Goal: Task Accomplishment & Management: Manage account settings

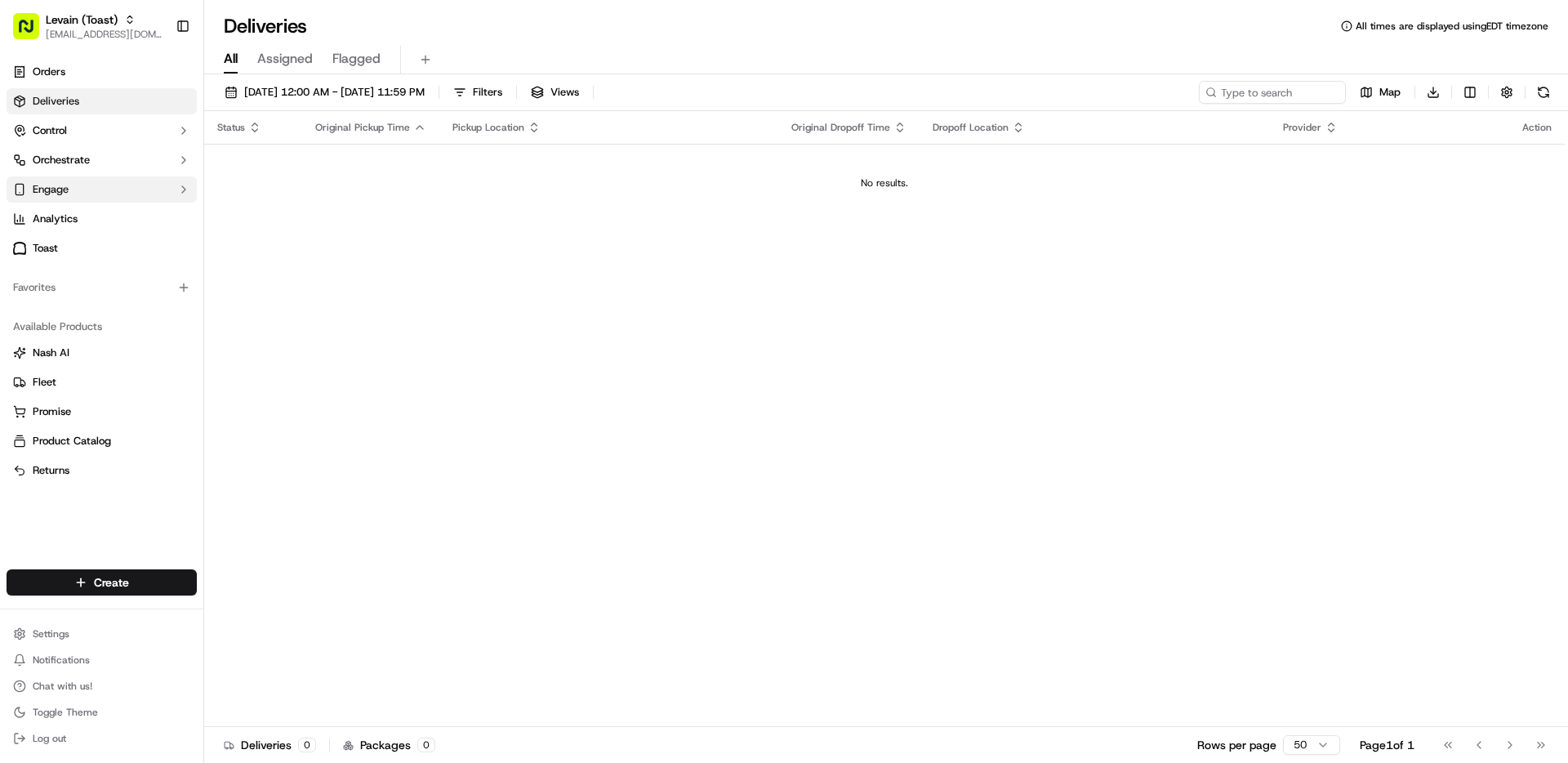
click at [60, 193] on span "Engage" at bounding box center [51, 189] width 36 height 15
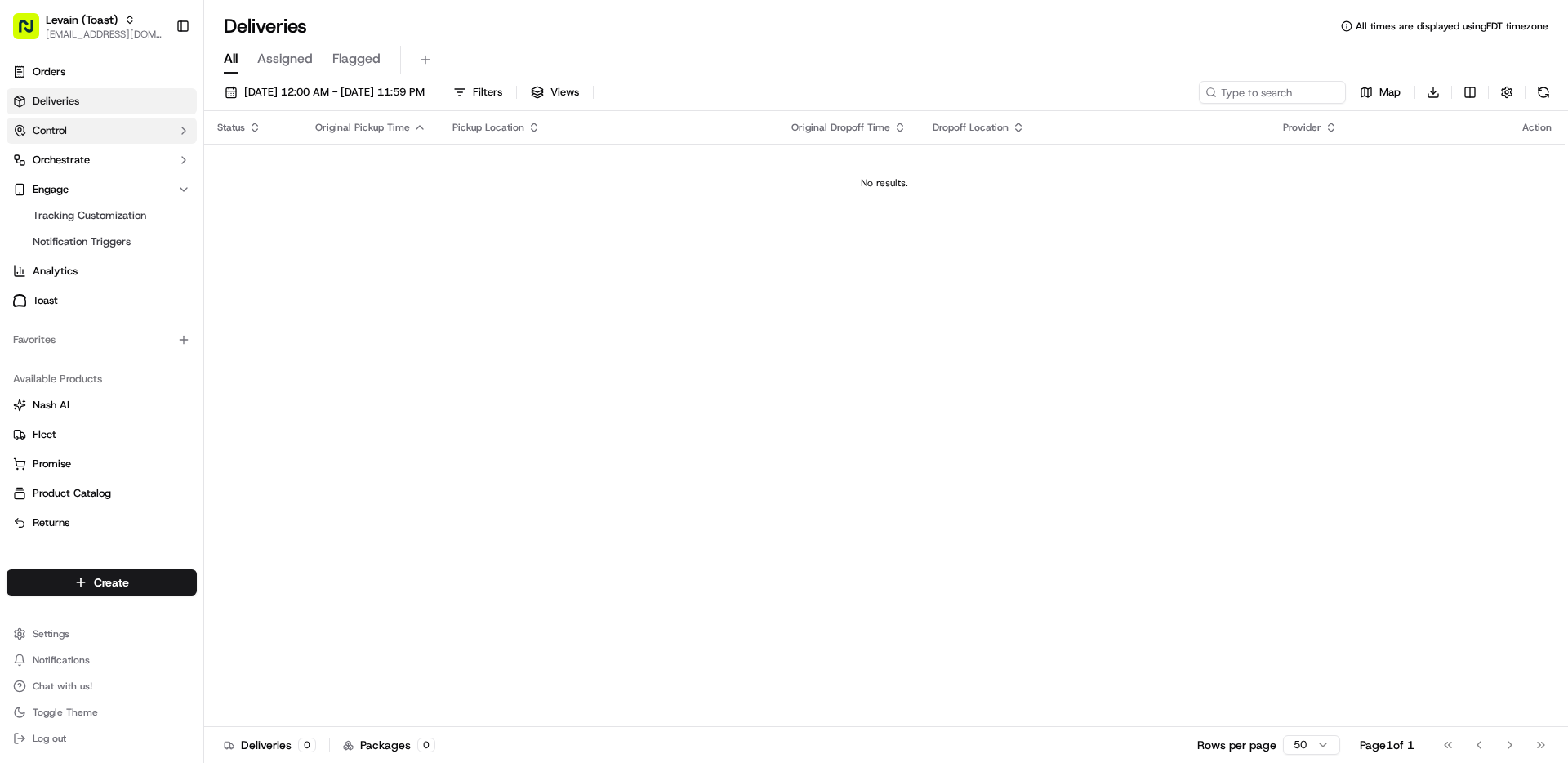
click at [60, 131] on span "Control" at bounding box center [50, 131] width 35 height 15
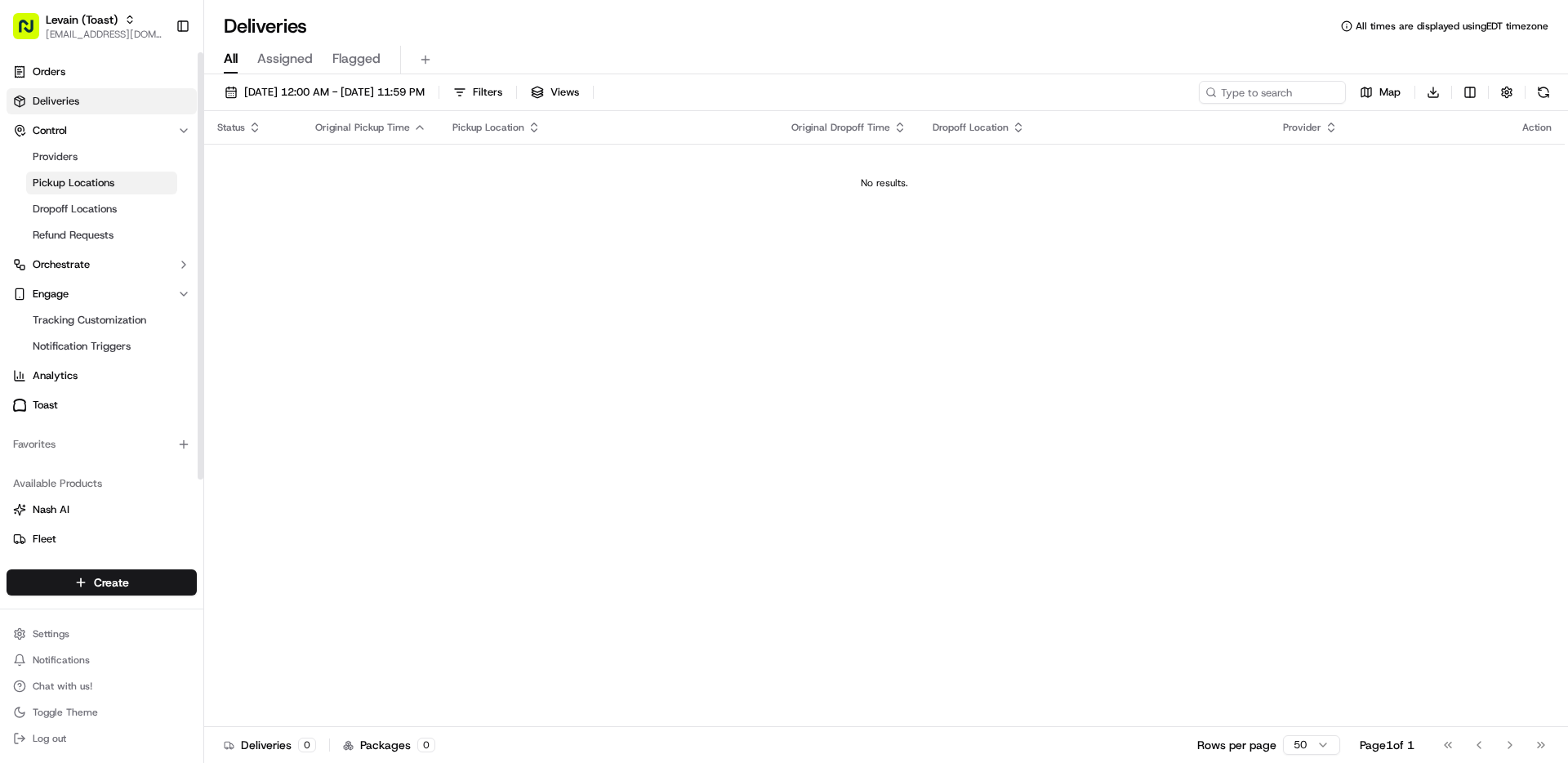
click at [66, 181] on span "Pickup Locations" at bounding box center [74, 183] width 82 height 15
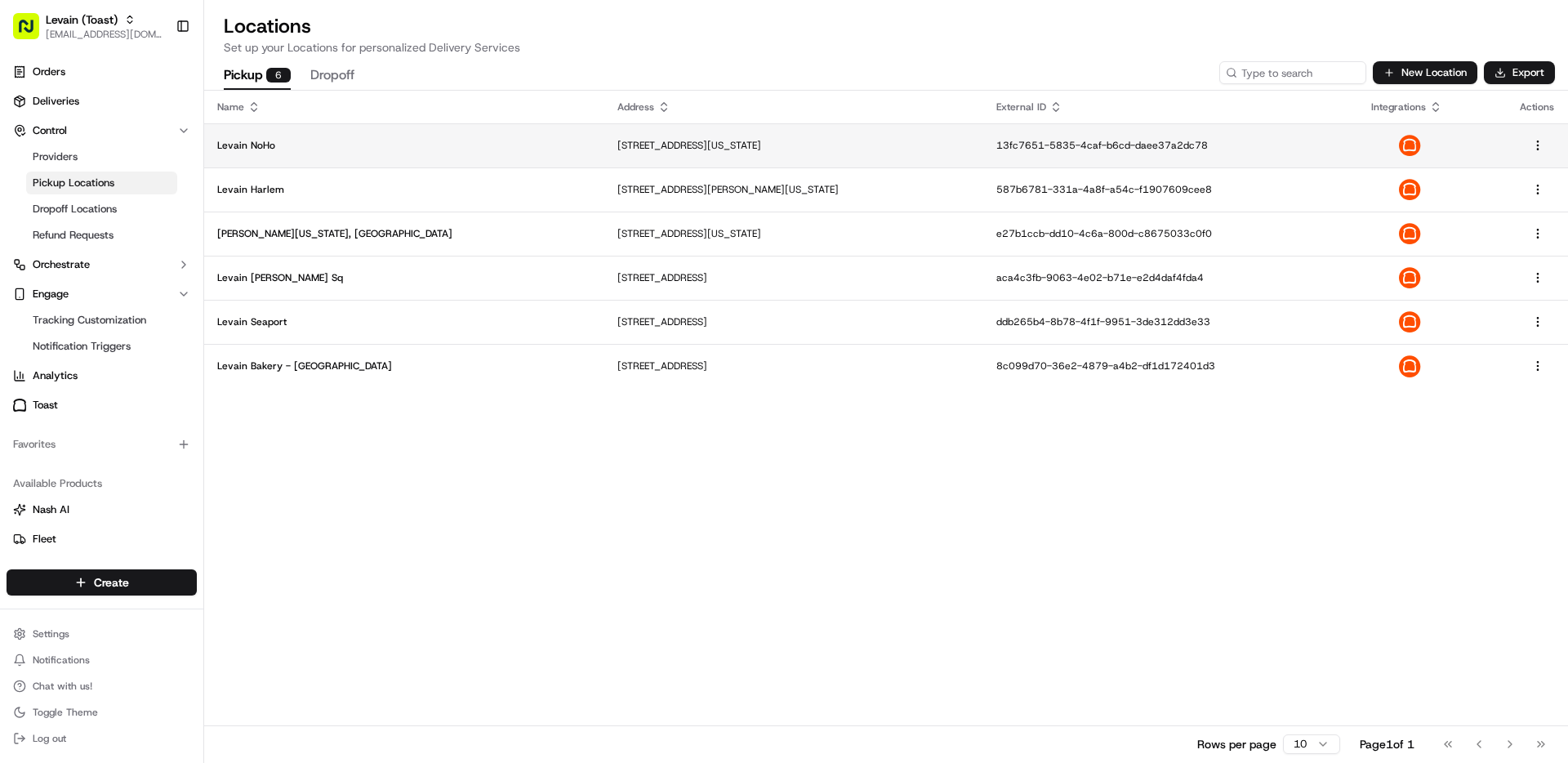
click at [246, 145] on p "Levain NoHo" at bounding box center [404, 145] width 374 height 13
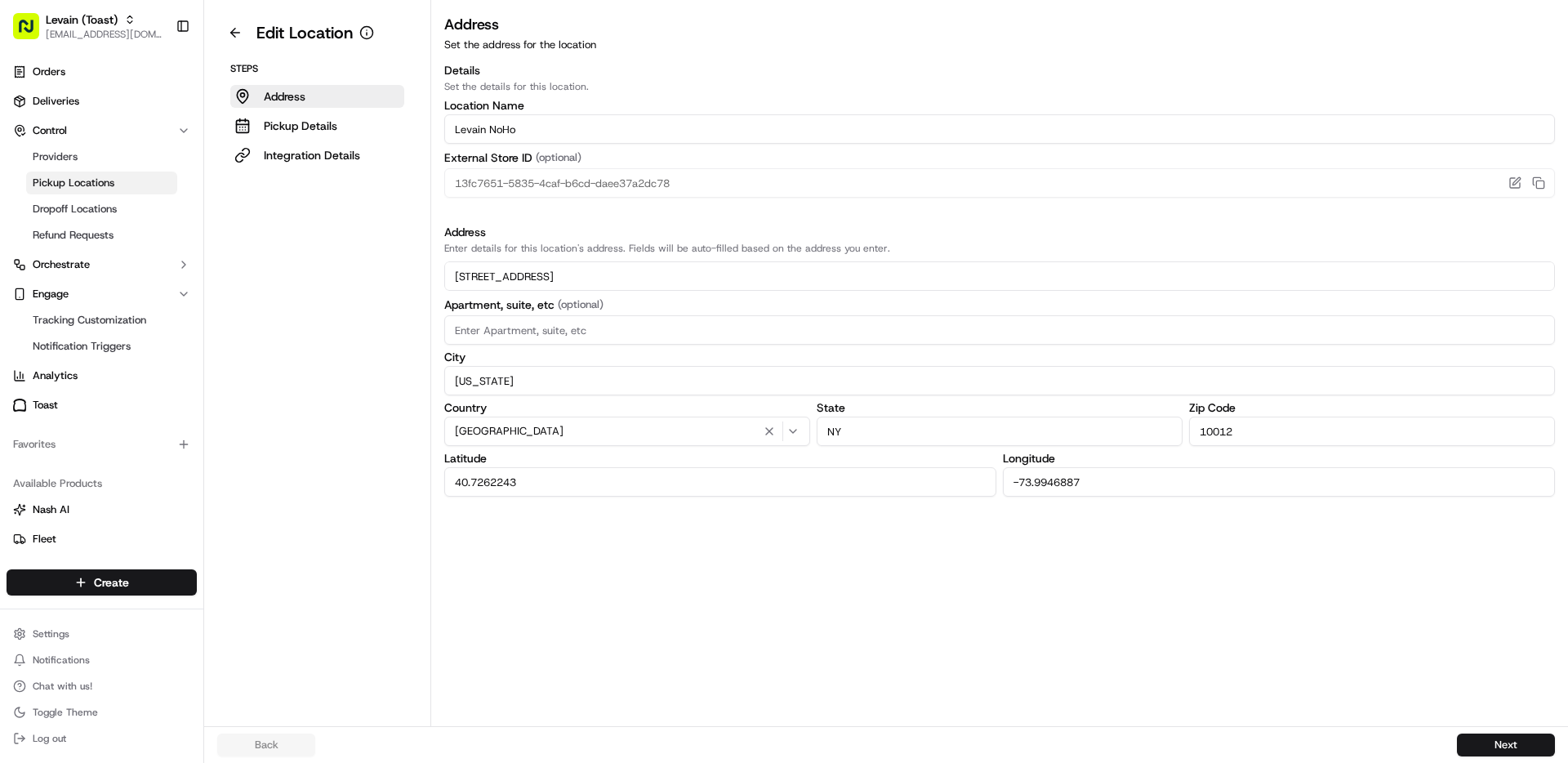
drag, startPoint x: 298, startPoint y: 157, endPoint x: 410, endPoint y: 157, distance: 112.0
click at [298, 157] on p "Integration Details" at bounding box center [312, 155] width 96 height 16
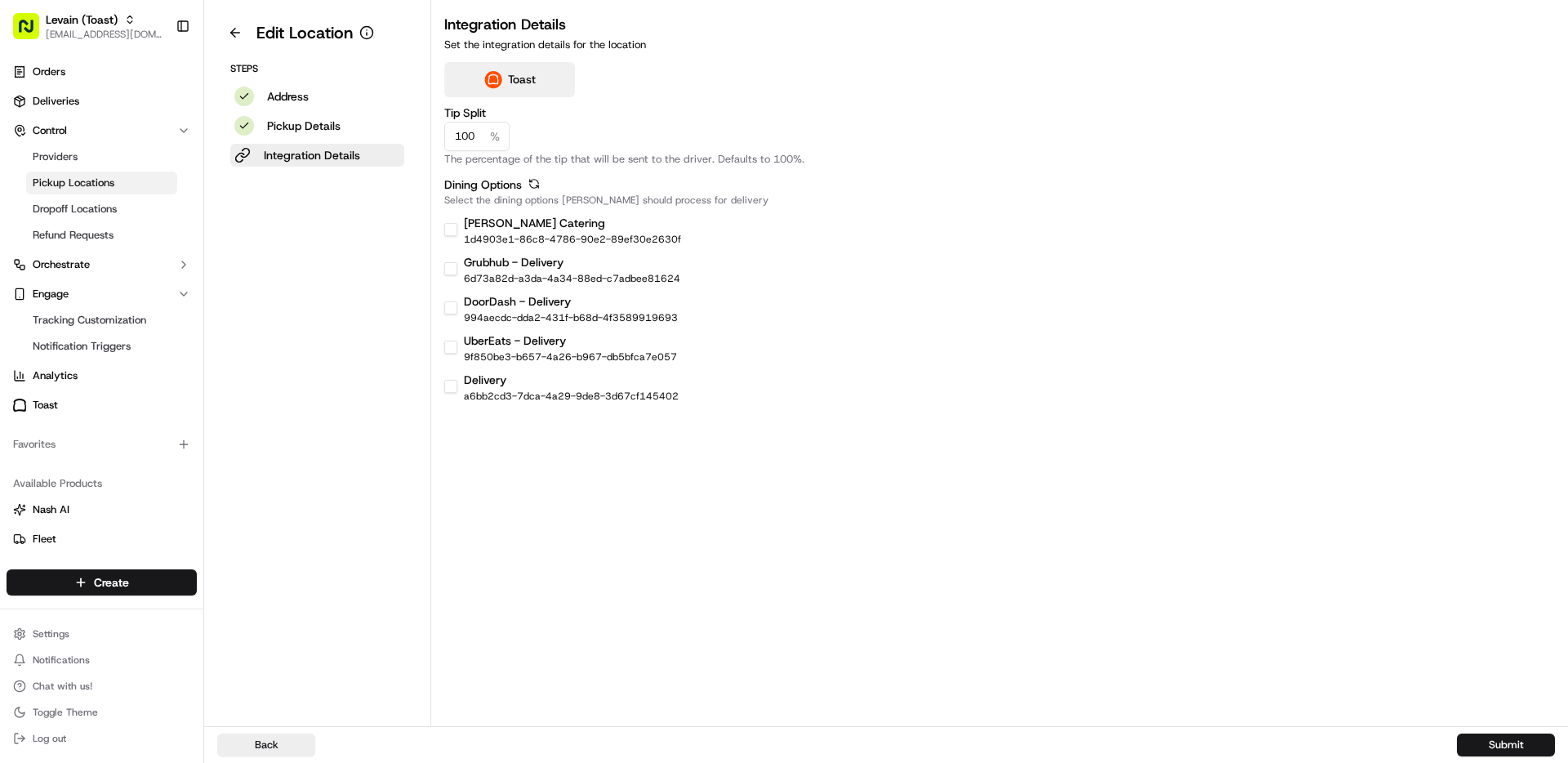
click at [447, 233] on button "[PERSON_NAME] Catering" at bounding box center [450, 229] width 13 height 13
checkbox input "true"
click at [1507, 749] on button "Submit" at bounding box center [1506, 745] width 98 height 23
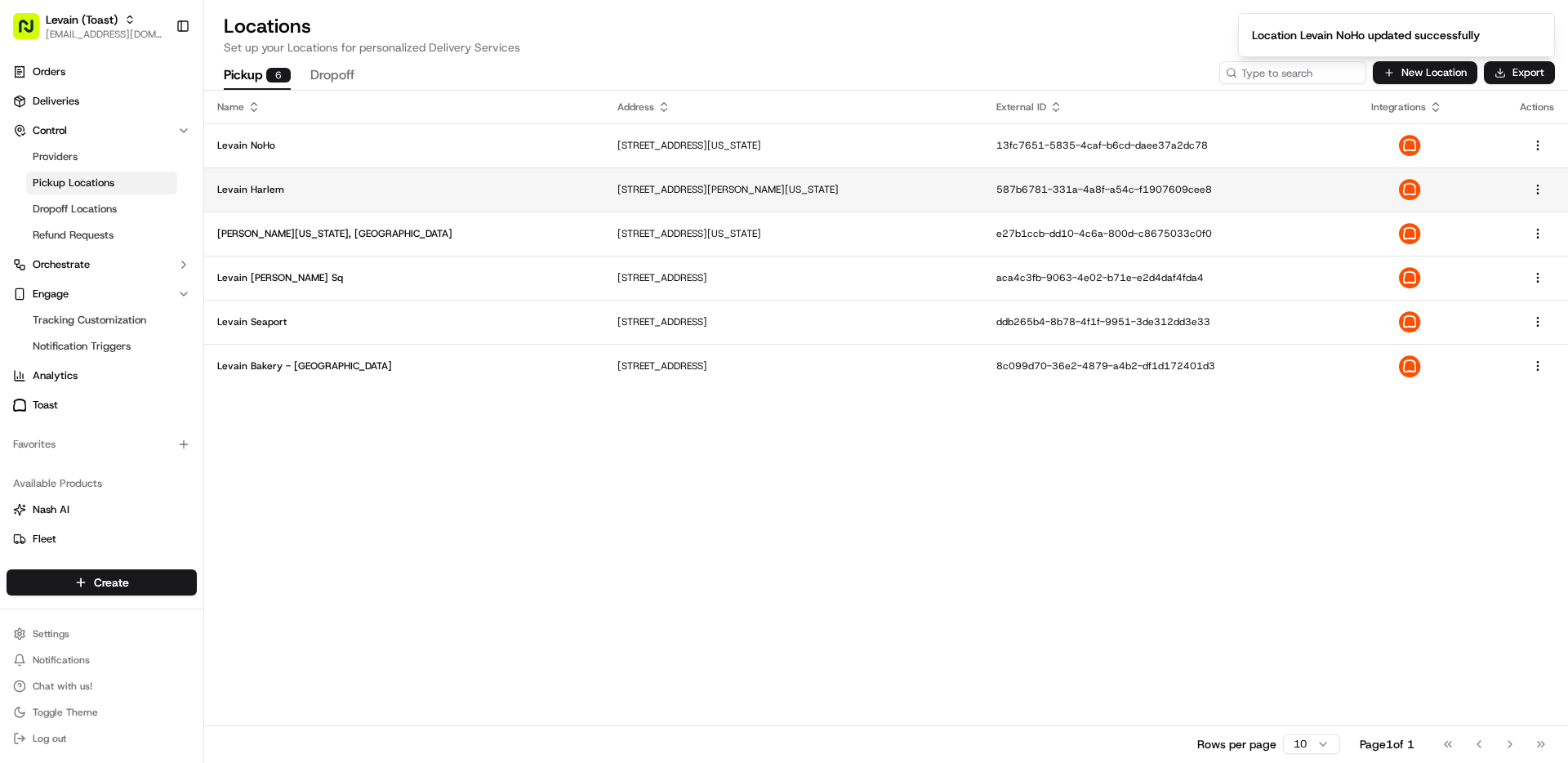
click at [304, 187] on p "Levain Harlem" at bounding box center [404, 189] width 374 height 13
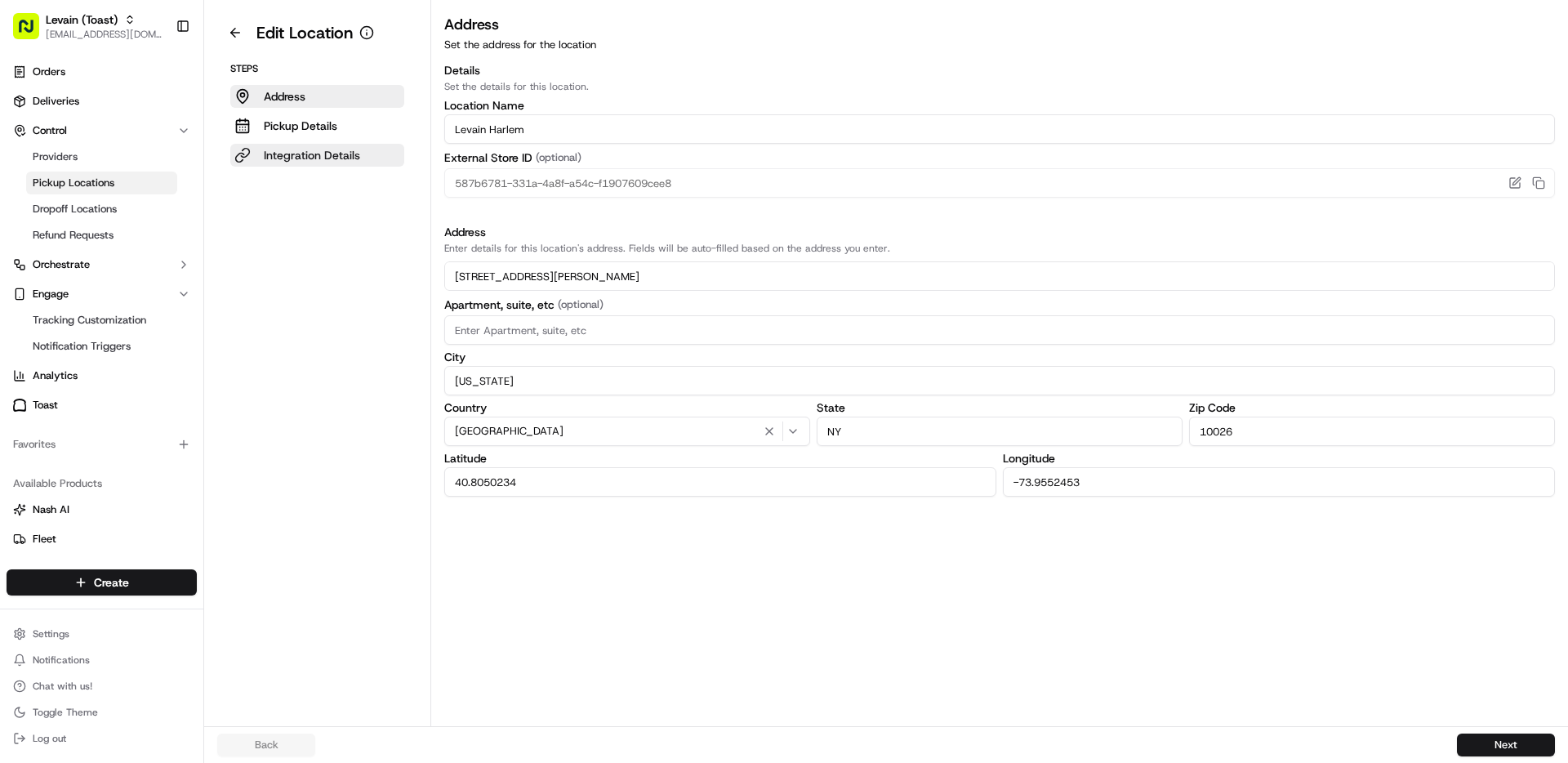
click at [312, 147] on p "Integration Details" at bounding box center [312, 155] width 96 height 16
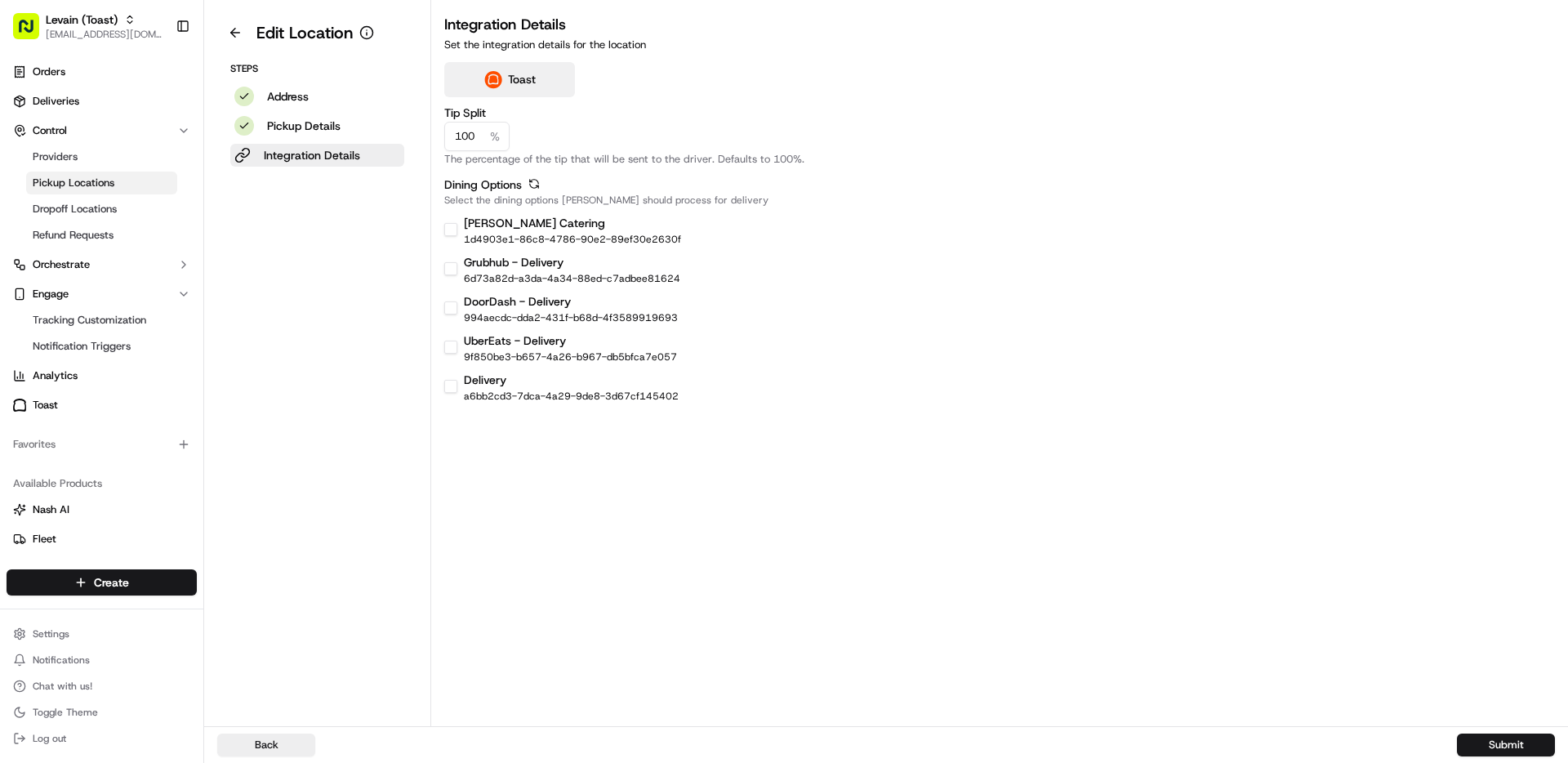
click at [455, 227] on button "[PERSON_NAME] Catering" at bounding box center [450, 229] width 13 height 13
checkbox input "true"
click at [1484, 752] on button "Submit" at bounding box center [1506, 745] width 98 height 23
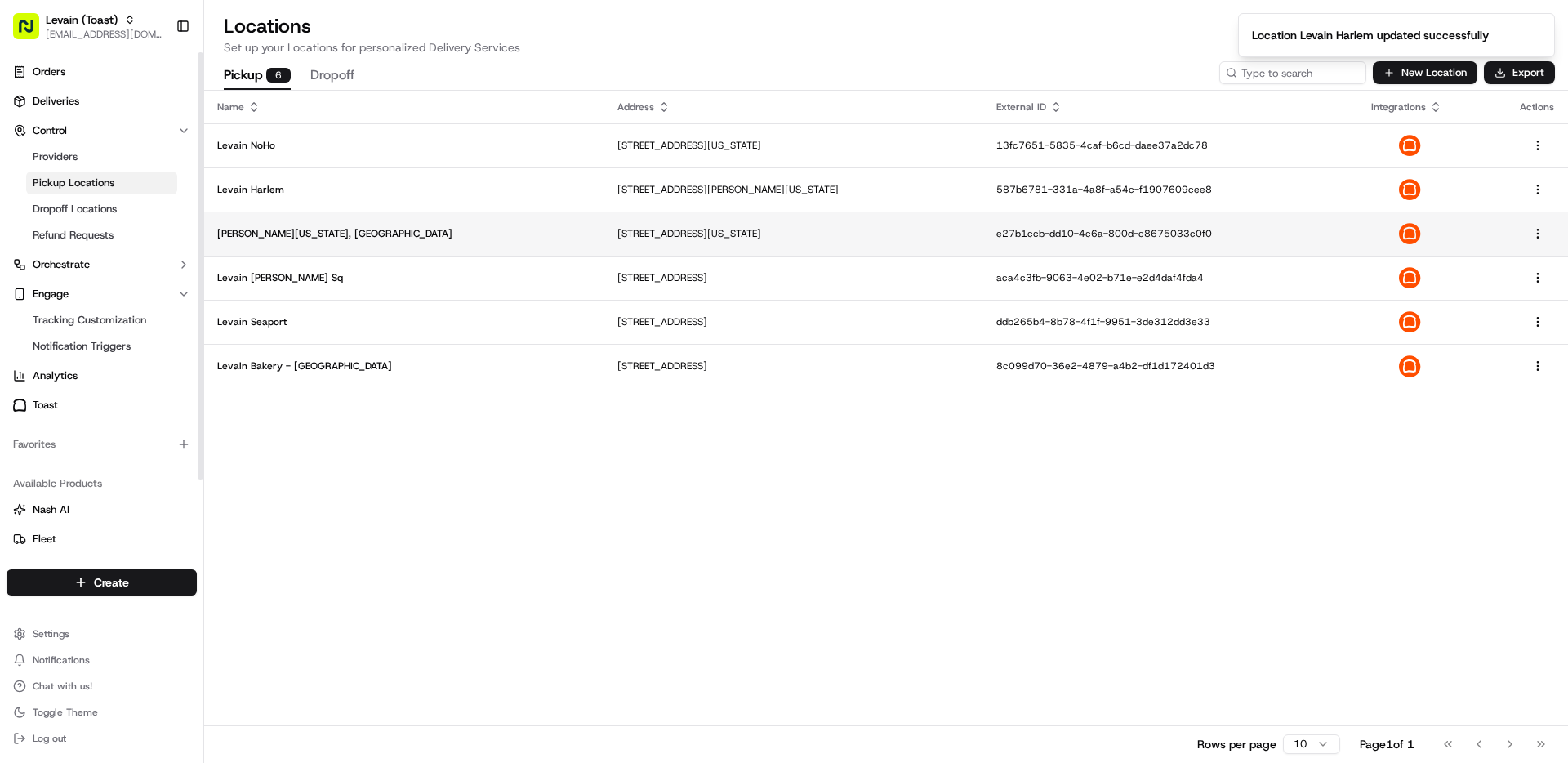
click at [230, 228] on p "[PERSON_NAME][US_STATE], [GEOGRAPHIC_DATA]" at bounding box center [404, 234] width 374 height 13
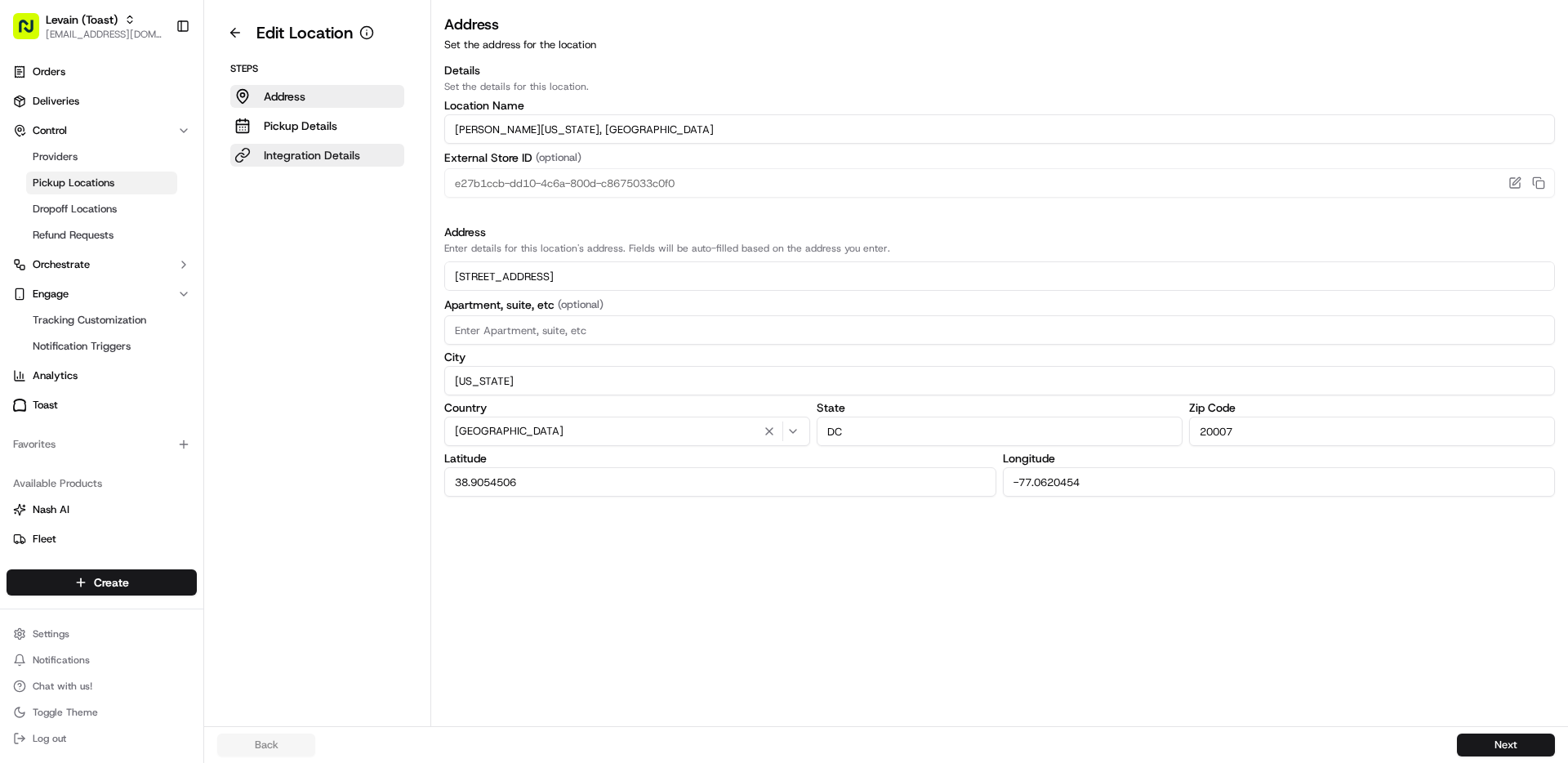
drag, startPoint x: 302, startPoint y: 155, endPoint x: 360, endPoint y: 153, distance: 58.0
click at [303, 154] on p "Integration Details" at bounding box center [312, 155] width 96 height 16
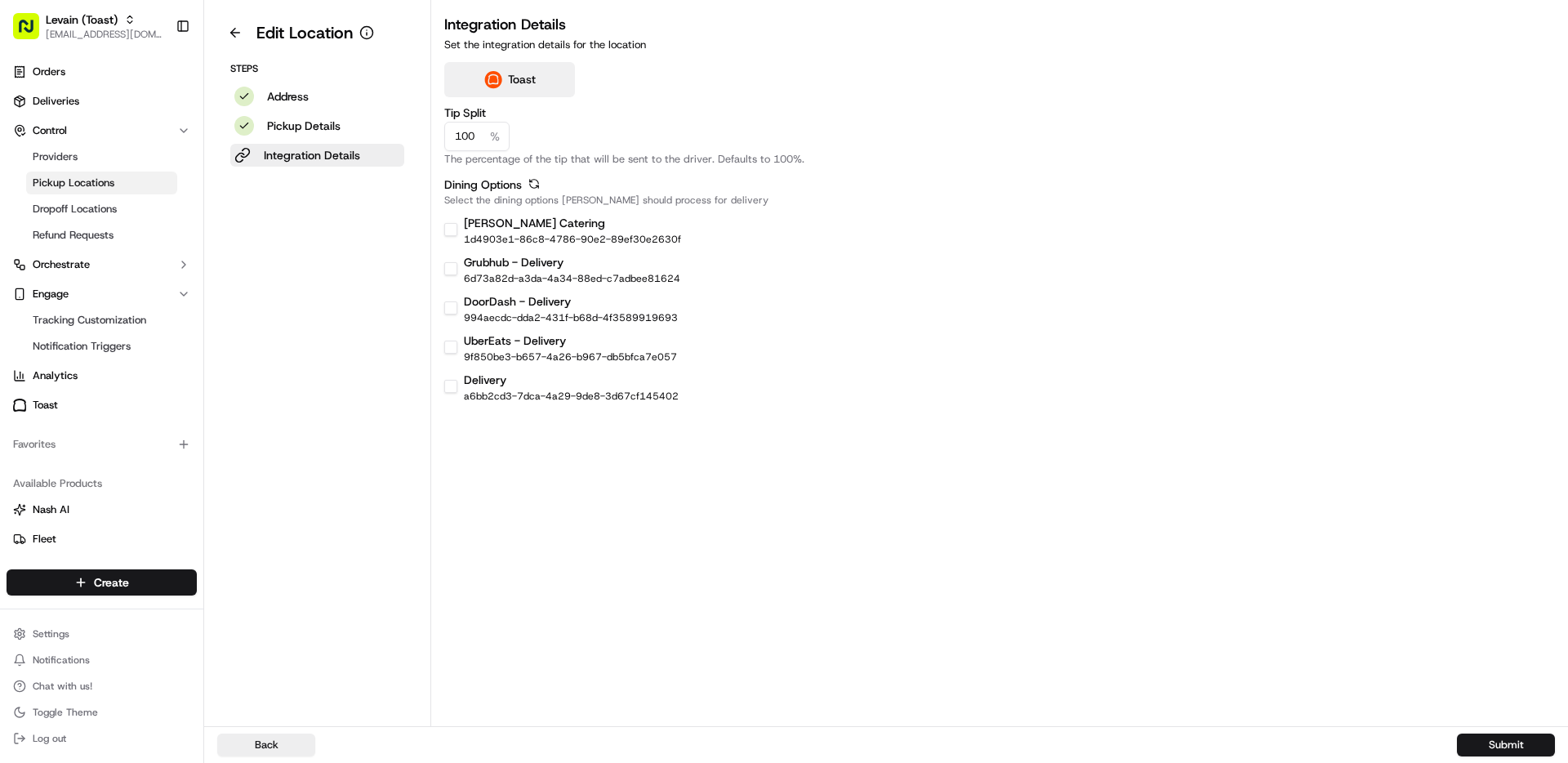
click at [448, 229] on button "[PERSON_NAME] Catering" at bounding box center [450, 229] width 13 height 13
checkbox input "true"
click at [1514, 752] on button "Submit" at bounding box center [1506, 745] width 98 height 23
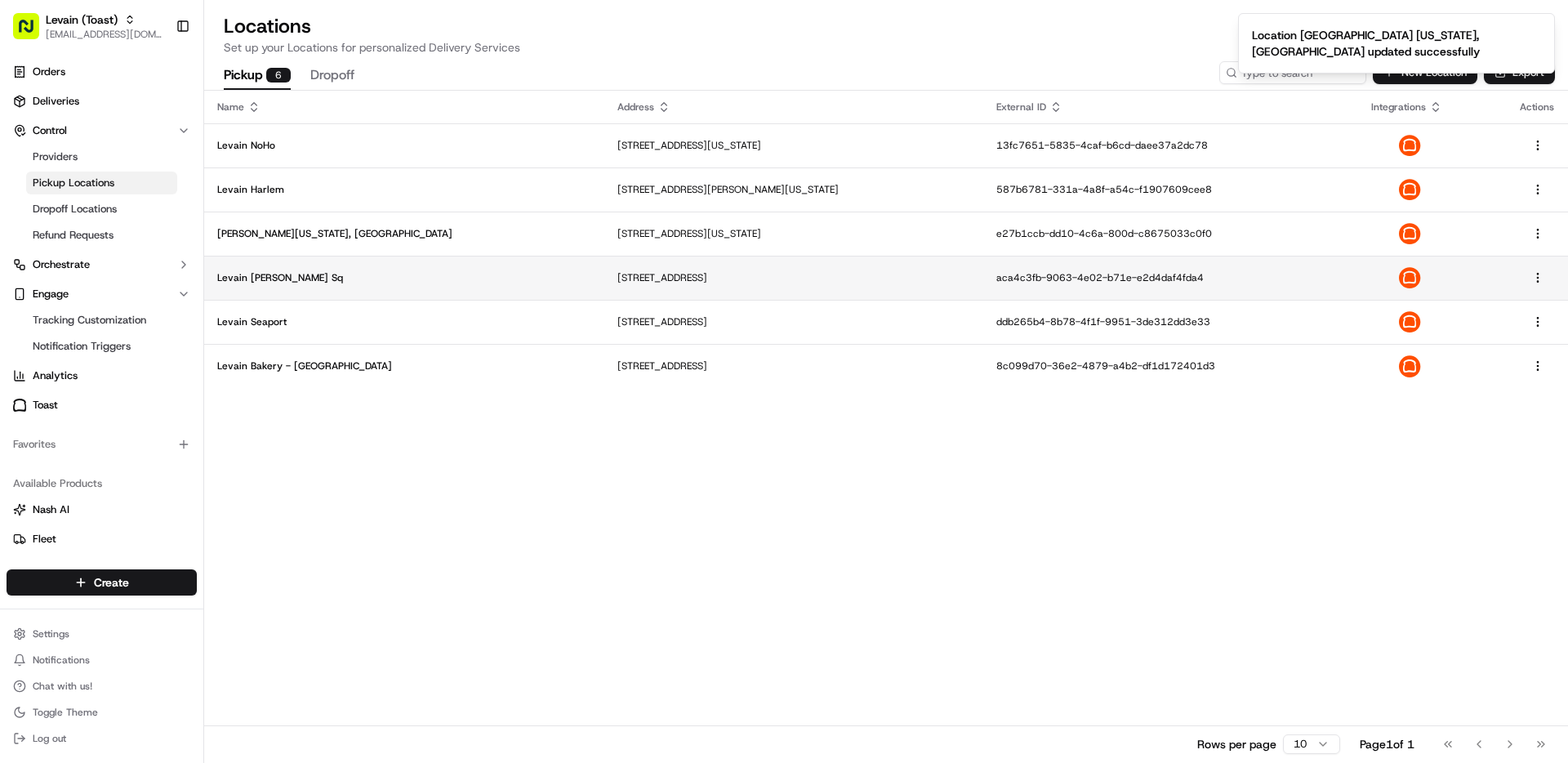
click at [254, 275] on p "Levain [PERSON_NAME] Sq" at bounding box center [404, 277] width 374 height 13
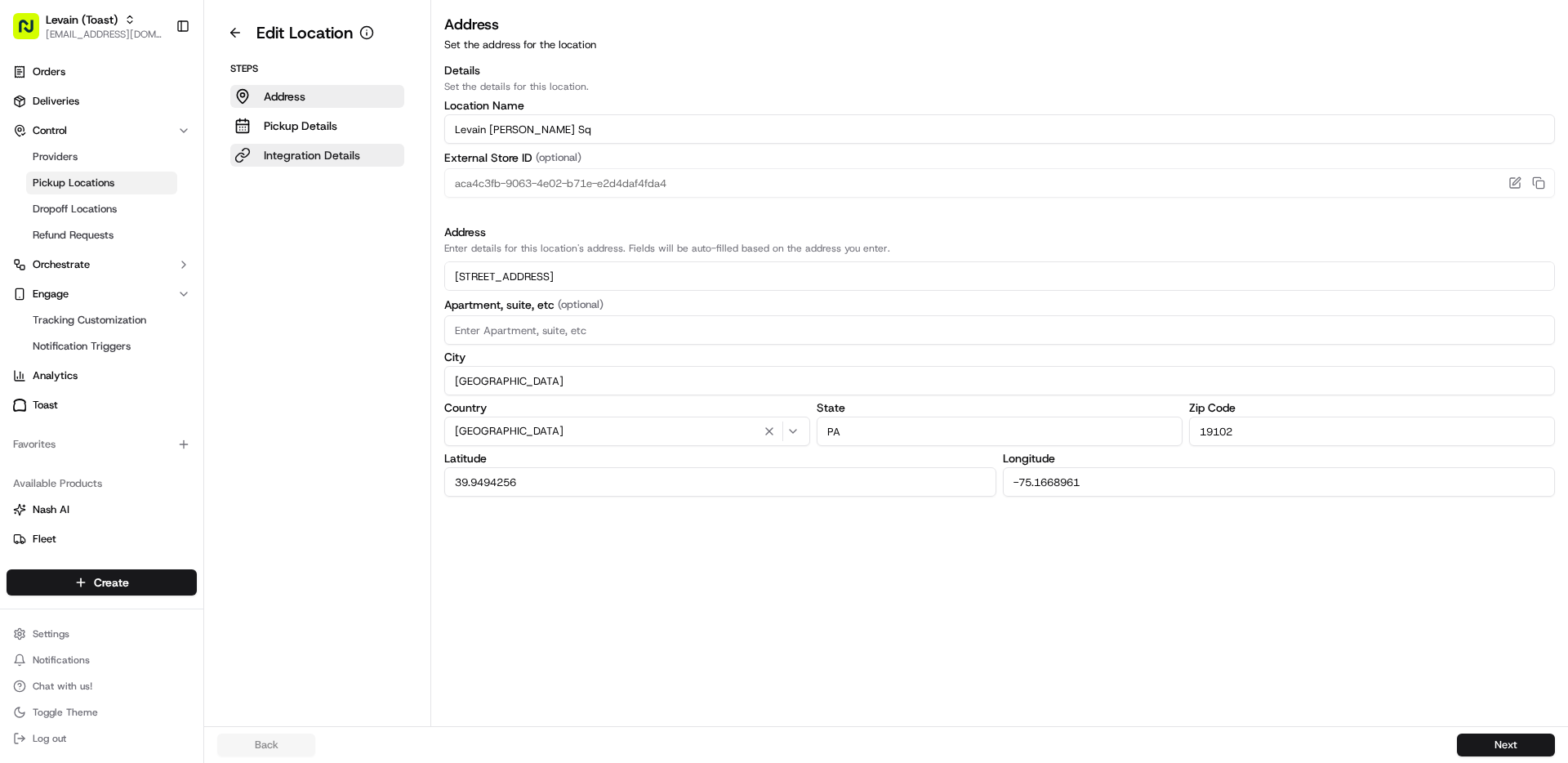
click at [306, 159] on p "Integration Details" at bounding box center [312, 155] width 96 height 16
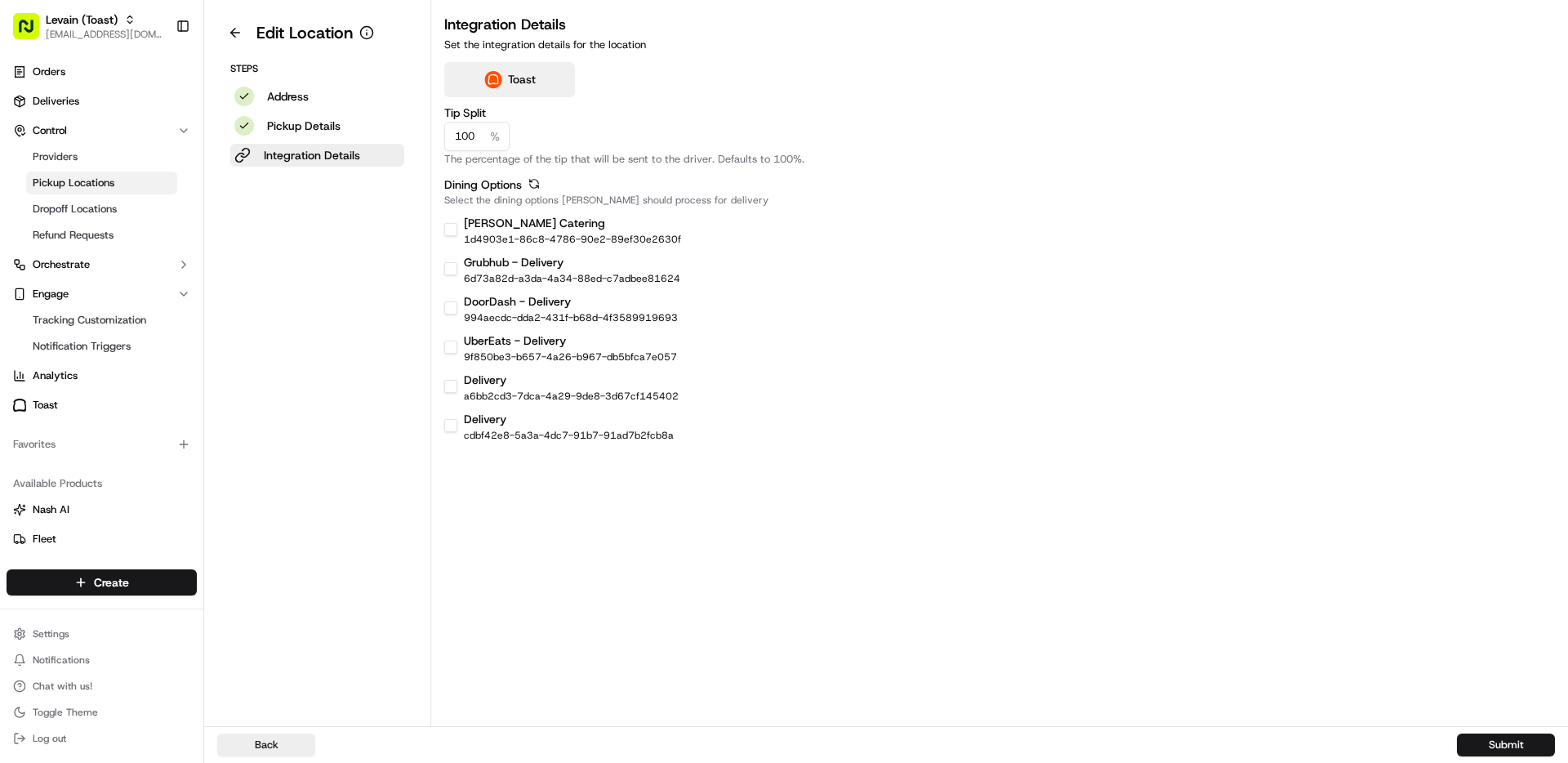
click at [450, 225] on button "[PERSON_NAME] Catering" at bounding box center [450, 229] width 13 height 13
checkbox input "true"
click at [1485, 751] on button "Submit" at bounding box center [1506, 745] width 98 height 23
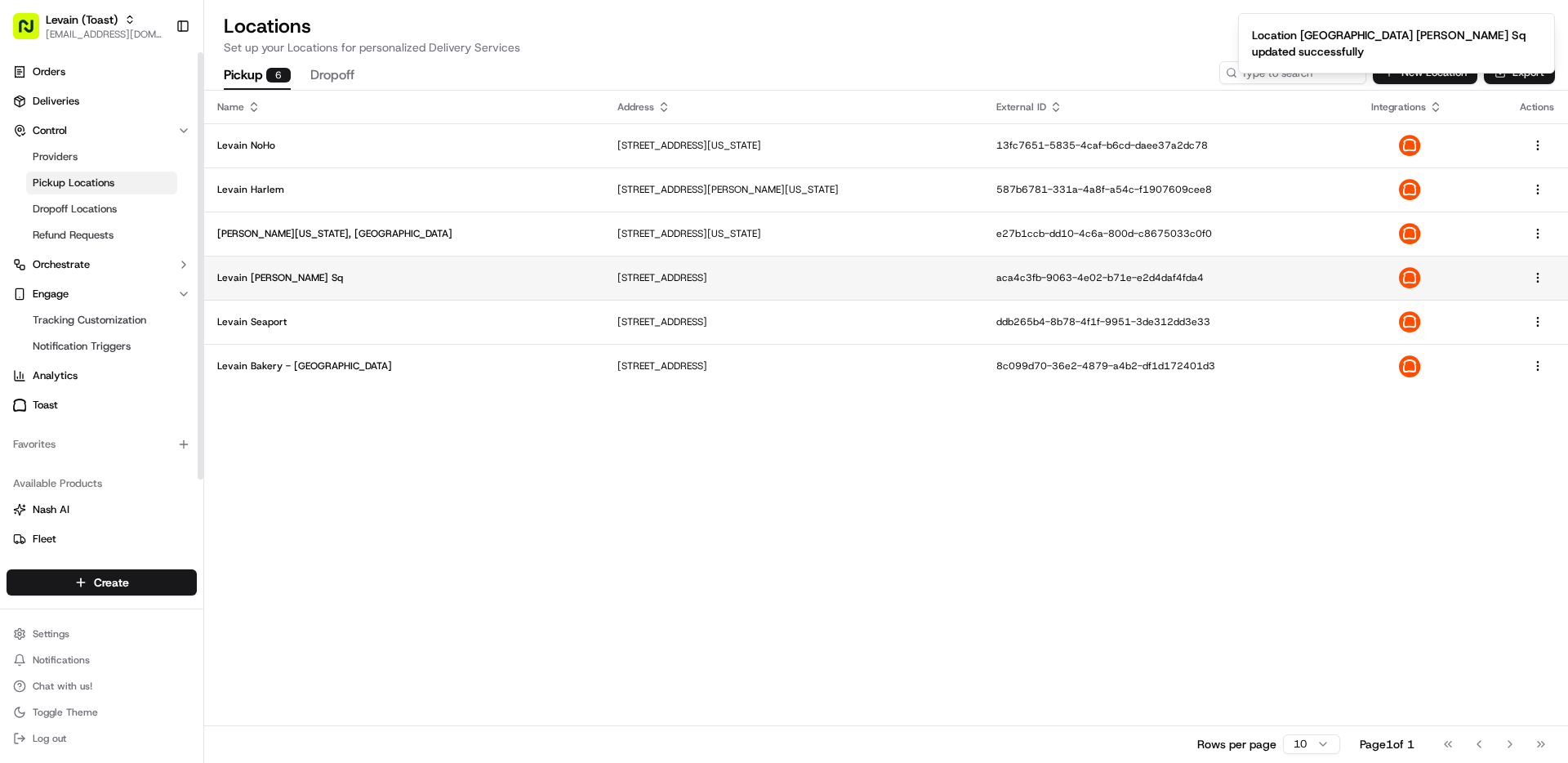
click at [298, 277] on p "Levain [PERSON_NAME] Sq" at bounding box center [404, 277] width 374 height 13
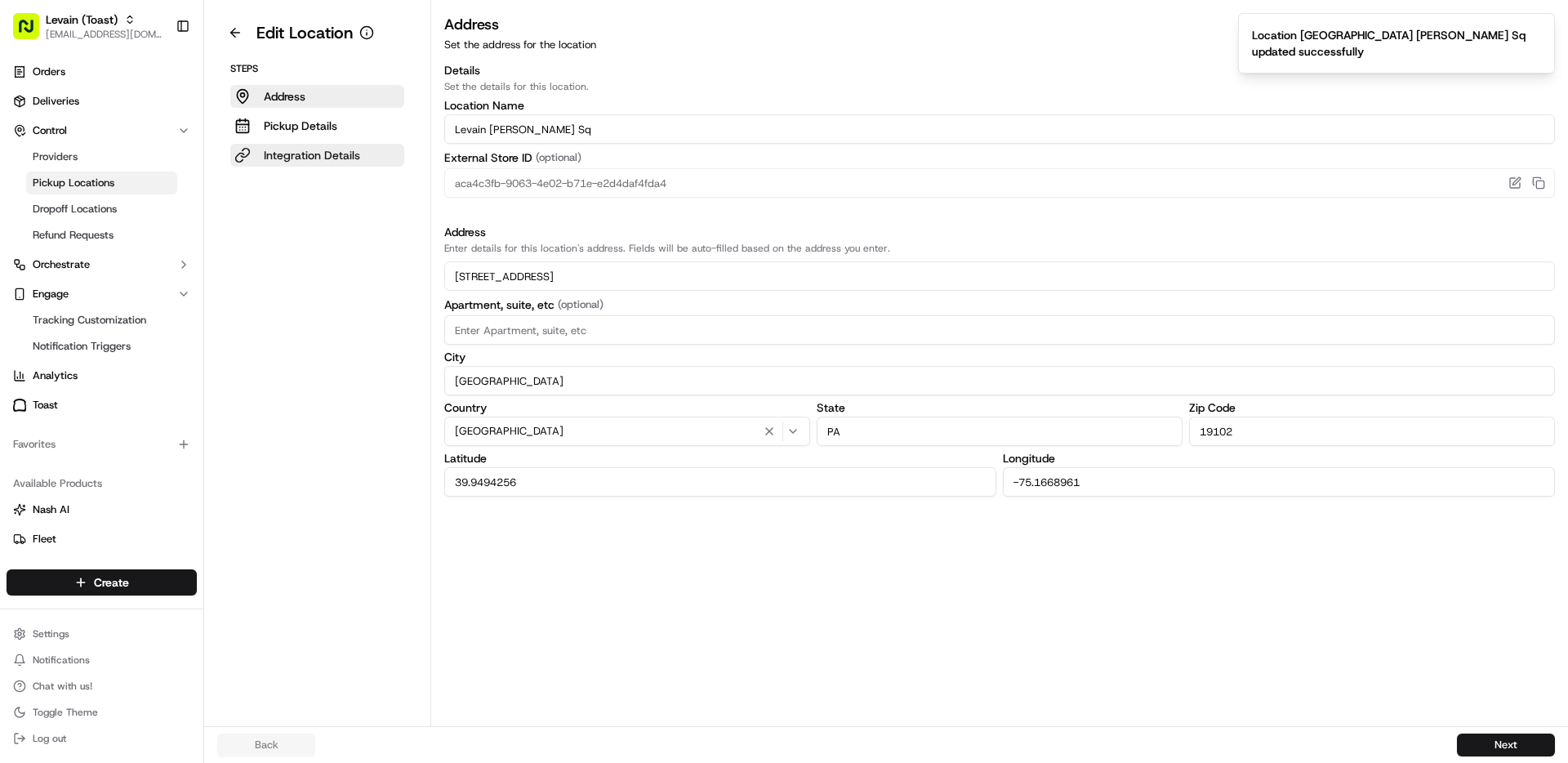
drag, startPoint x: 305, startPoint y: 158, endPoint x: 330, endPoint y: 155, distance: 25.2
click at [305, 158] on p "Integration Details" at bounding box center [312, 155] width 96 height 16
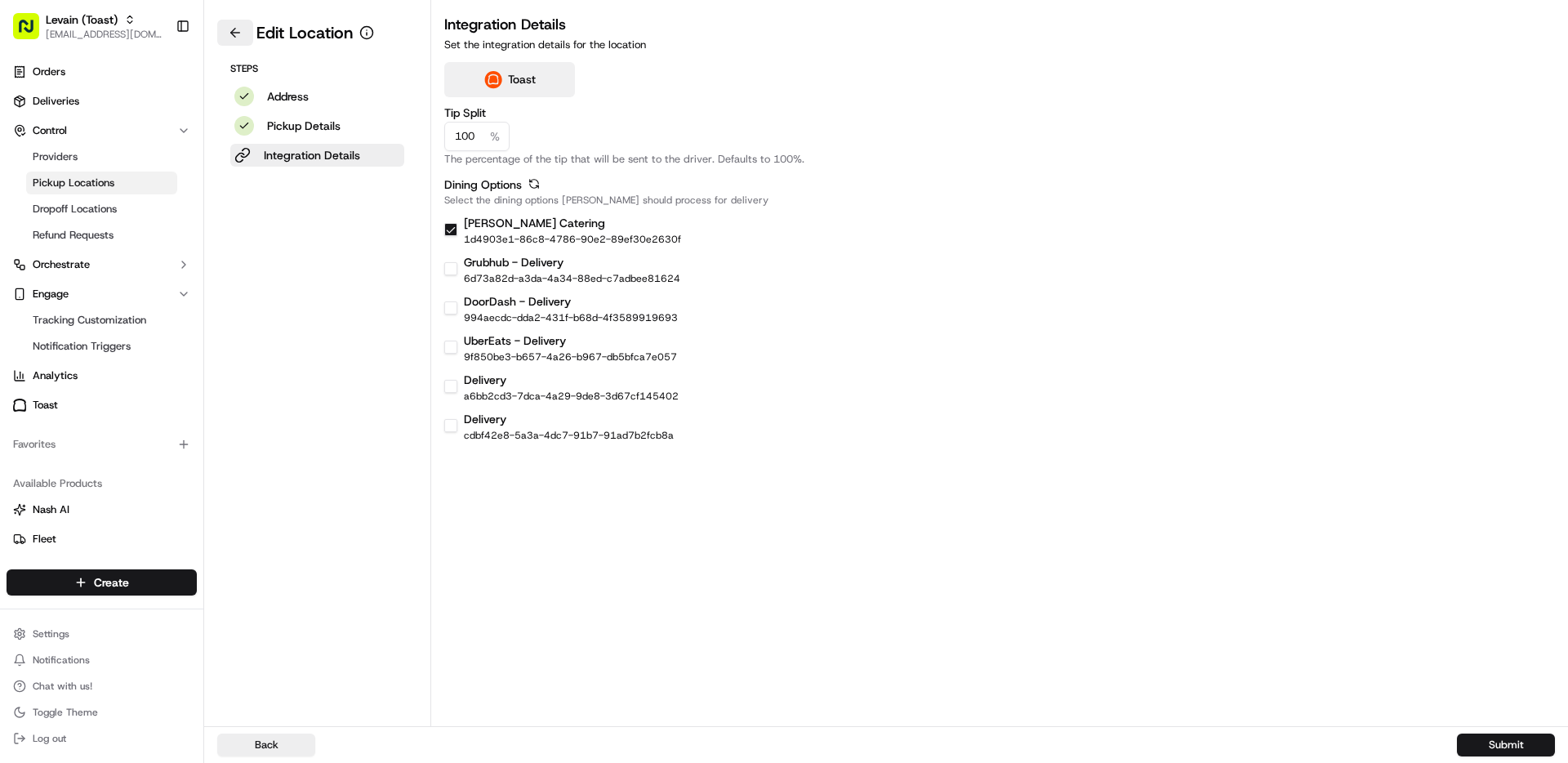
click at [234, 24] on button at bounding box center [235, 32] width 36 height 26
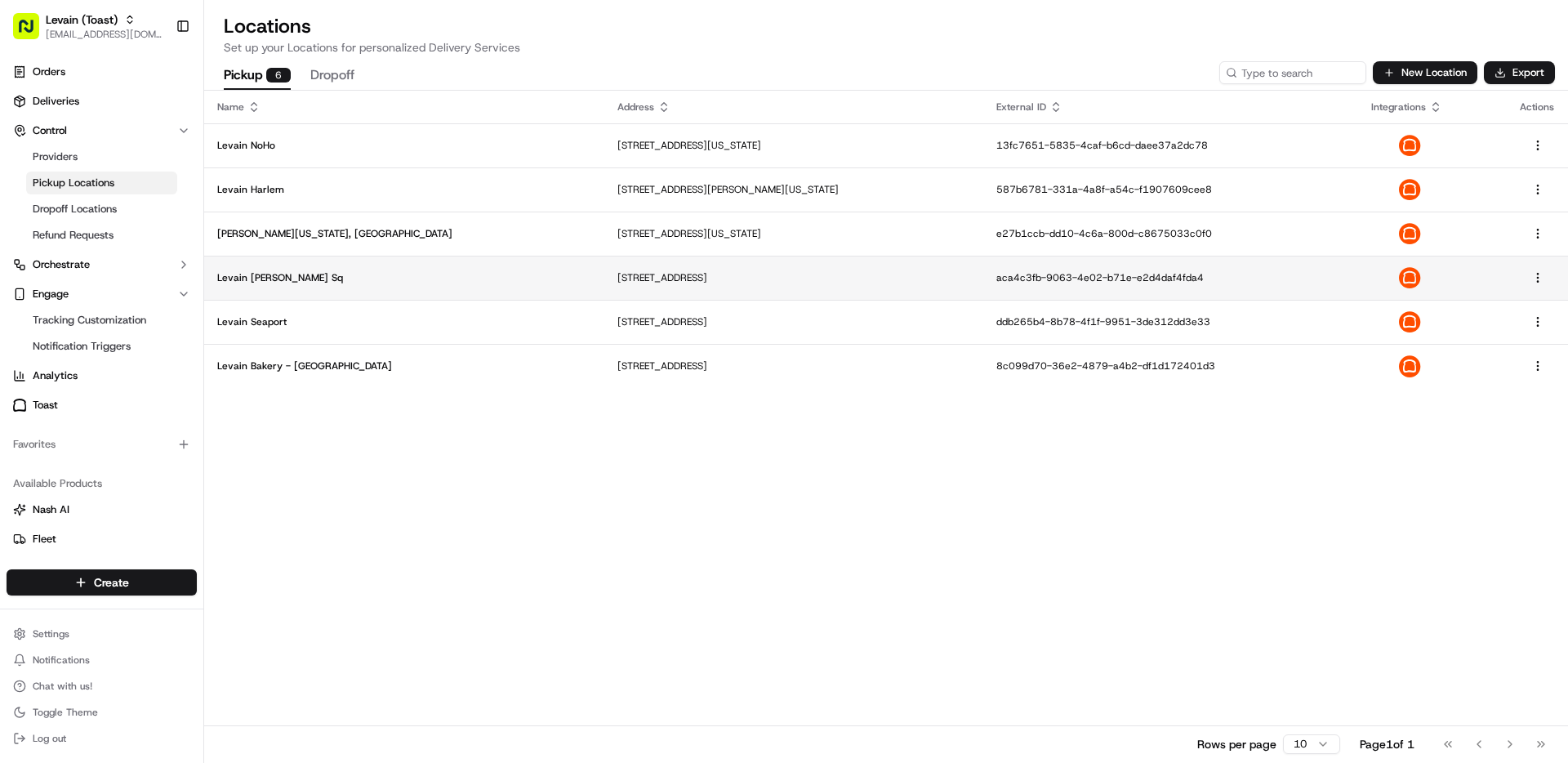
click at [272, 278] on p "Levain [PERSON_NAME] Sq" at bounding box center [404, 277] width 374 height 13
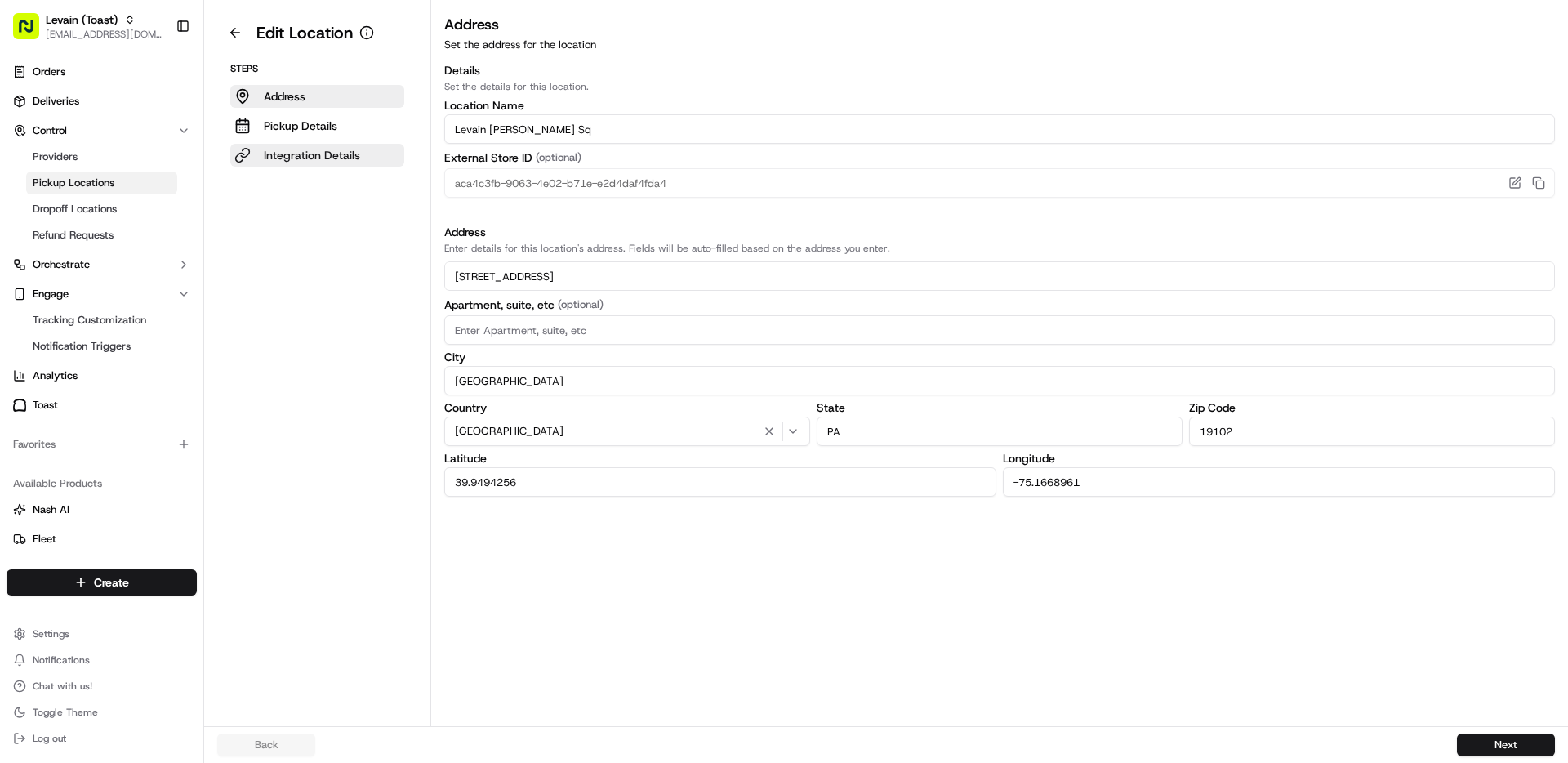
click at [275, 155] on p "Integration Details" at bounding box center [312, 155] width 96 height 16
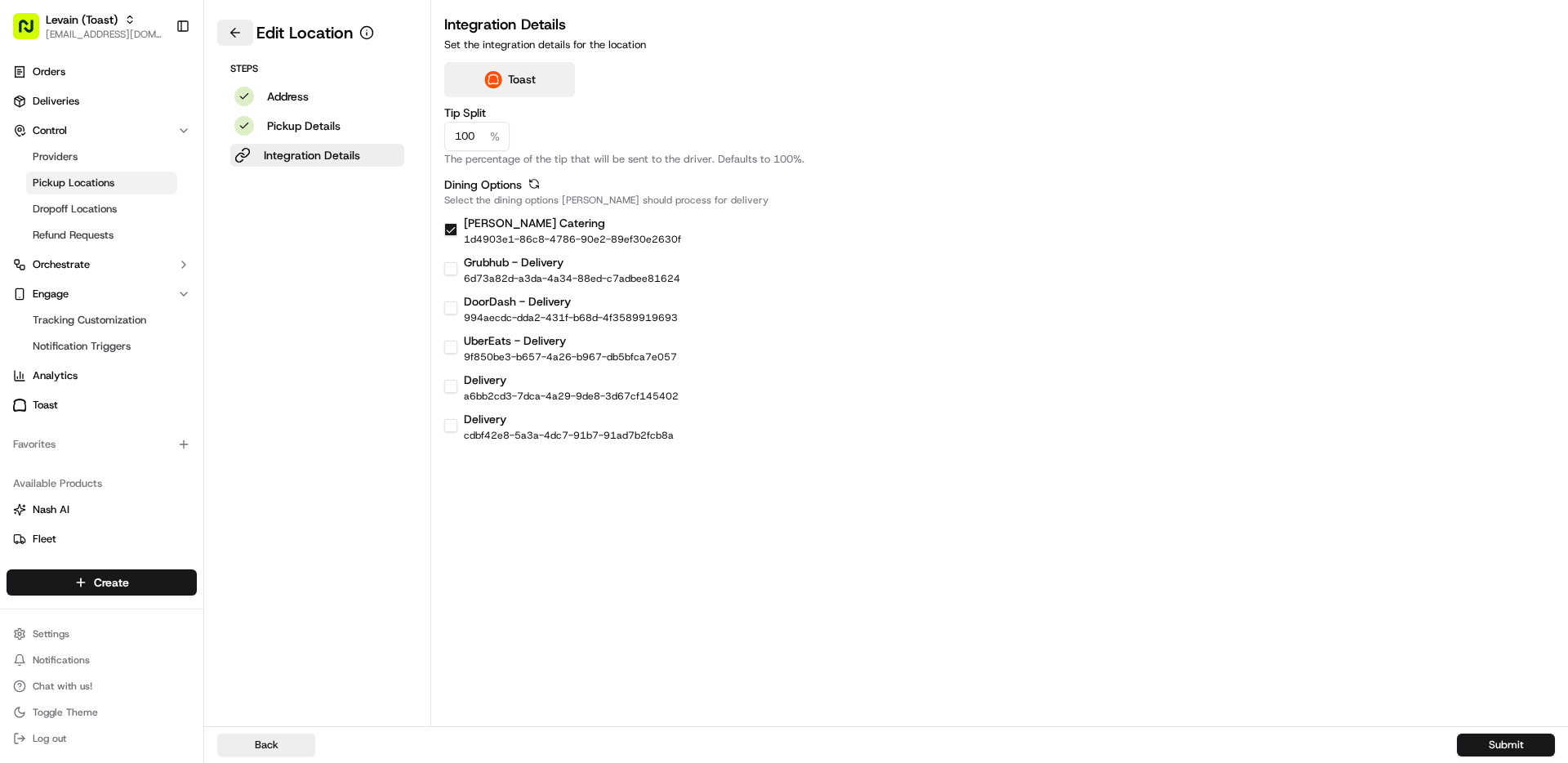
click at [237, 39] on button at bounding box center [235, 32] width 36 height 26
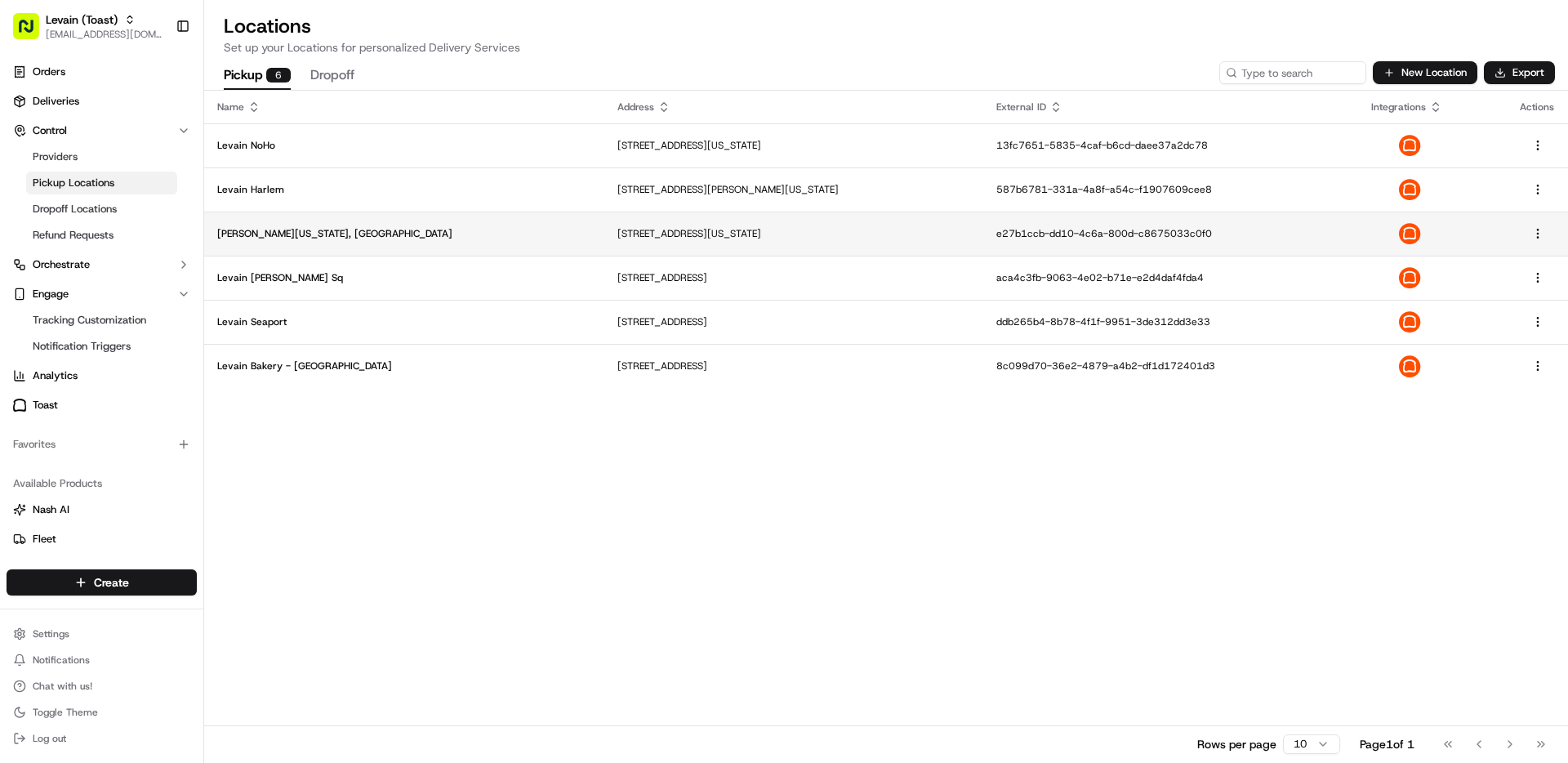
click at [267, 230] on p "[PERSON_NAME][US_STATE], [GEOGRAPHIC_DATA]" at bounding box center [404, 234] width 374 height 13
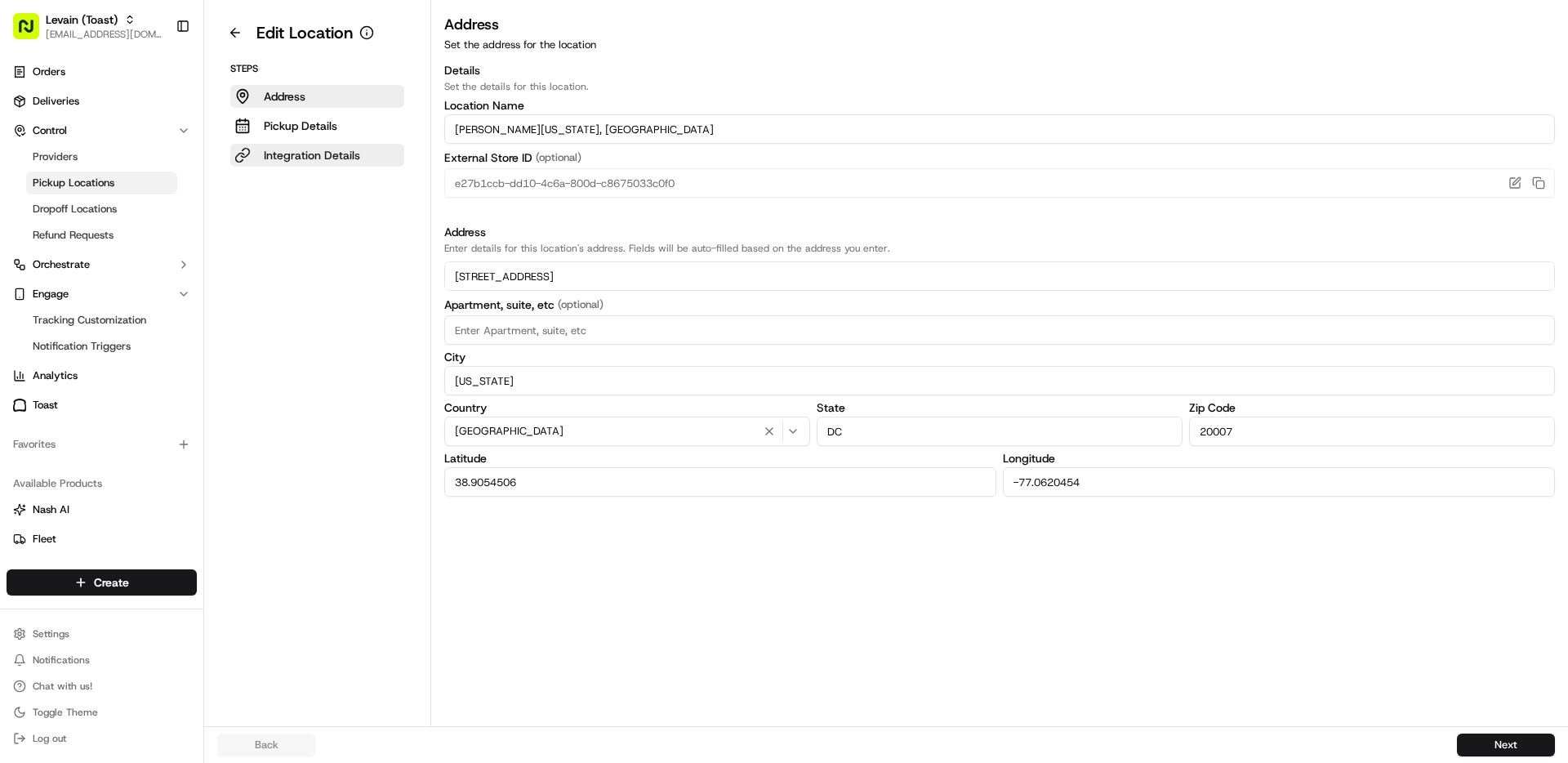
click at [280, 155] on p "Integration Details" at bounding box center [312, 155] width 96 height 16
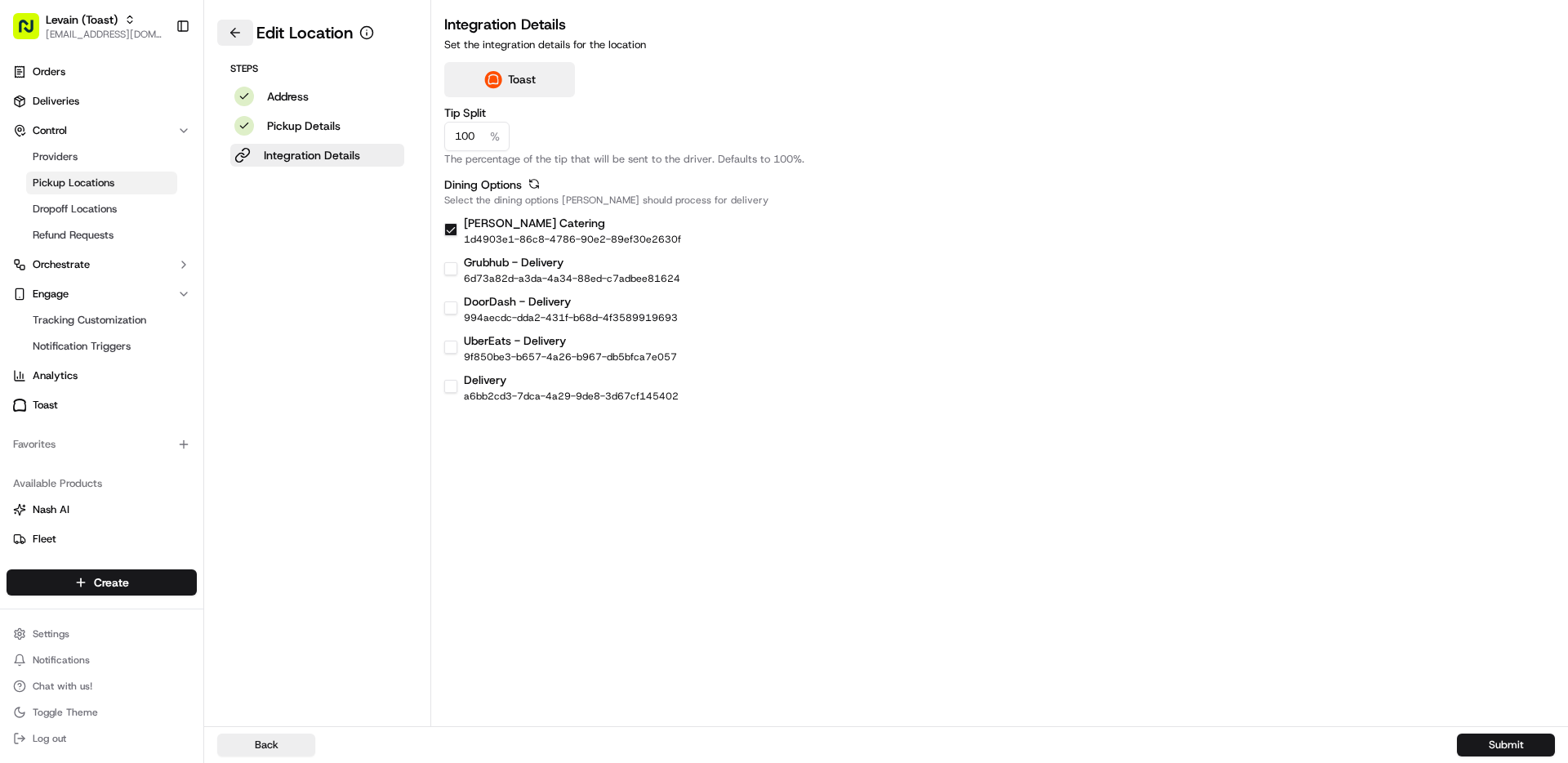
click at [236, 42] on button at bounding box center [235, 32] width 36 height 26
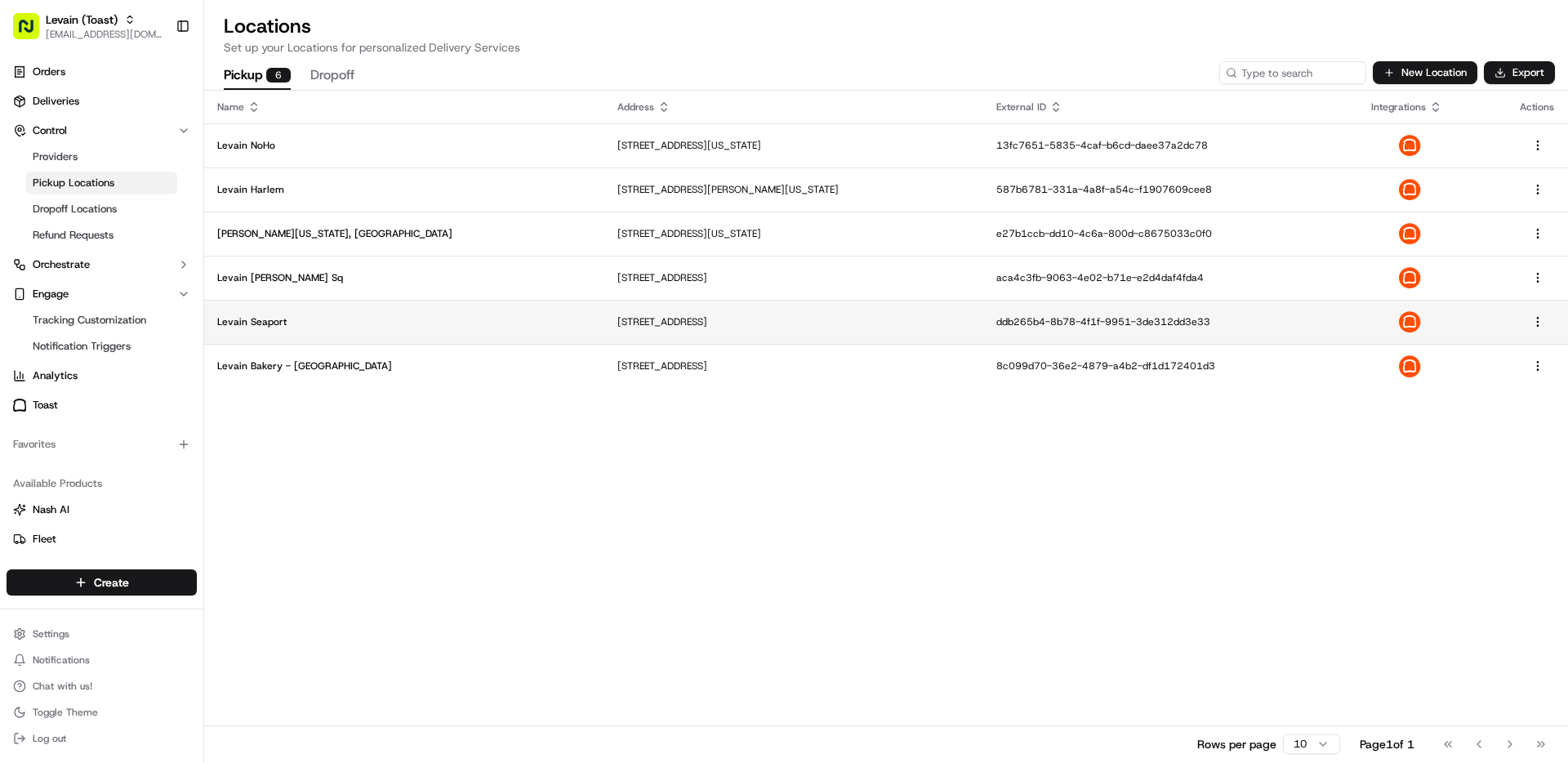
click at [258, 313] on td "Levain Seaport" at bounding box center [404, 322] width 401 height 44
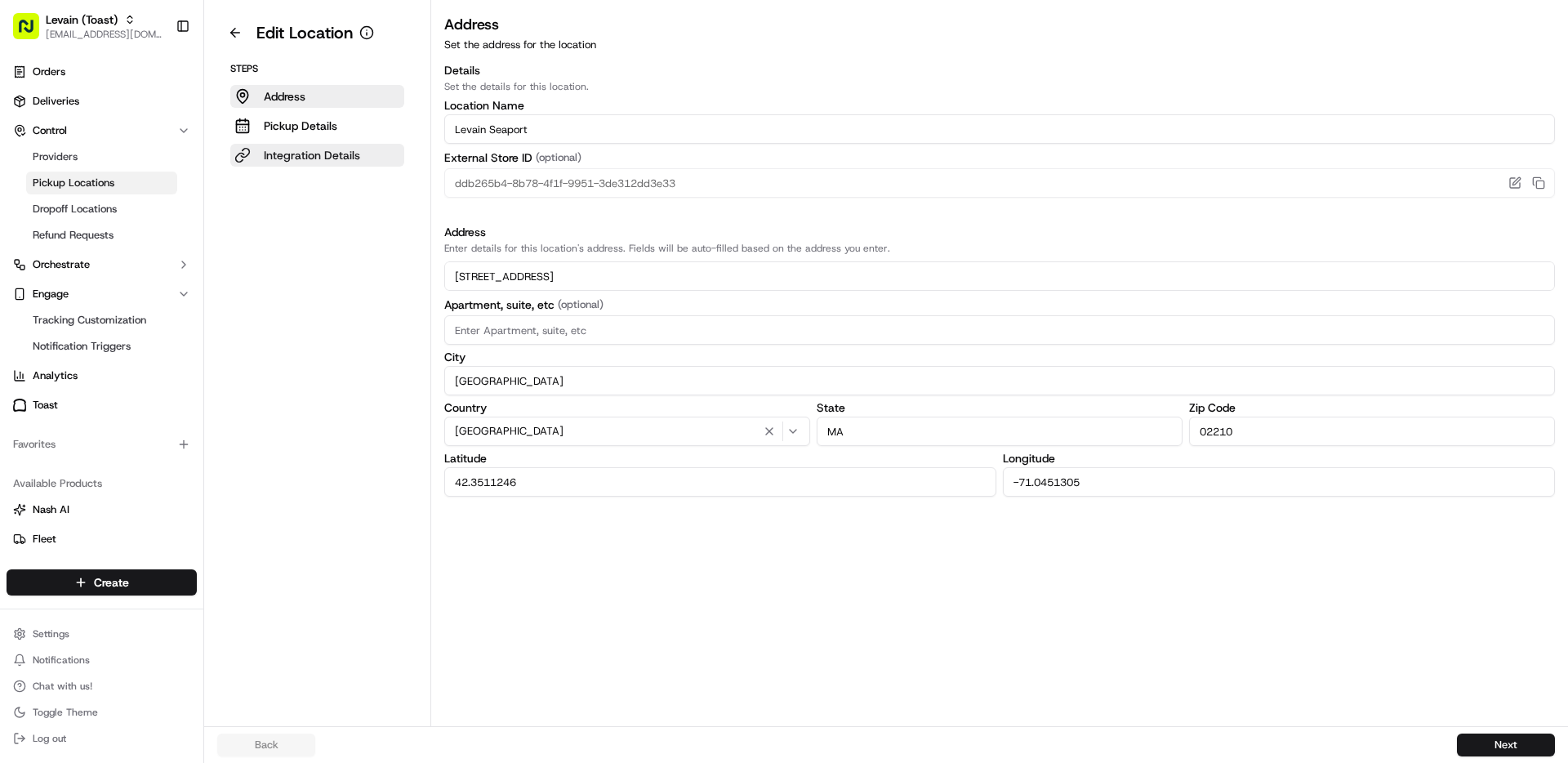
click at [297, 157] on p "Integration Details" at bounding box center [312, 155] width 96 height 16
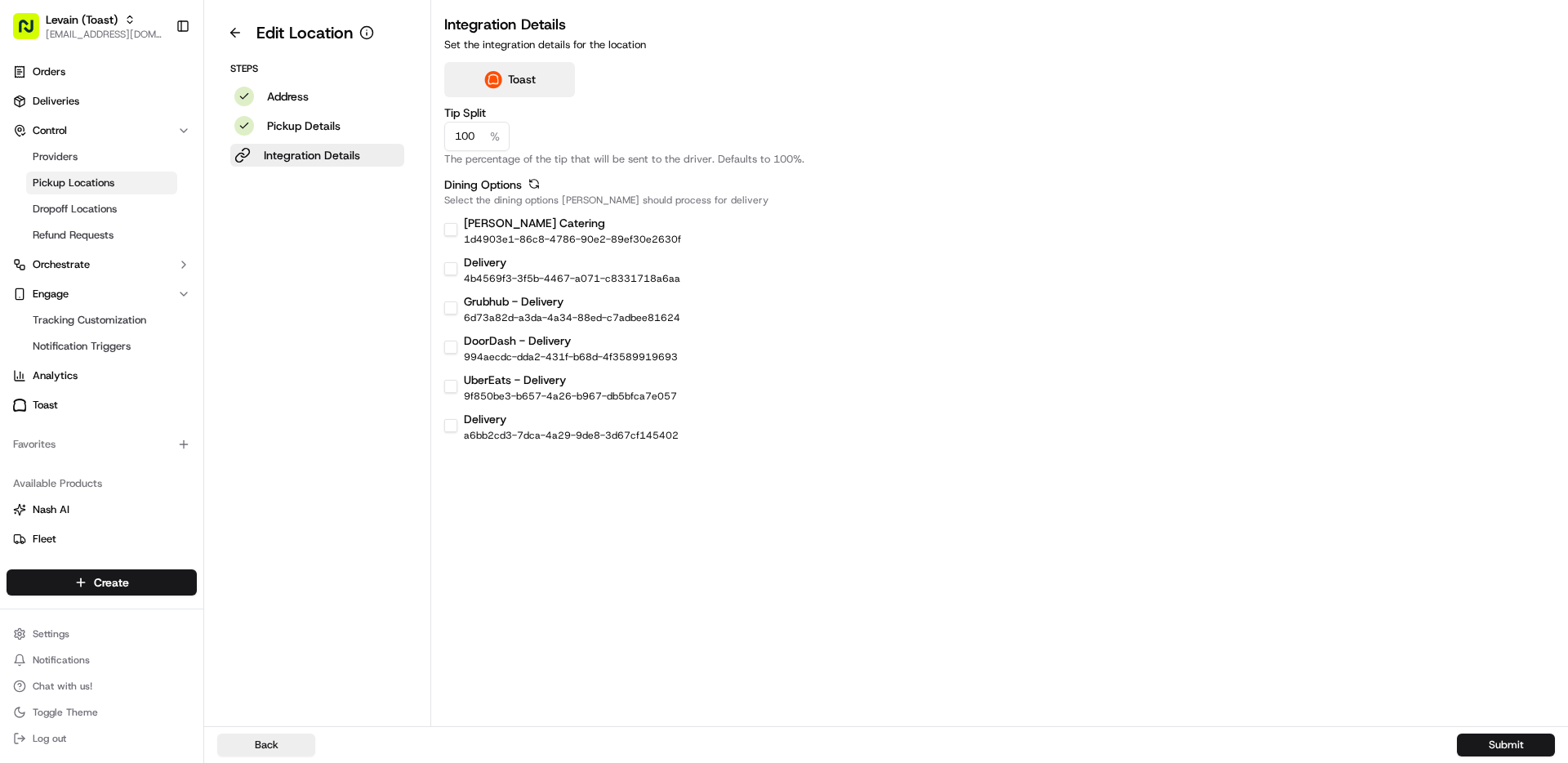
click at [448, 237] on div "[PERSON_NAME] Catering 1d4903e1-86c8-4786-90e2-89ef30e2630f" at bounding box center [999, 229] width 1110 height 33
click at [450, 232] on button "[PERSON_NAME] Catering" at bounding box center [450, 229] width 13 height 13
checkbox input "true"
click at [1479, 748] on button "Submit" at bounding box center [1506, 745] width 98 height 23
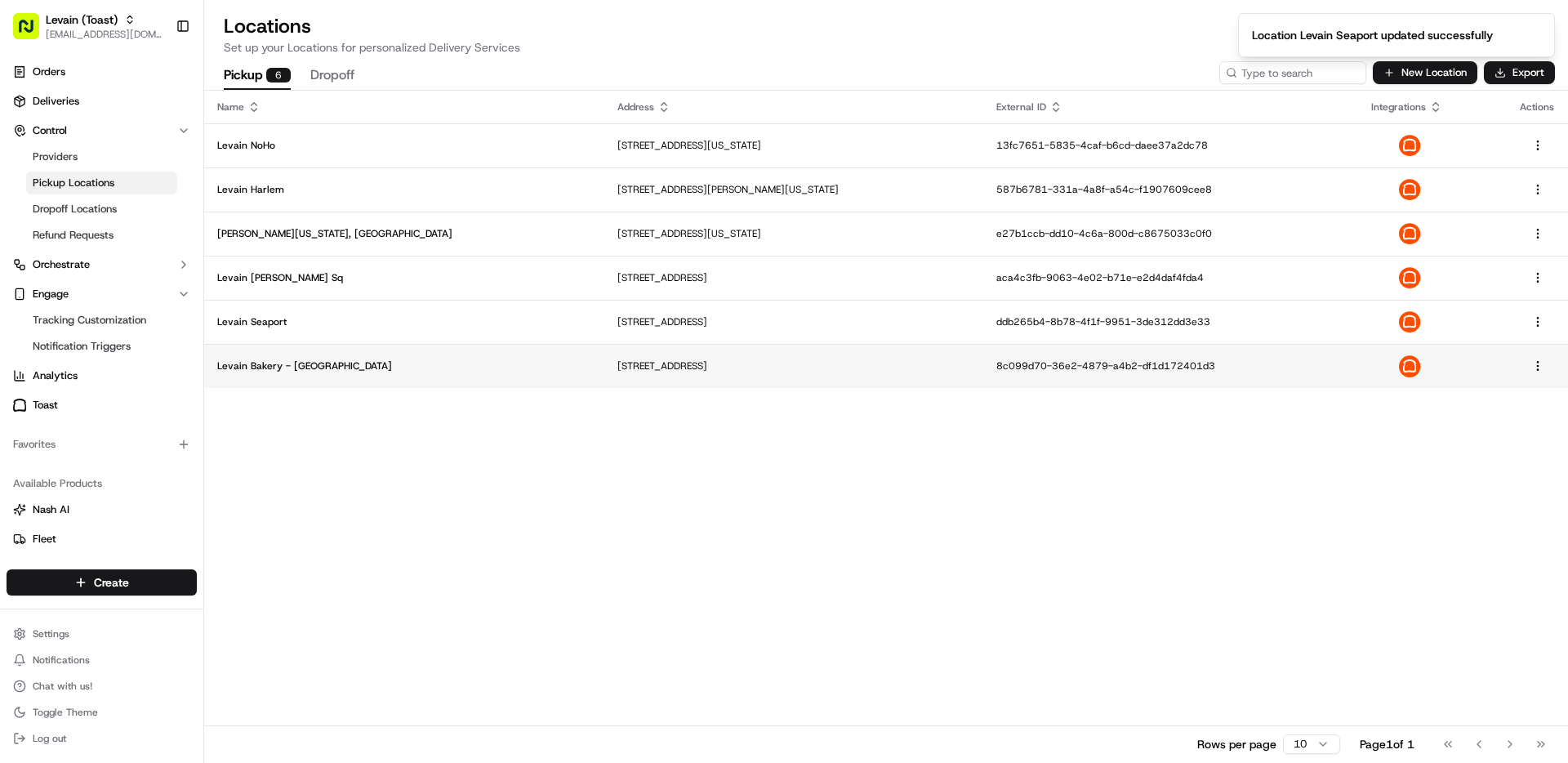
click at [259, 360] on p "Levain Bakery - [GEOGRAPHIC_DATA]" at bounding box center [404, 366] width 374 height 13
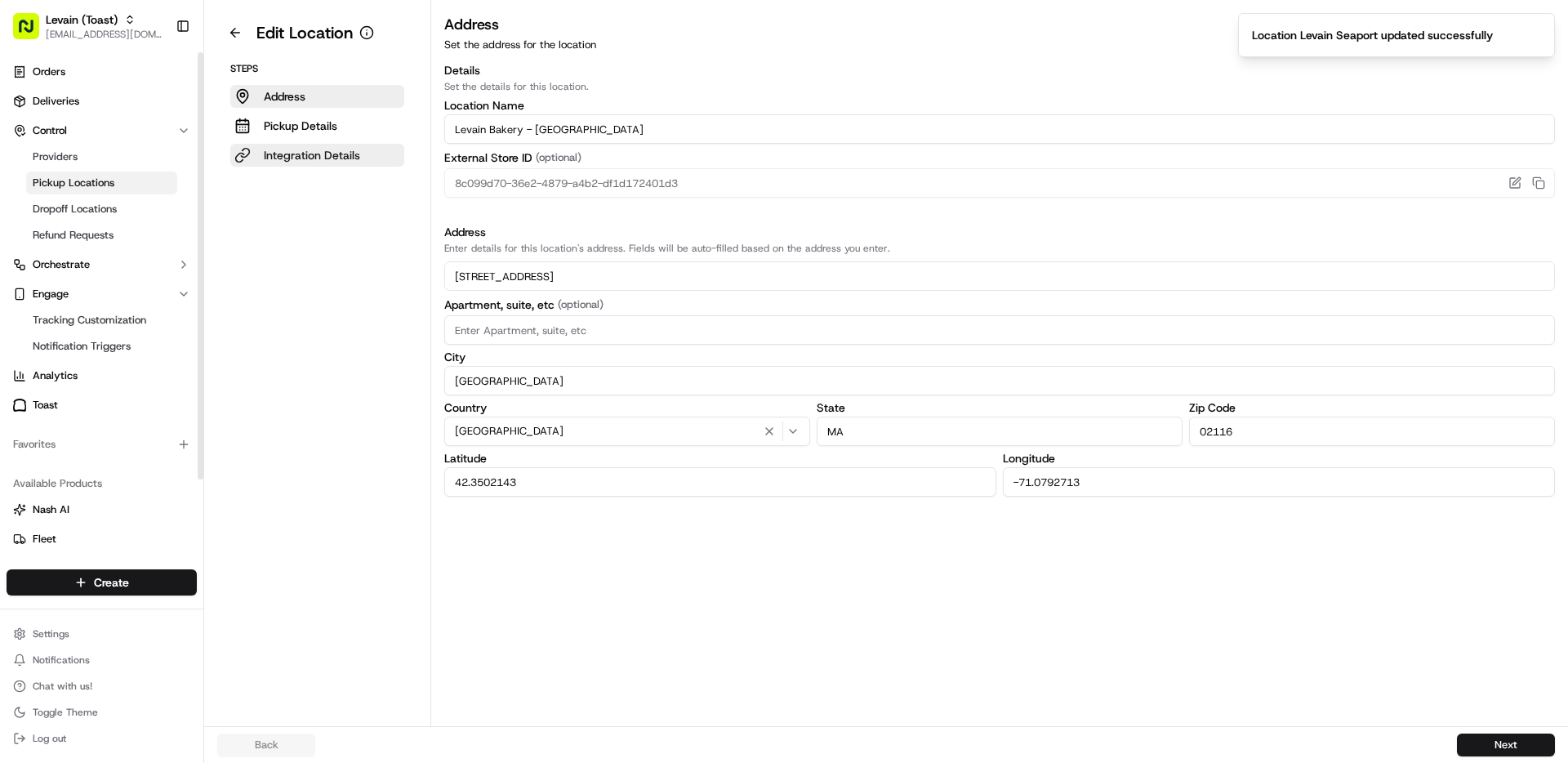
click at [286, 158] on p "Integration Details" at bounding box center [312, 155] width 96 height 16
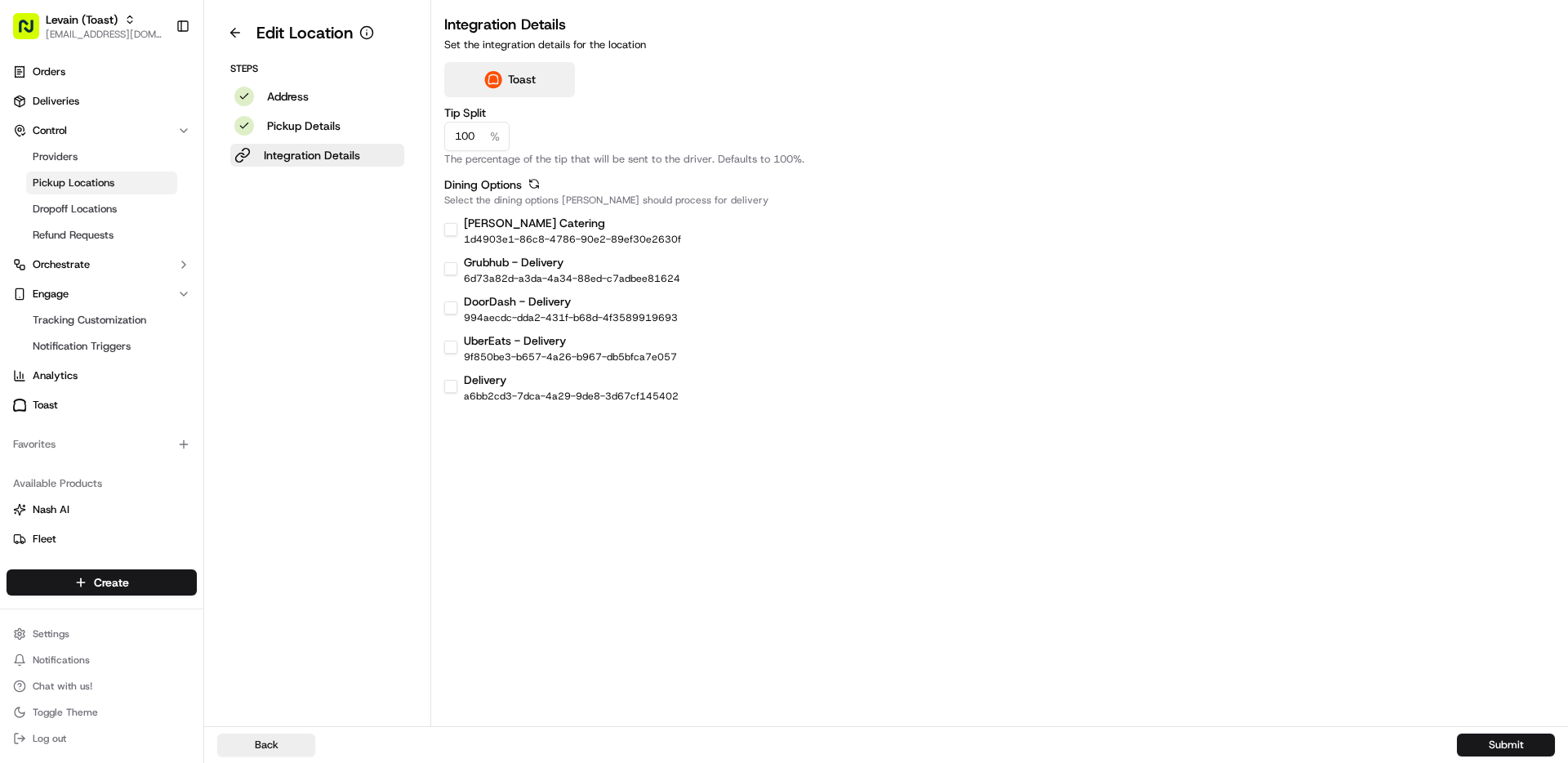
click at [442, 225] on div "Integration Details Set the integration details for the location Toast Tip Spli…" at bounding box center [999, 208] width 1137 height 390
click at [450, 228] on button "[PERSON_NAME] Catering" at bounding box center [450, 229] width 13 height 13
checkbox input "true"
click at [1483, 746] on button "Submit" at bounding box center [1506, 745] width 98 height 23
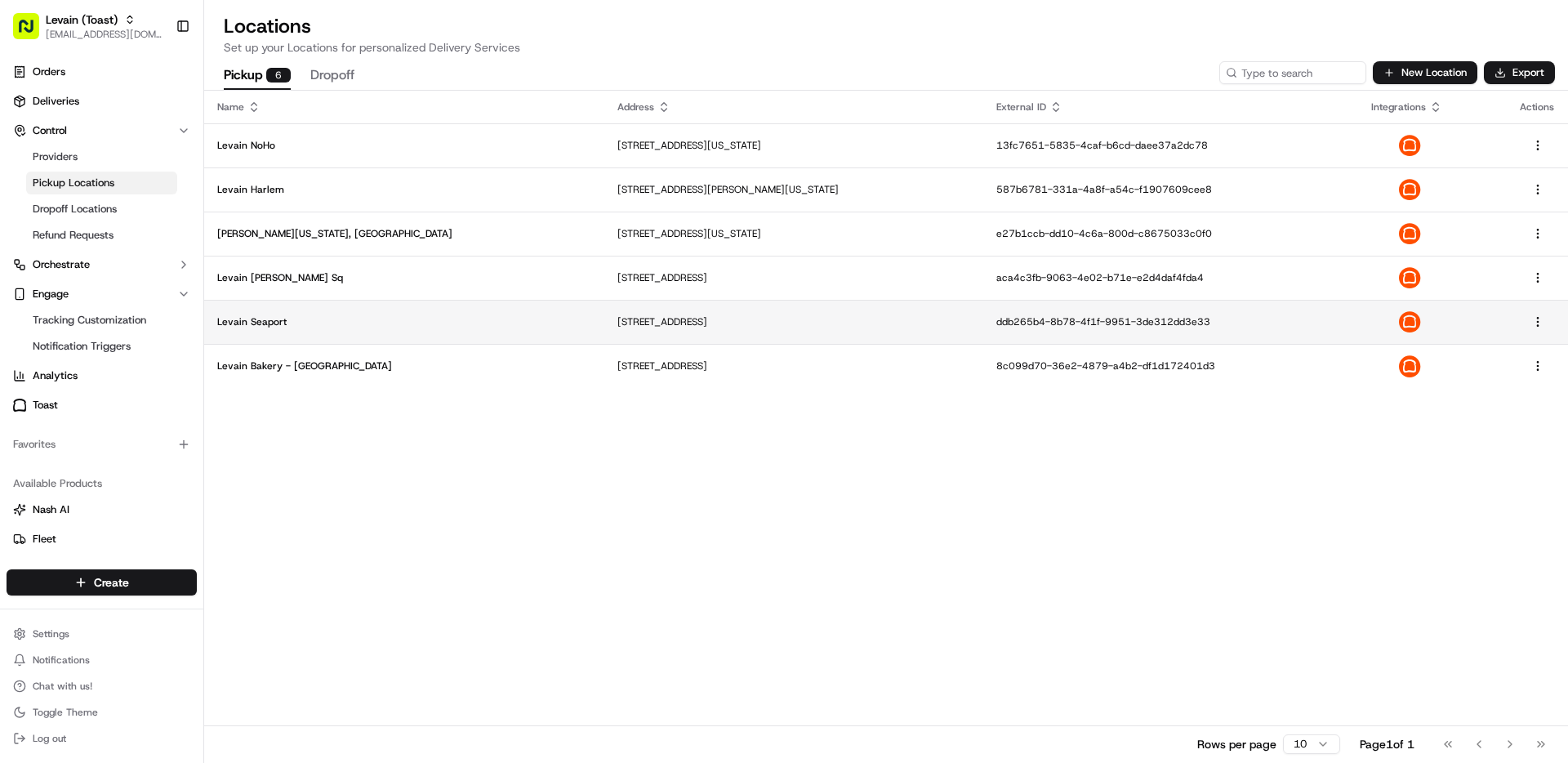
click at [260, 324] on p "Levain Seaport" at bounding box center [404, 322] width 374 height 13
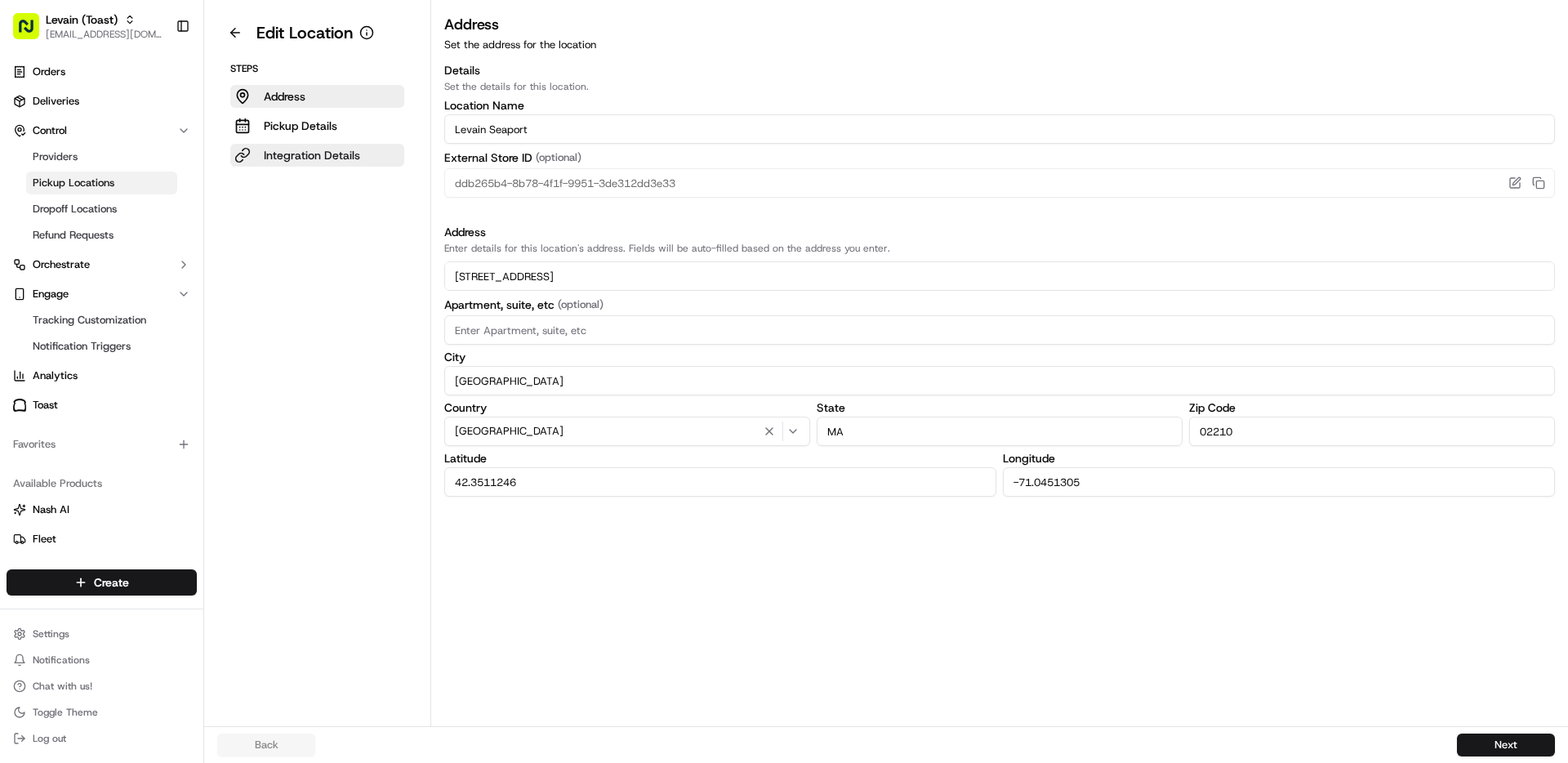
click at [303, 150] on p "Integration Details" at bounding box center [312, 155] width 96 height 16
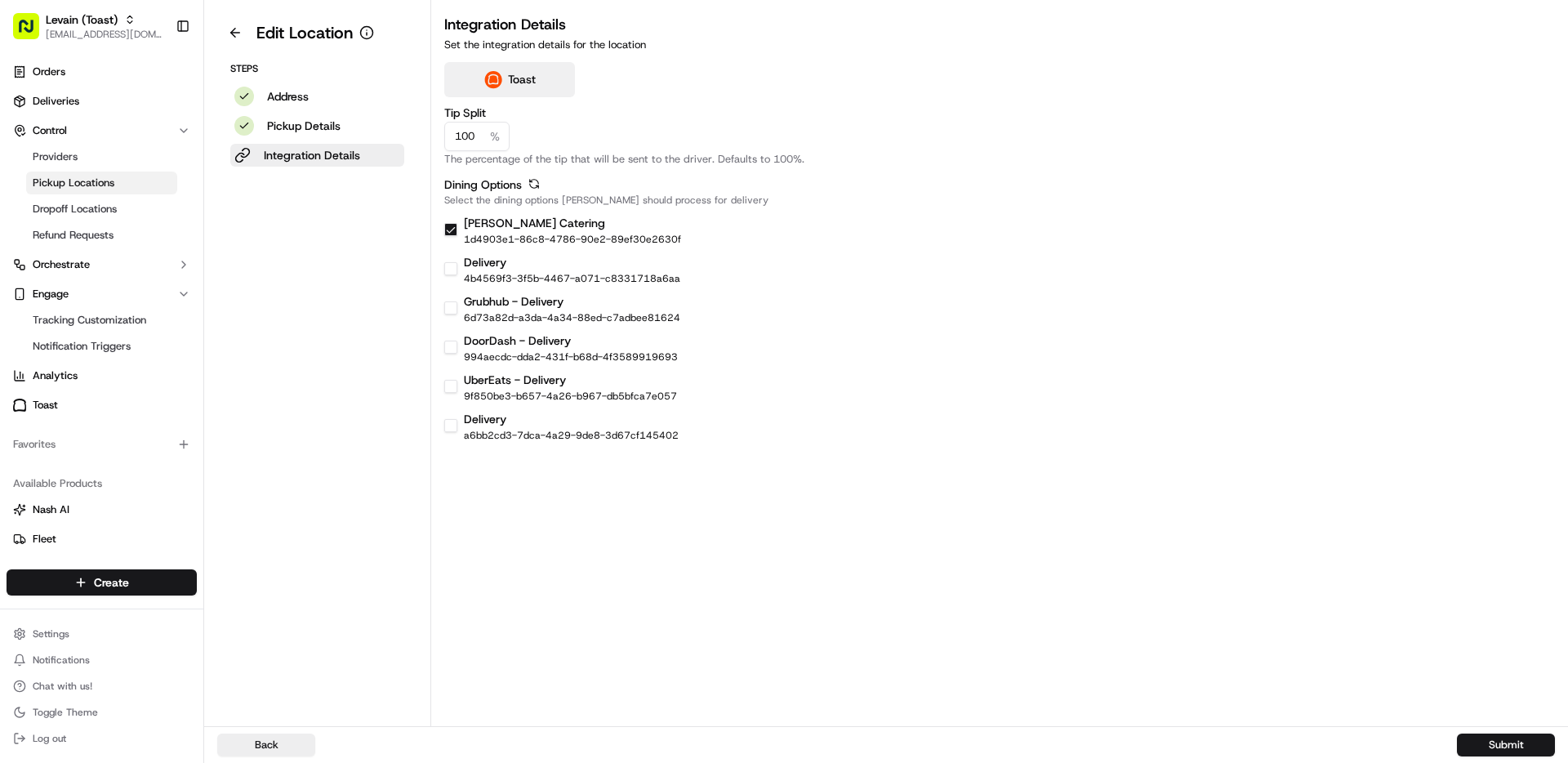
click at [450, 228] on button "[PERSON_NAME] Catering" at bounding box center [450, 229] width 13 height 13
checkbox input "false"
click at [1524, 745] on button "Submit" at bounding box center [1506, 745] width 98 height 23
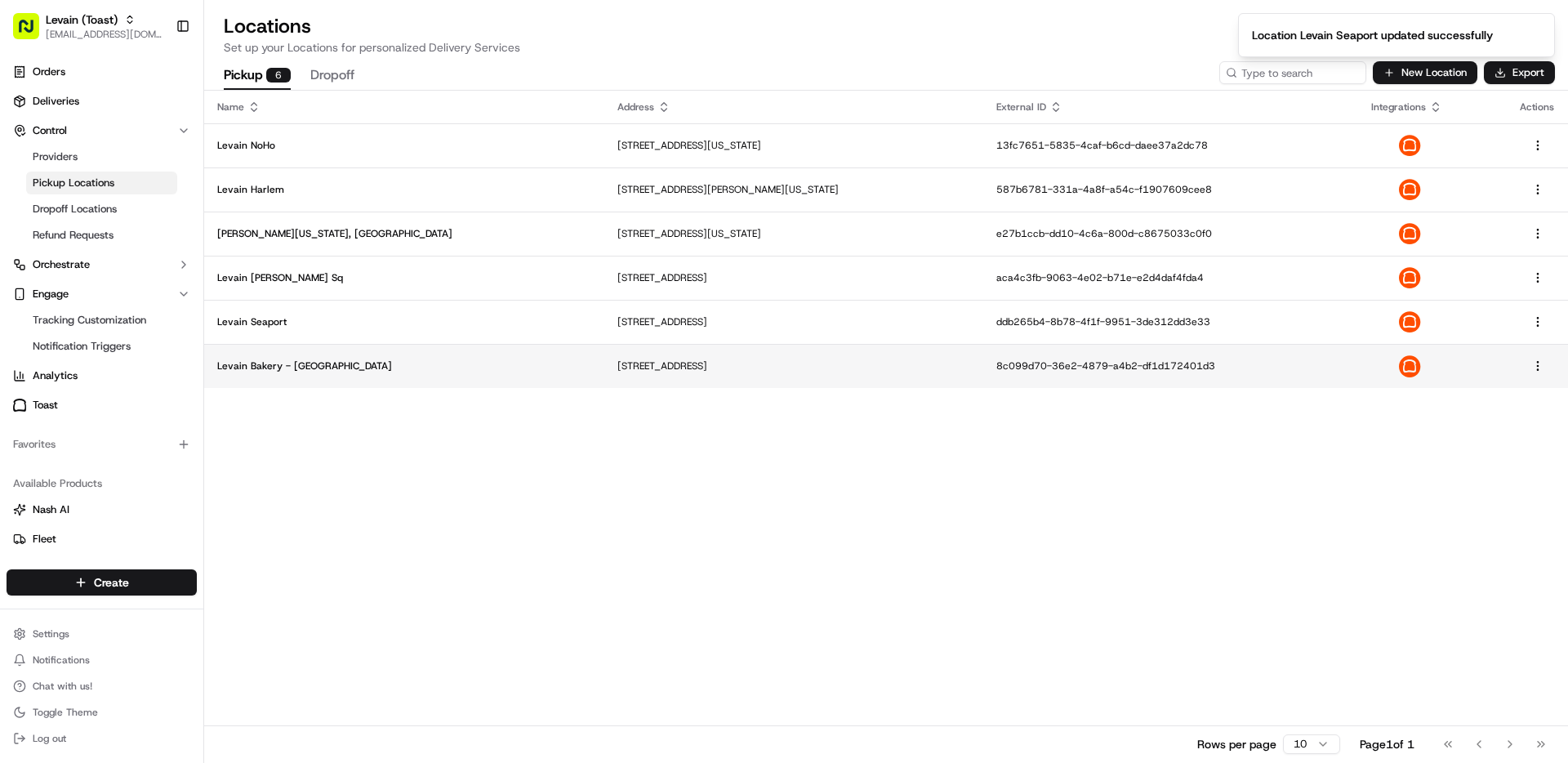
click at [296, 360] on p "Levain Bakery - [GEOGRAPHIC_DATA]" at bounding box center [404, 366] width 374 height 13
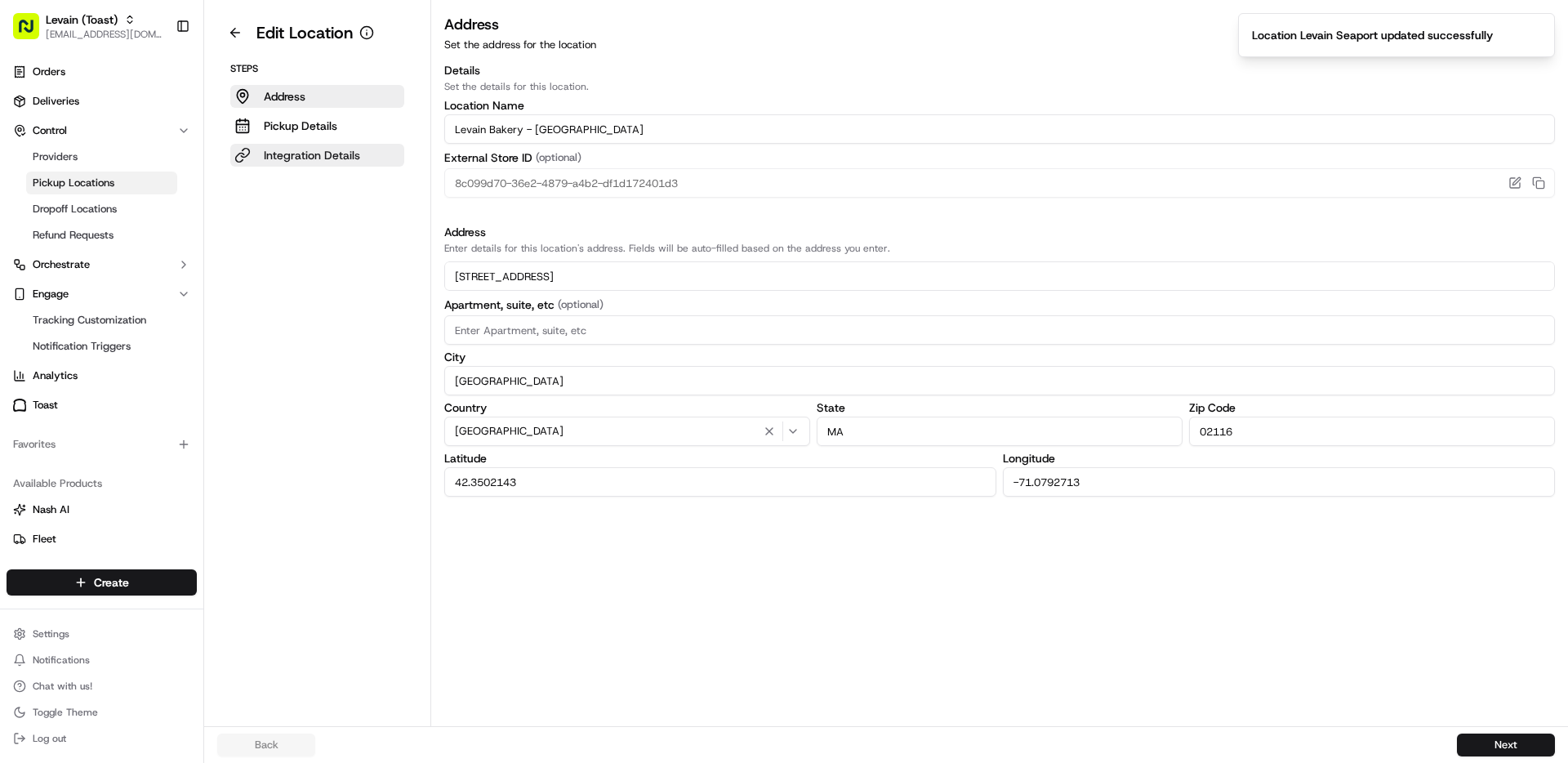
click at [297, 162] on p "Integration Details" at bounding box center [312, 155] width 96 height 16
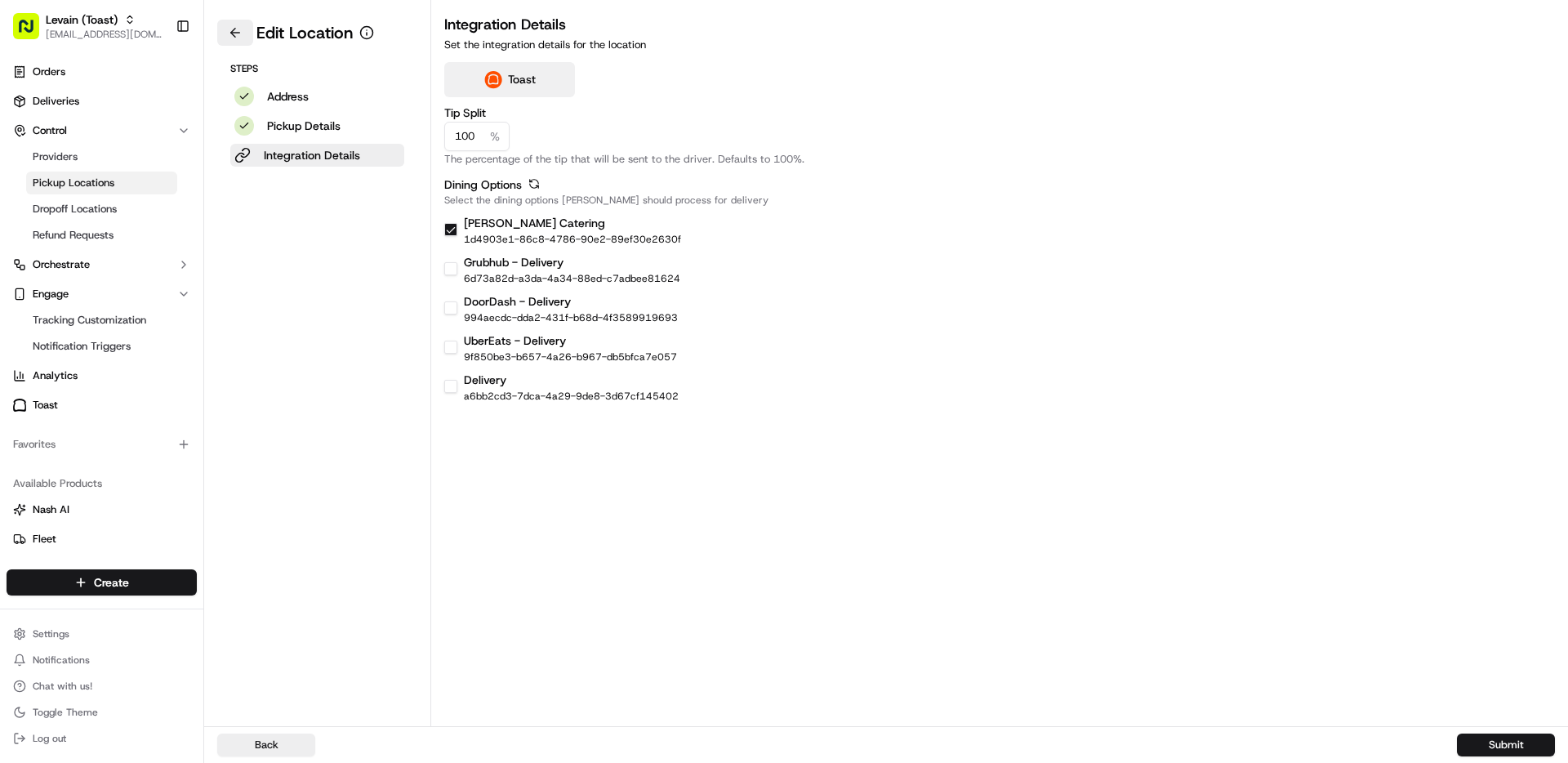
click at [231, 32] on button at bounding box center [235, 32] width 36 height 26
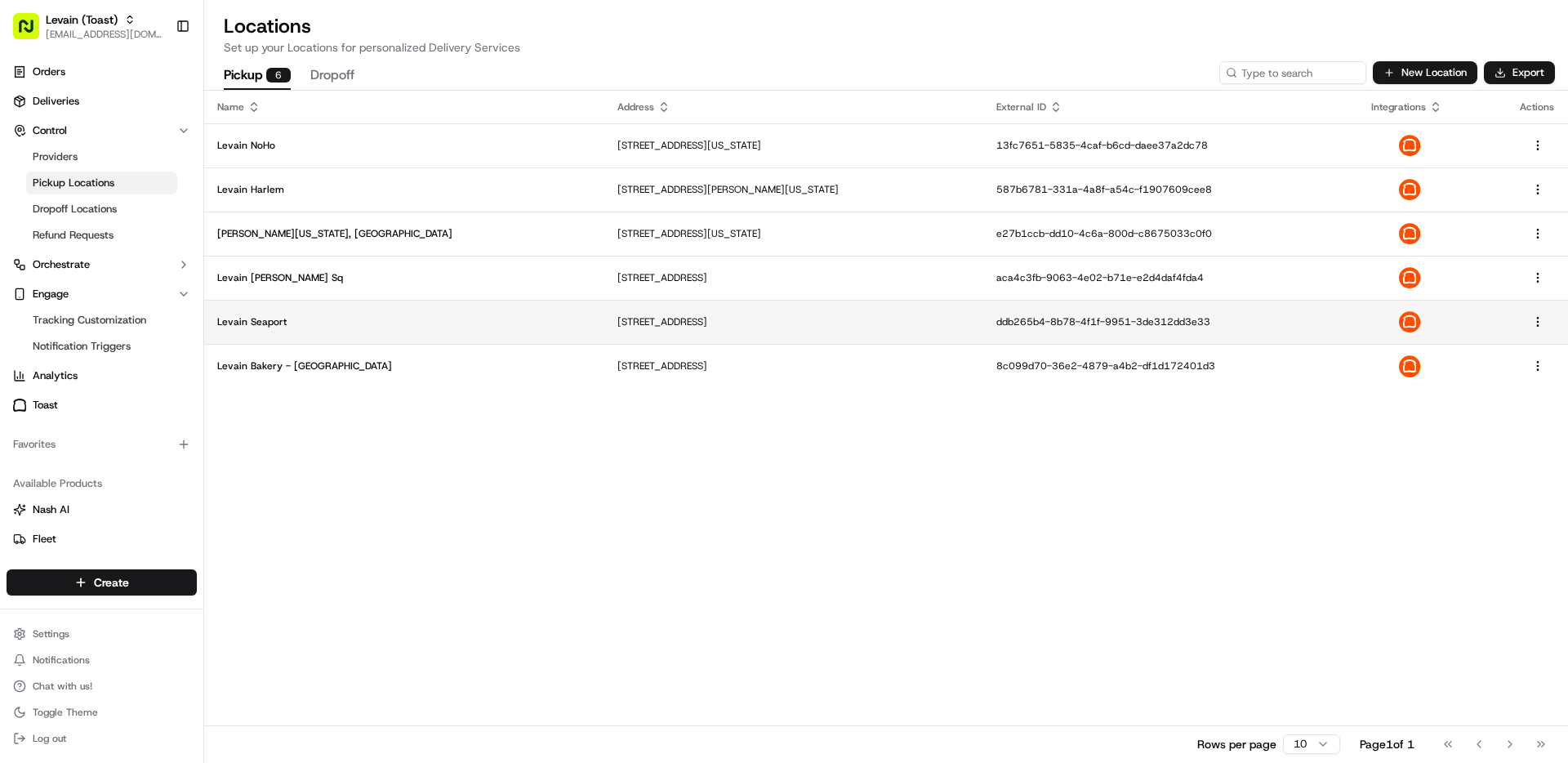
click at [271, 312] on td "Levain Seaport" at bounding box center [404, 322] width 401 height 44
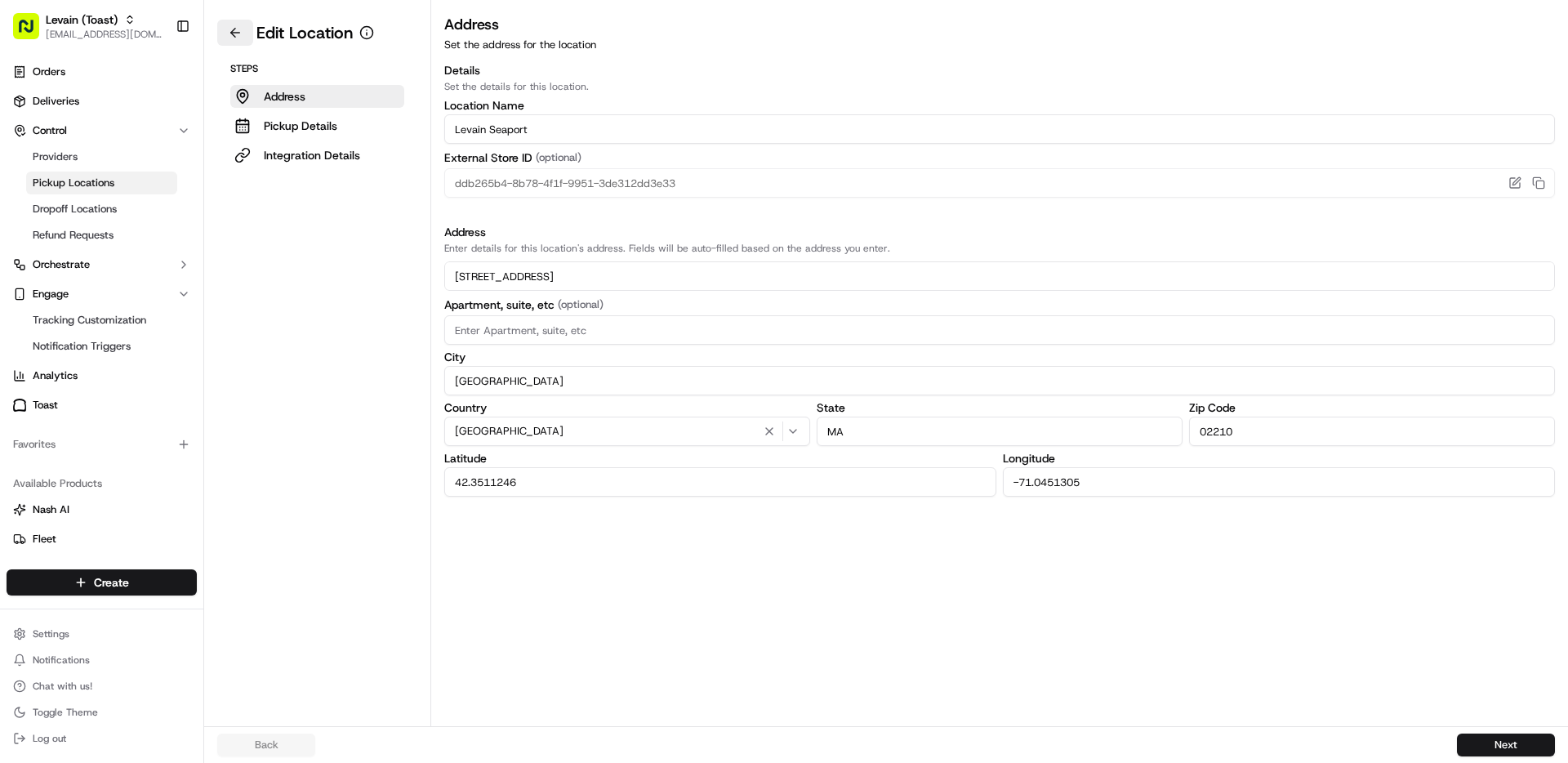
click at [243, 36] on button at bounding box center [235, 32] width 36 height 26
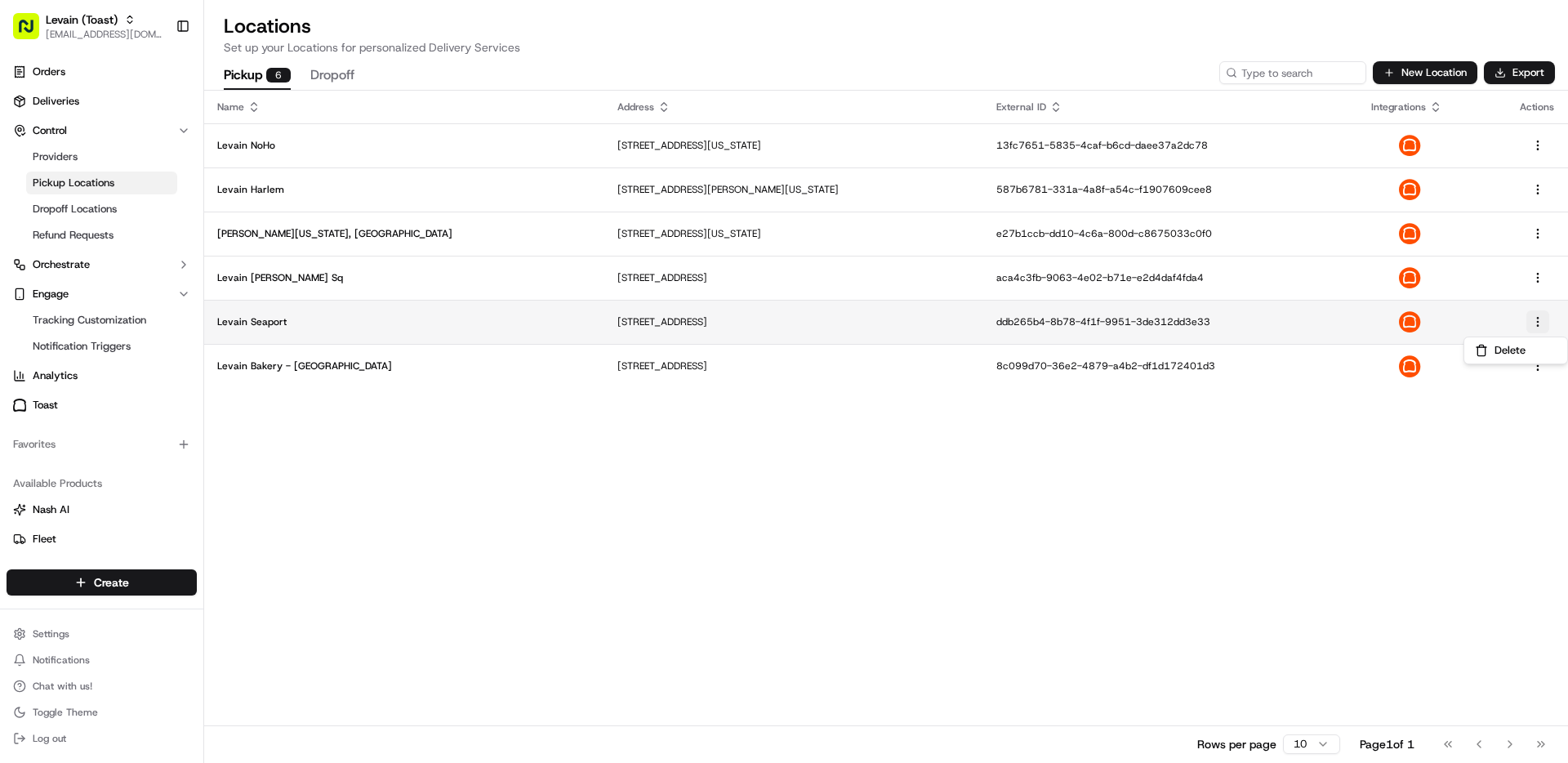
click at [1538, 323] on html "Levain (Toast) [EMAIL_ADDRESS][DOMAIN_NAME] Toggle Sidebar Orders Deliveries Co…" at bounding box center [784, 381] width 1568 height 763
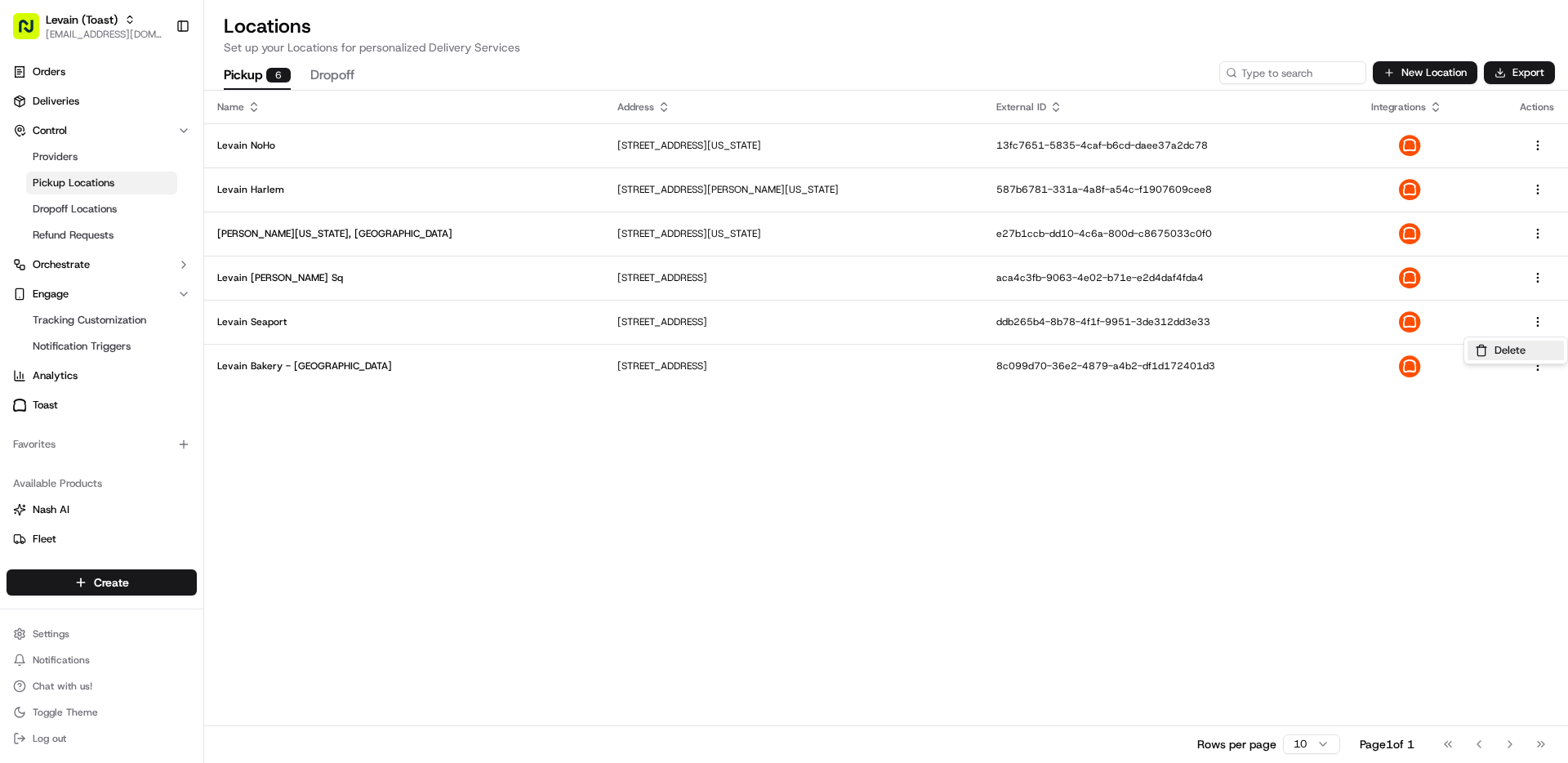
click at [1516, 352] on button "Delete" at bounding box center [1516, 350] width 96 height 20
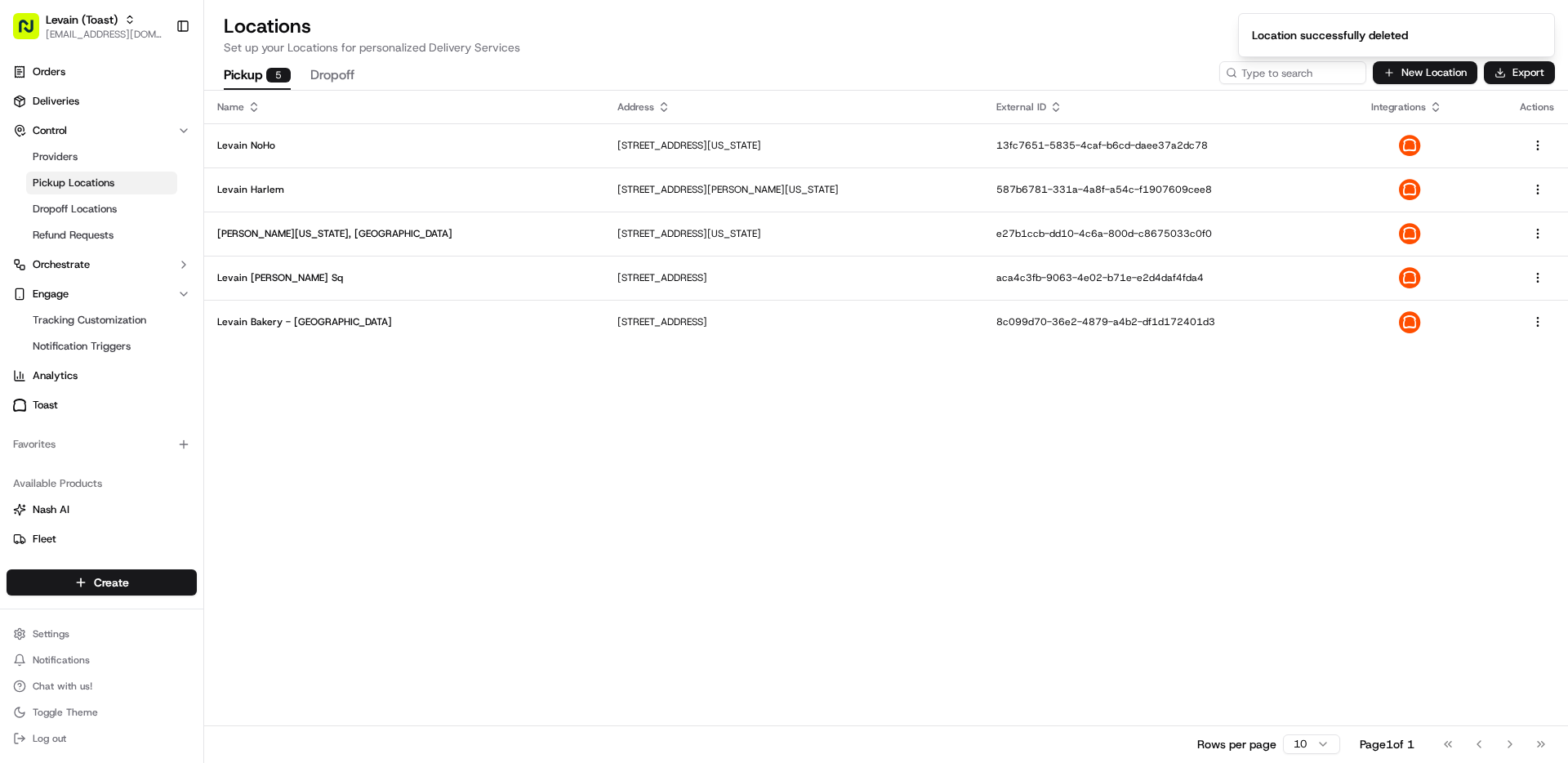
click at [587, 490] on div "Name Address External ID Integrations Actions Levain NoHo [STREET_ADDRESS][US_S…" at bounding box center [886, 426] width 1364 height 672
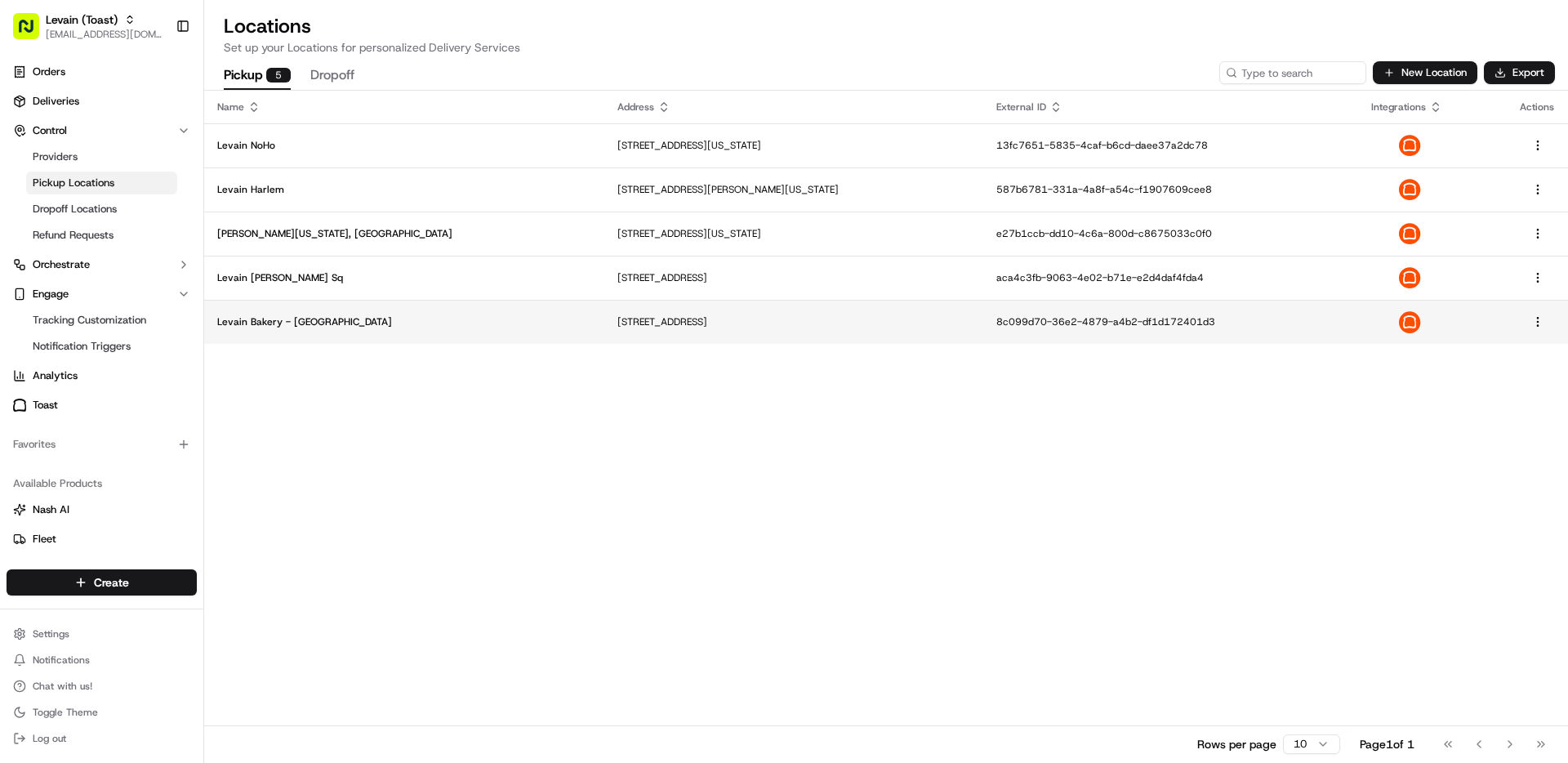
click at [617, 322] on p "[STREET_ADDRESS]" at bounding box center [793, 322] width 353 height 13
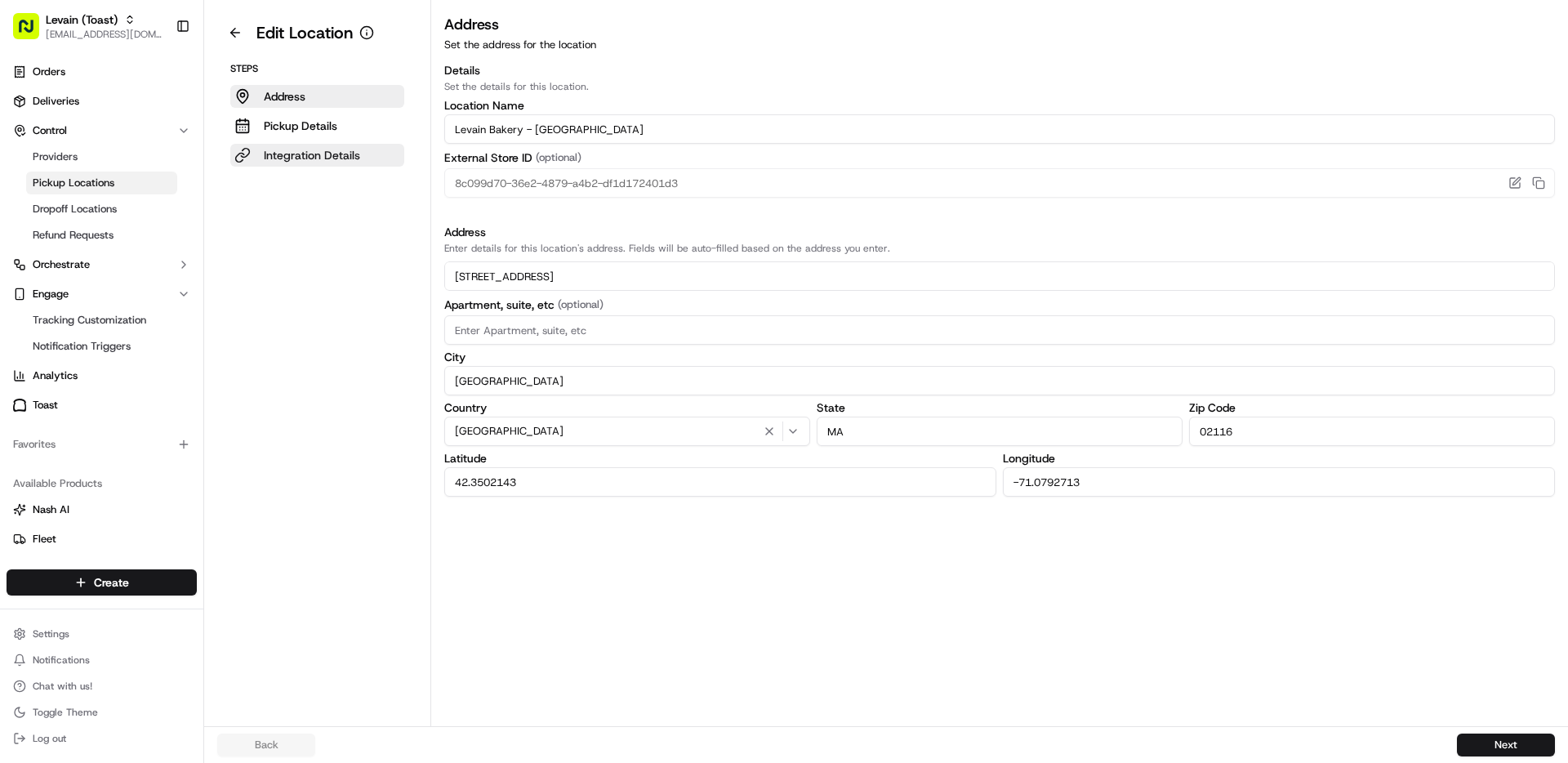
click at [299, 158] on p "Integration Details" at bounding box center [312, 155] width 96 height 16
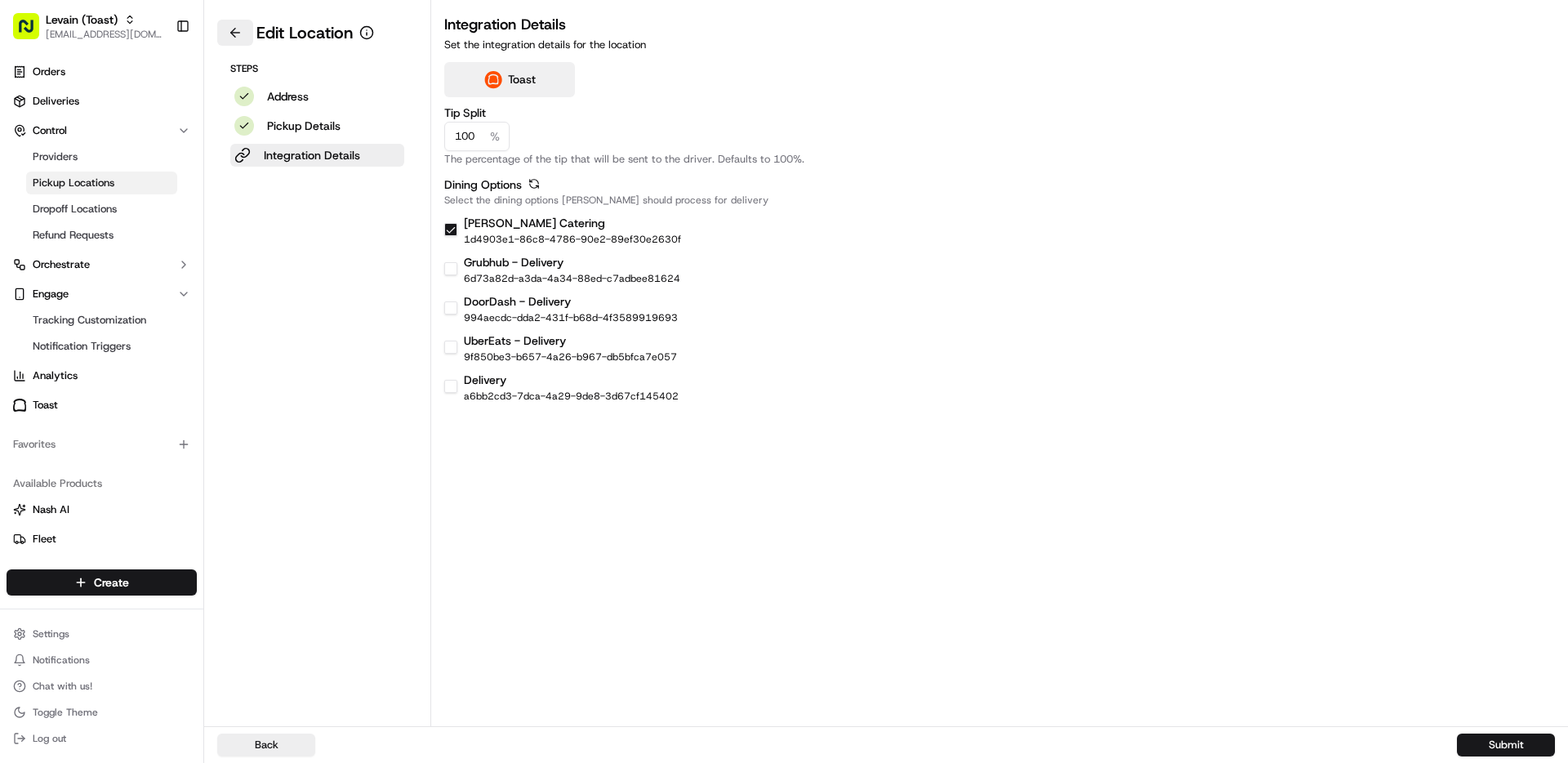
click at [235, 32] on button at bounding box center [235, 32] width 36 height 26
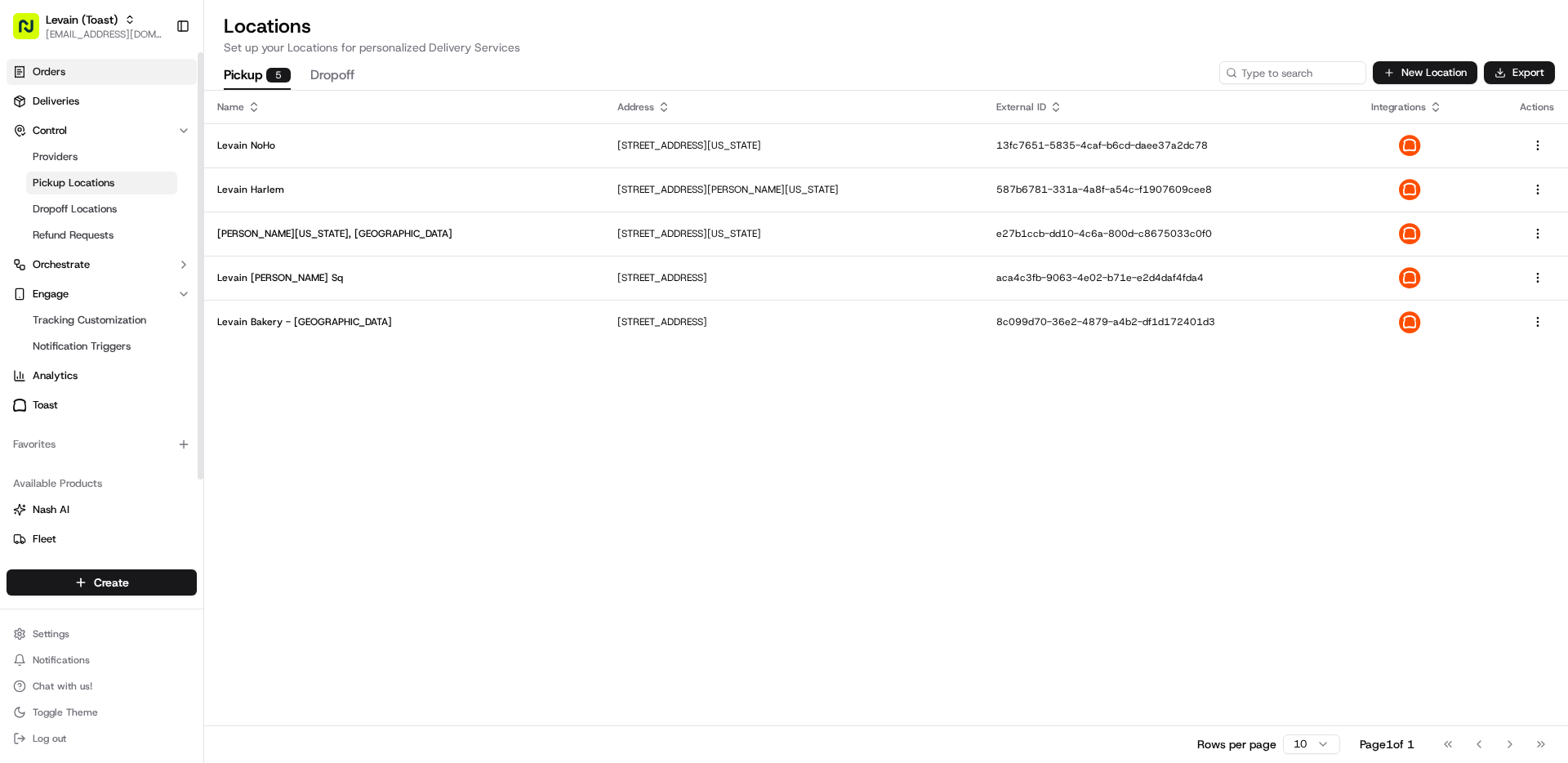
click at [53, 82] on link "Orders" at bounding box center [101, 71] width 190 height 26
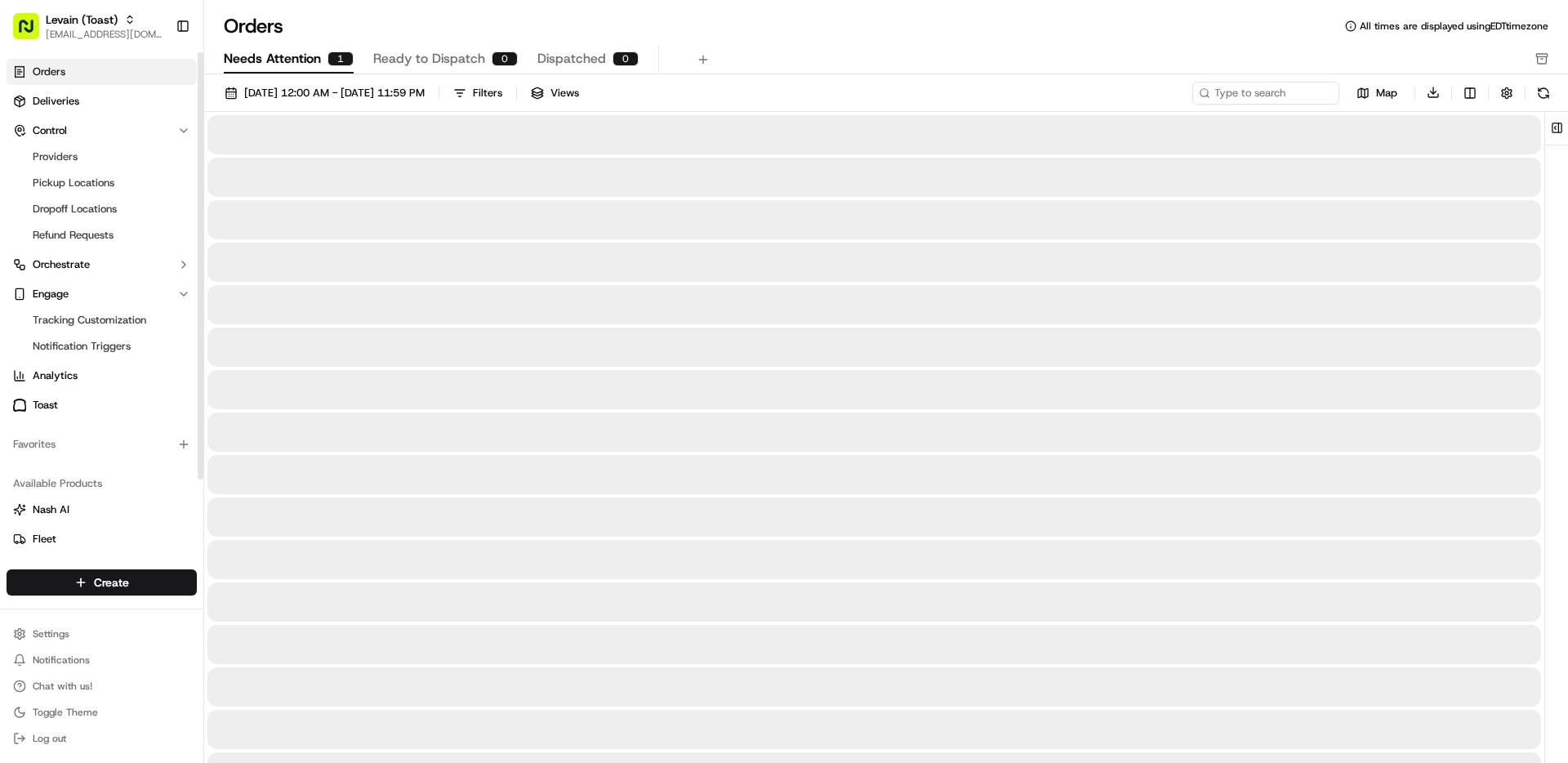
click at [308, 61] on span "Needs Attention" at bounding box center [272, 59] width 97 height 20
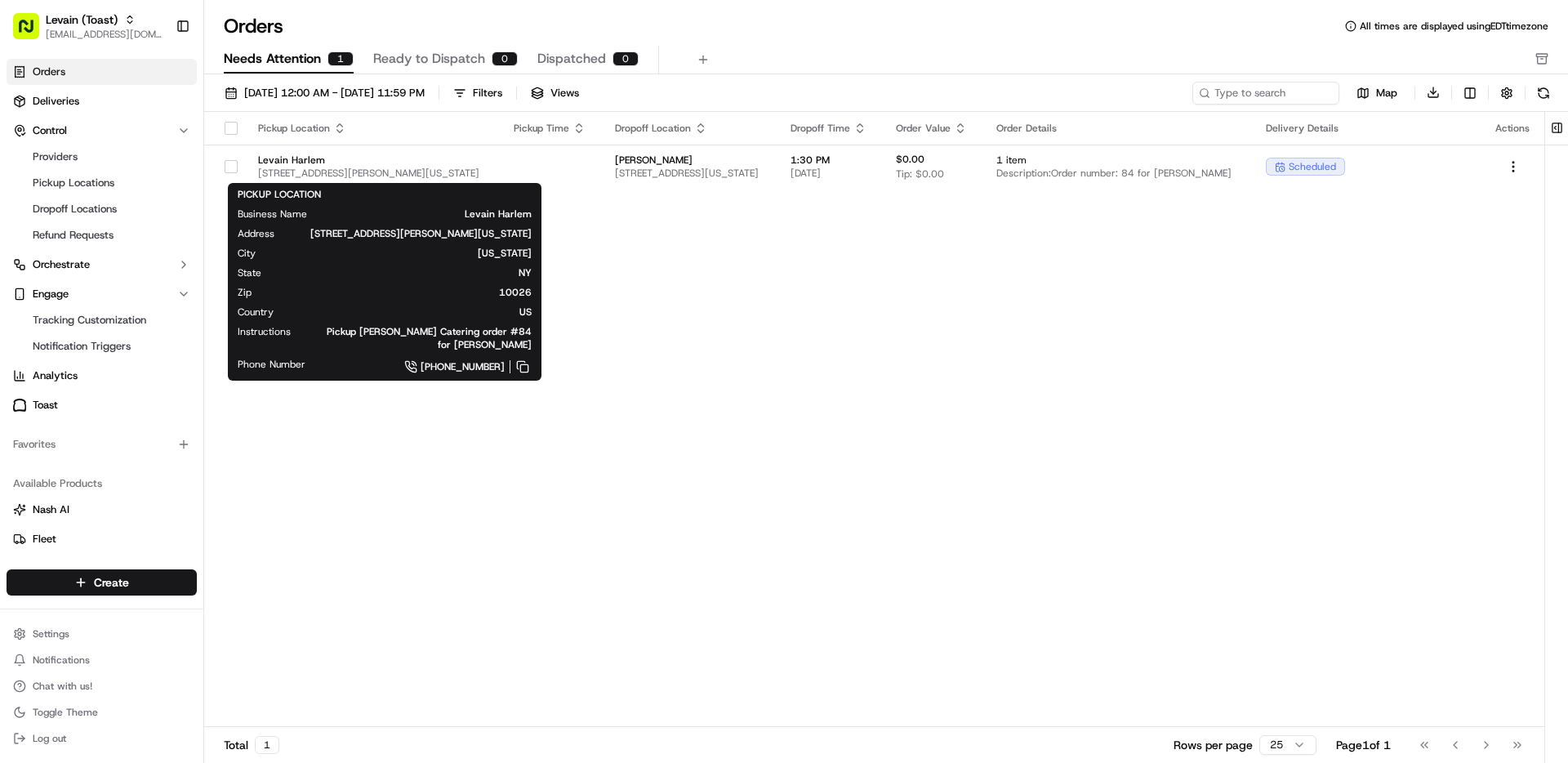
click at [412, 206] on div "PICKUP LOCATION Business Name Levain [GEOGRAPHIC_DATA] Address [STREET_ADDRESS]…" at bounding box center [385, 281] width 294 height 187
click at [440, 167] on span "[STREET_ADDRESS][PERSON_NAME][US_STATE]" at bounding box center [373, 173] width 229 height 13
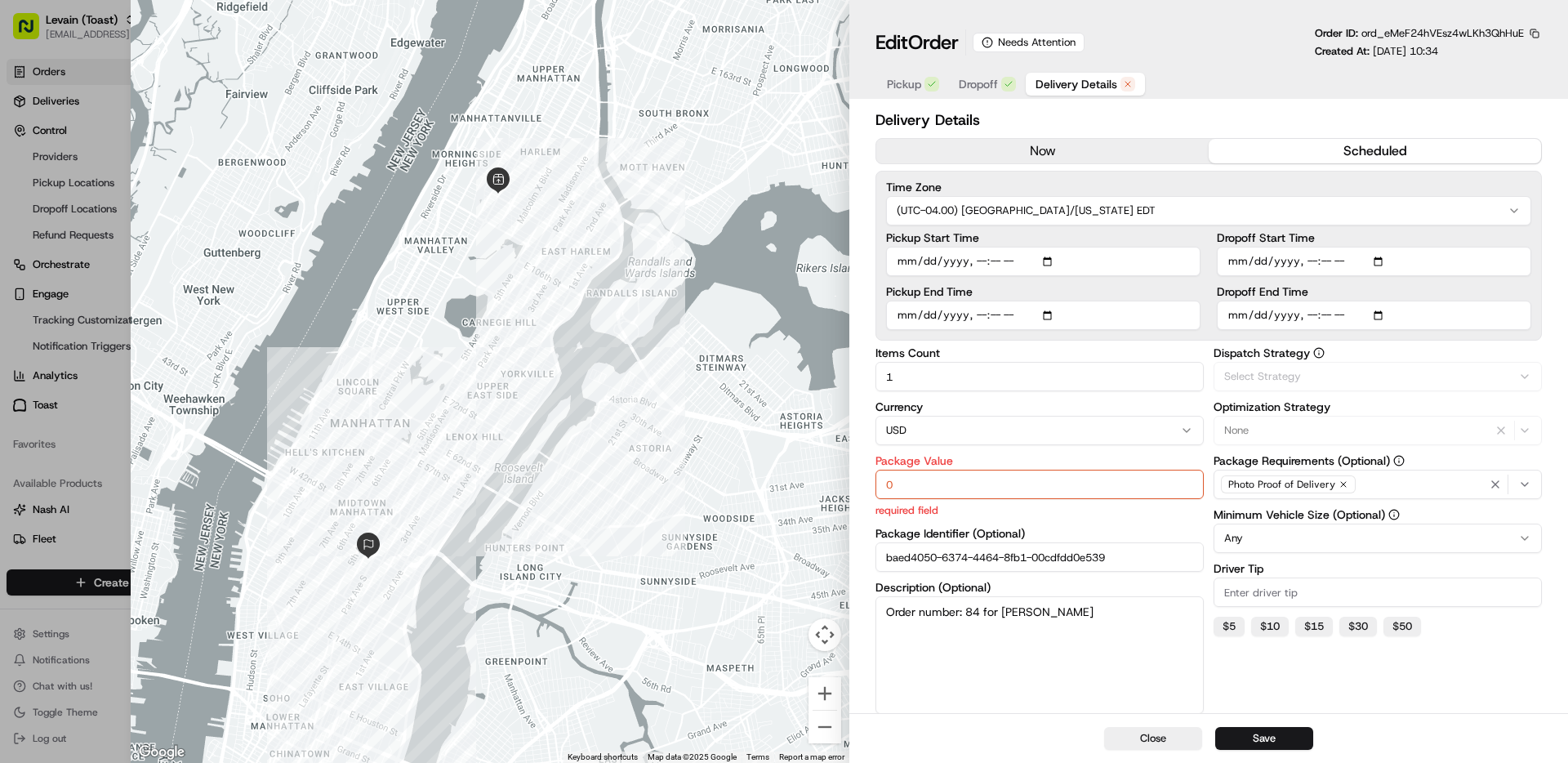
click at [1102, 88] on span "Delivery Details" at bounding box center [1077, 84] width 82 height 16
drag, startPoint x: 37, startPoint y: 96, endPoint x: 48, endPoint y: 102, distance: 12.5
click at [37, 96] on div at bounding box center [784, 381] width 1568 height 763
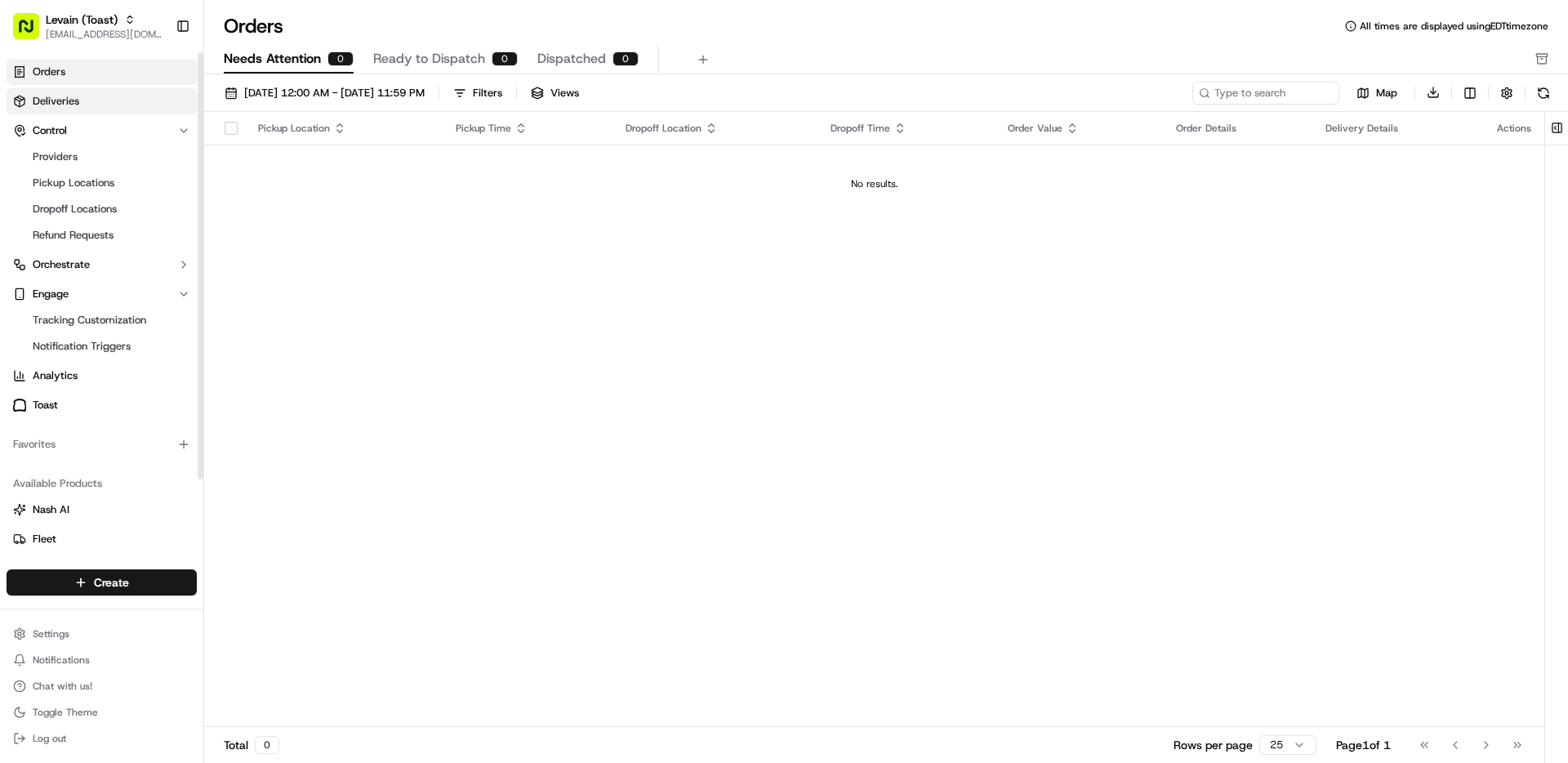
click at [59, 103] on span "Deliveries" at bounding box center [56, 101] width 46 height 15
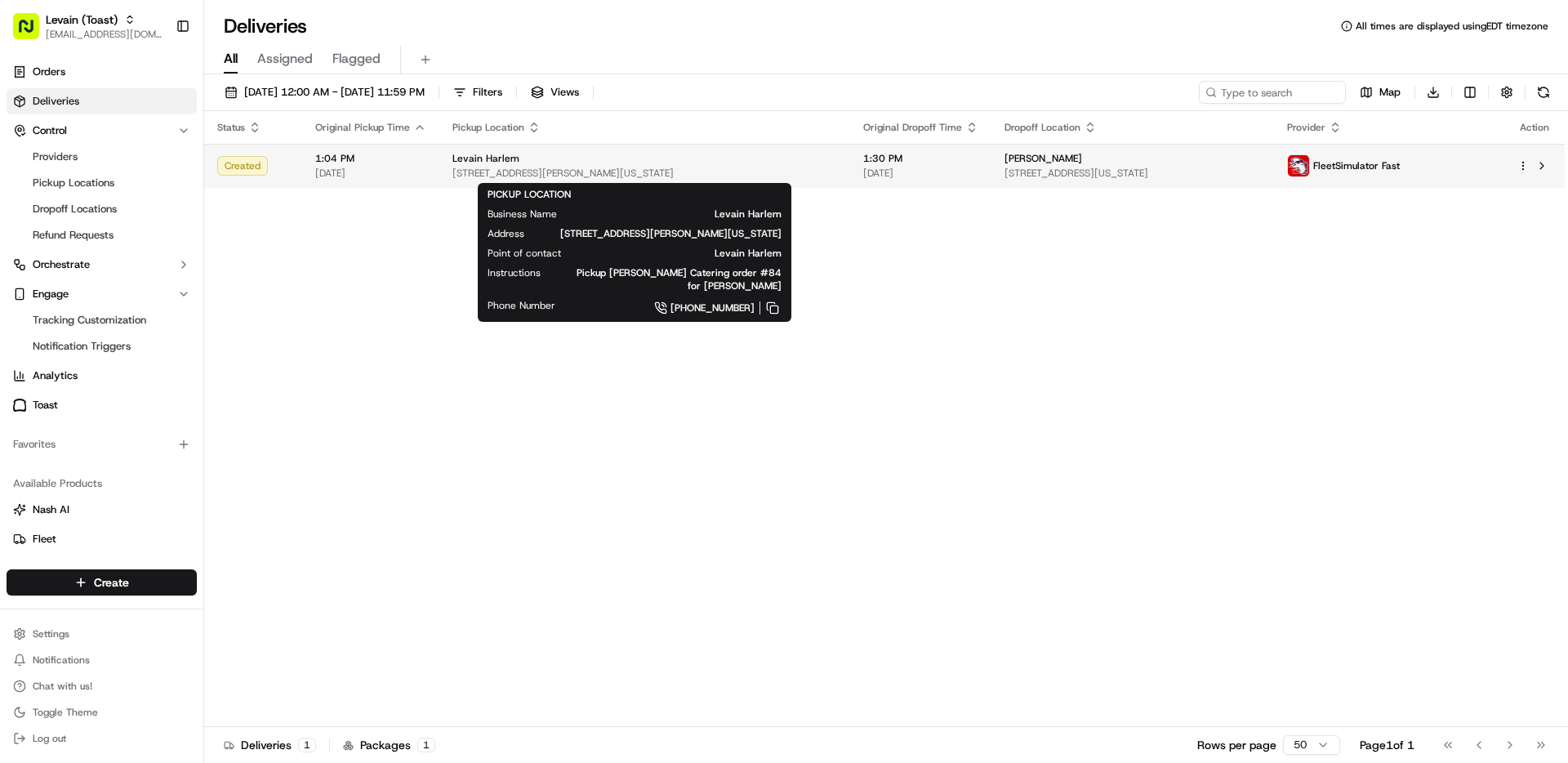
click at [633, 160] on div "Levain Harlem" at bounding box center [644, 158] width 385 height 13
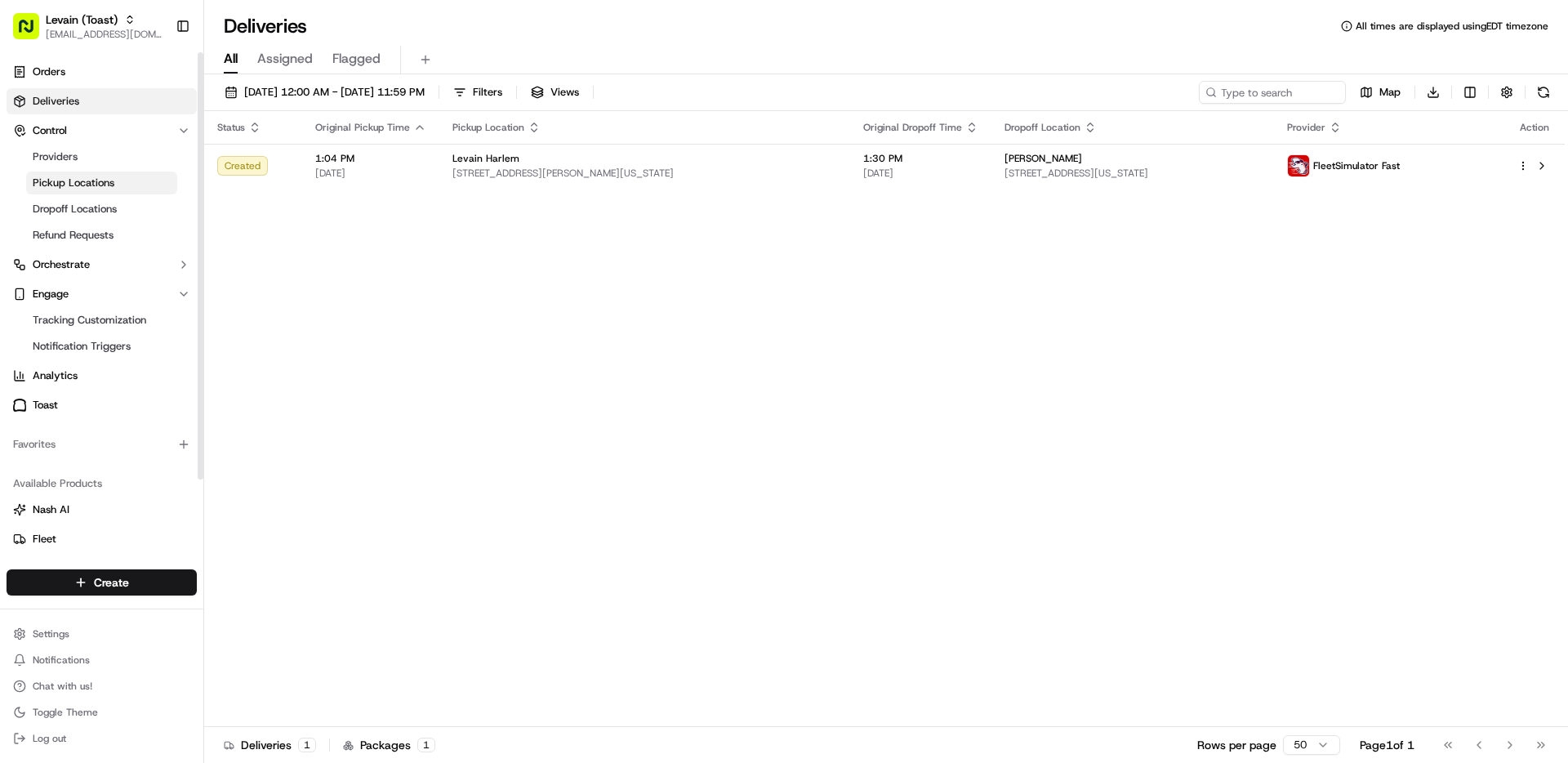
click at [59, 174] on link "Pickup Locations" at bounding box center [101, 183] width 151 height 23
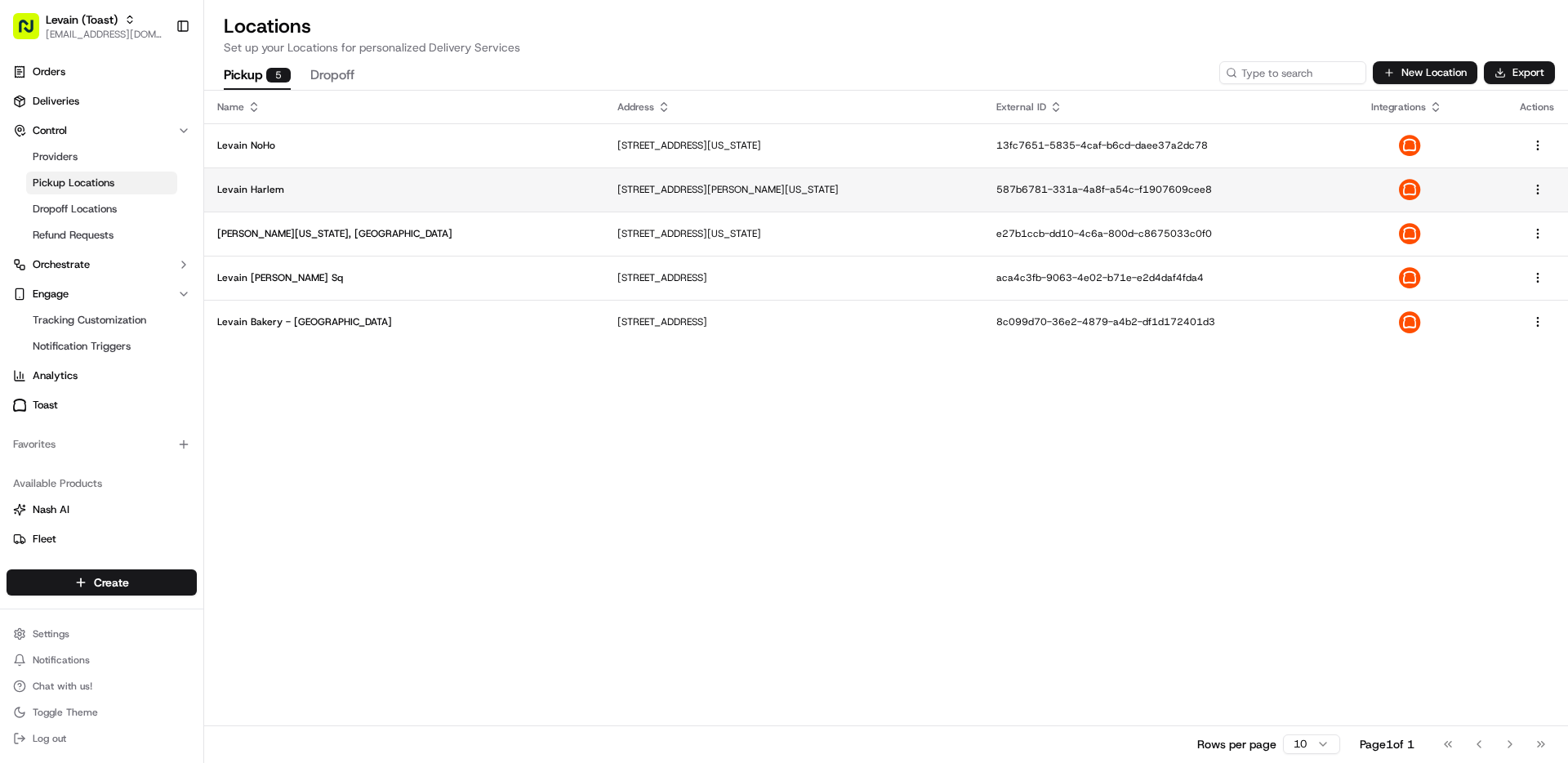
click at [254, 205] on td "Levain Harlem" at bounding box center [404, 189] width 401 height 44
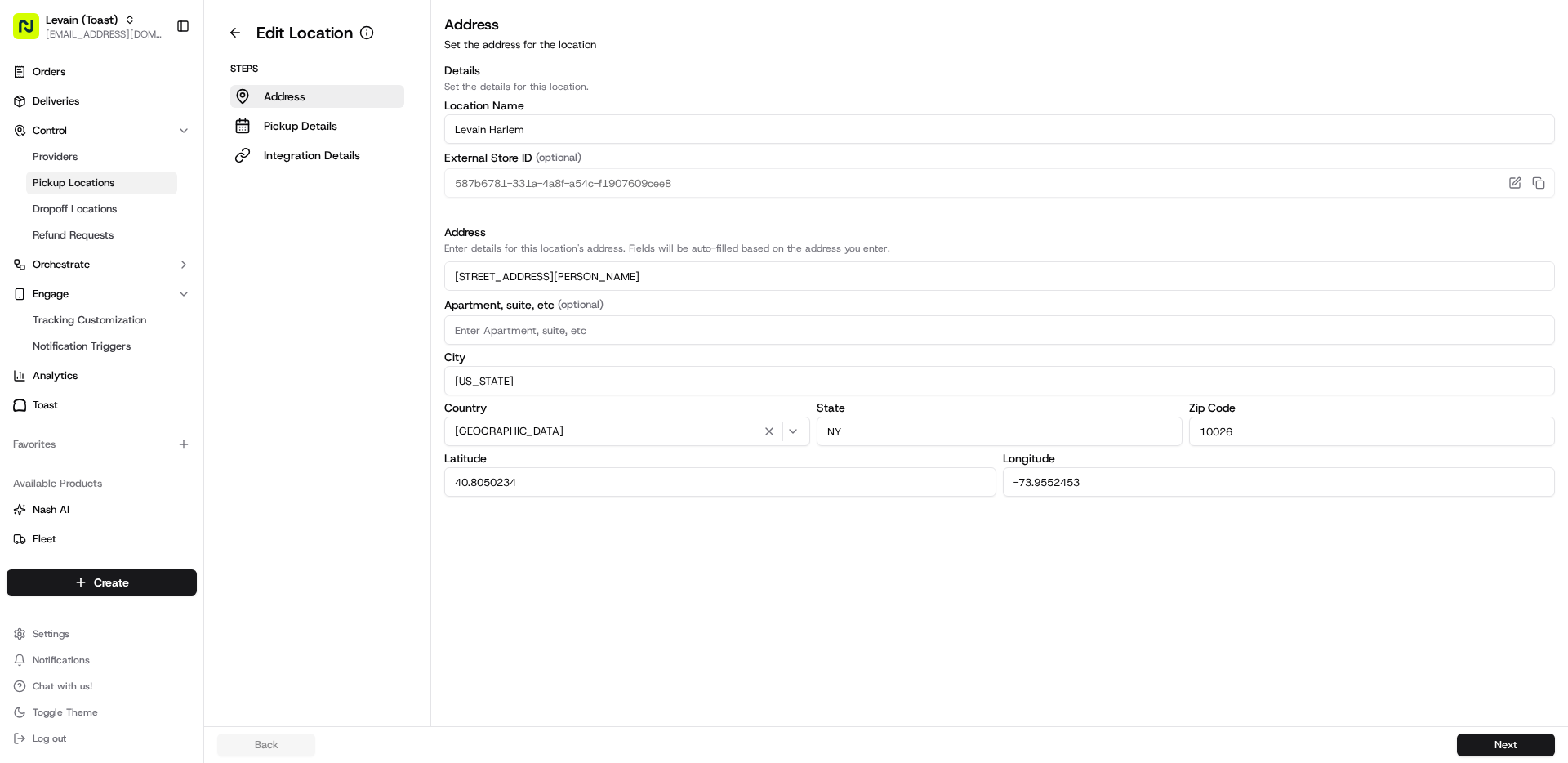
click at [271, 113] on div "Steps Address Pickup Details Integration Details" at bounding box center [317, 115] width 200 height 105
click at [278, 127] on p "Pickup Details" at bounding box center [300, 125] width 74 height 16
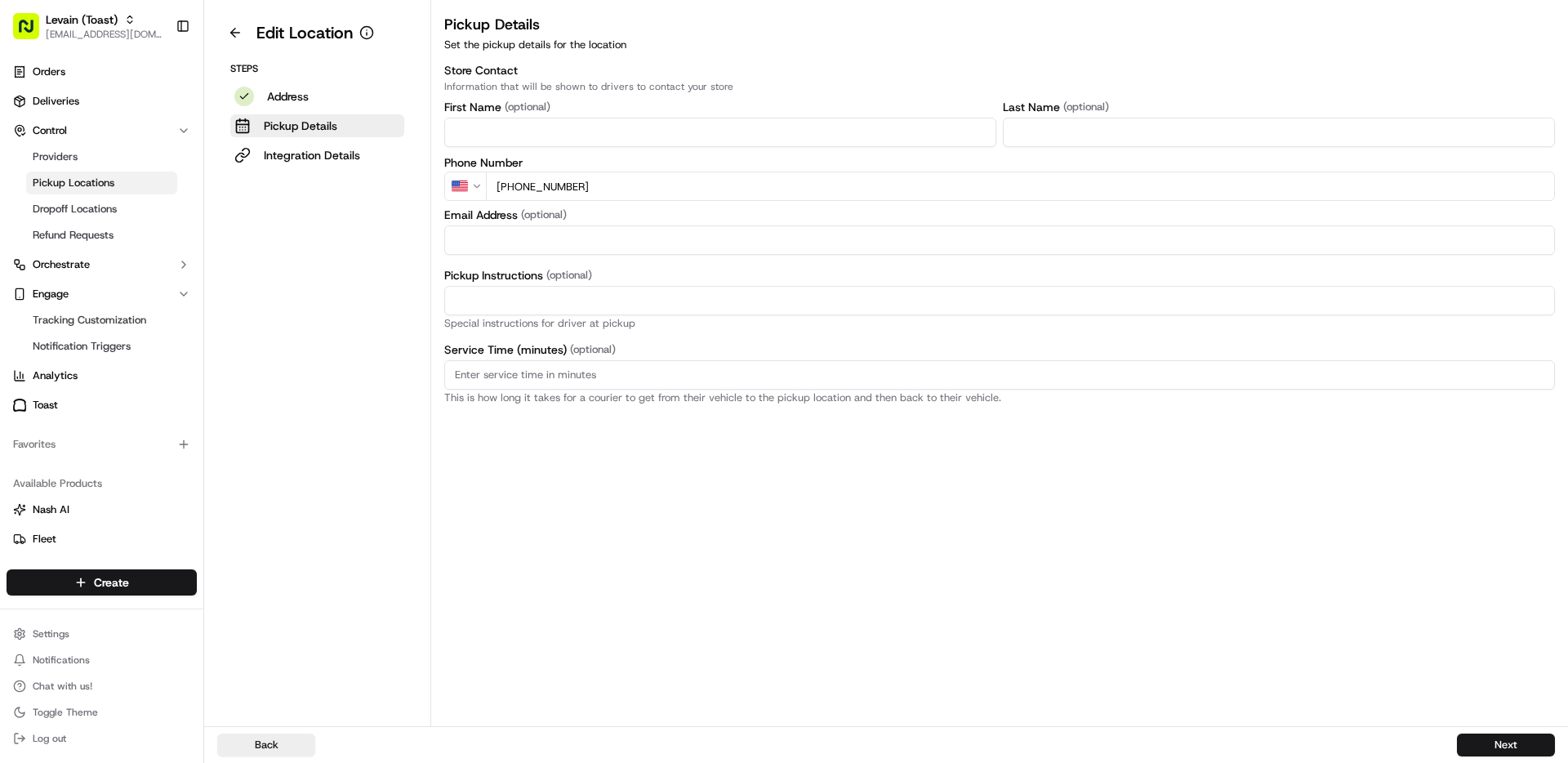
click at [276, 83] on div "Steps Address Pickup Details Integration Details" at bounding box center [317, 115] width 200 height 105
click at [279, 94] on p "Address" at bounding box center [288, 96] width 42 height 16
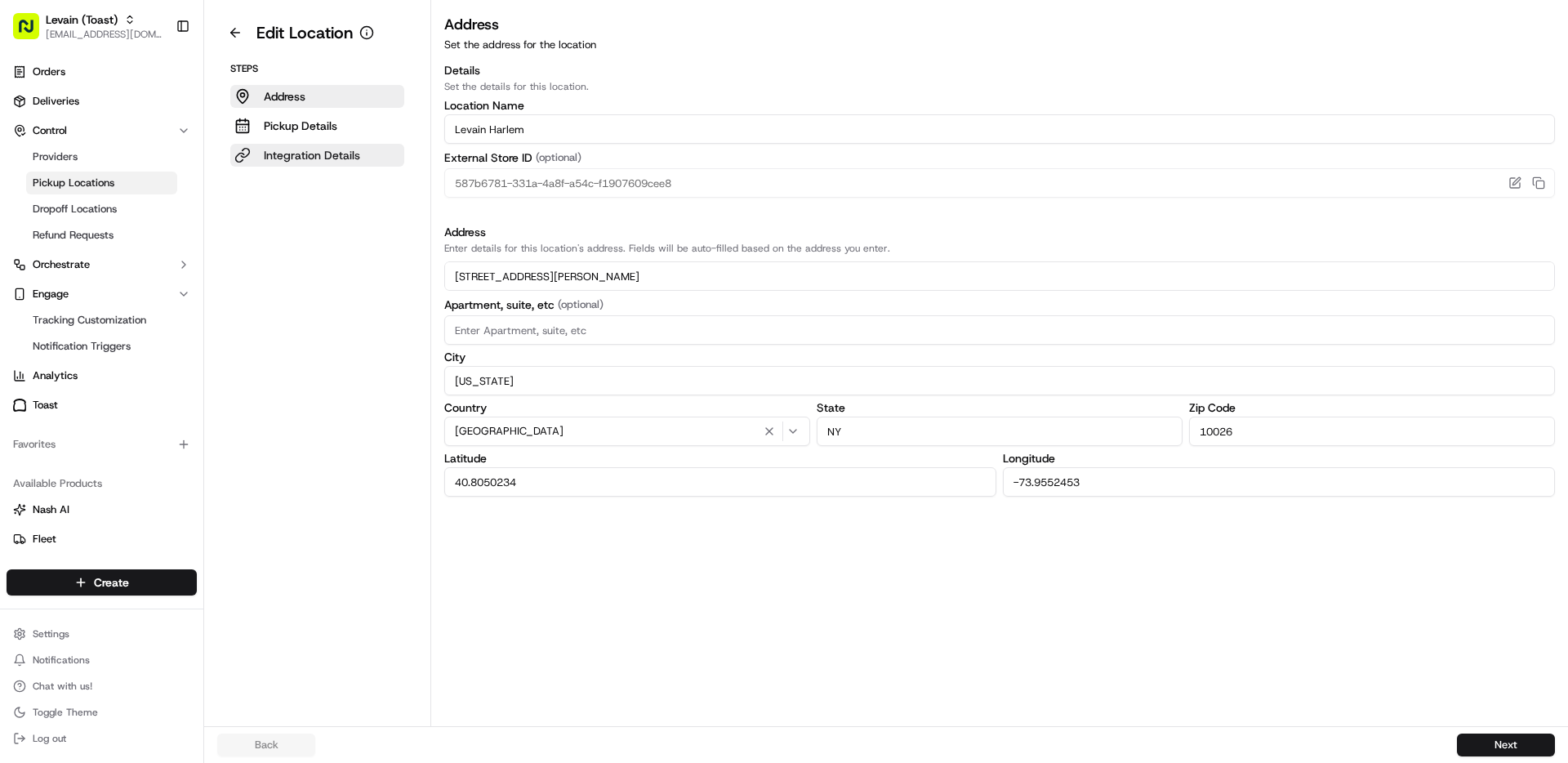
click at [278, 165] on button "Integration Details" at bounding box center [317, 155] width 174 height 23
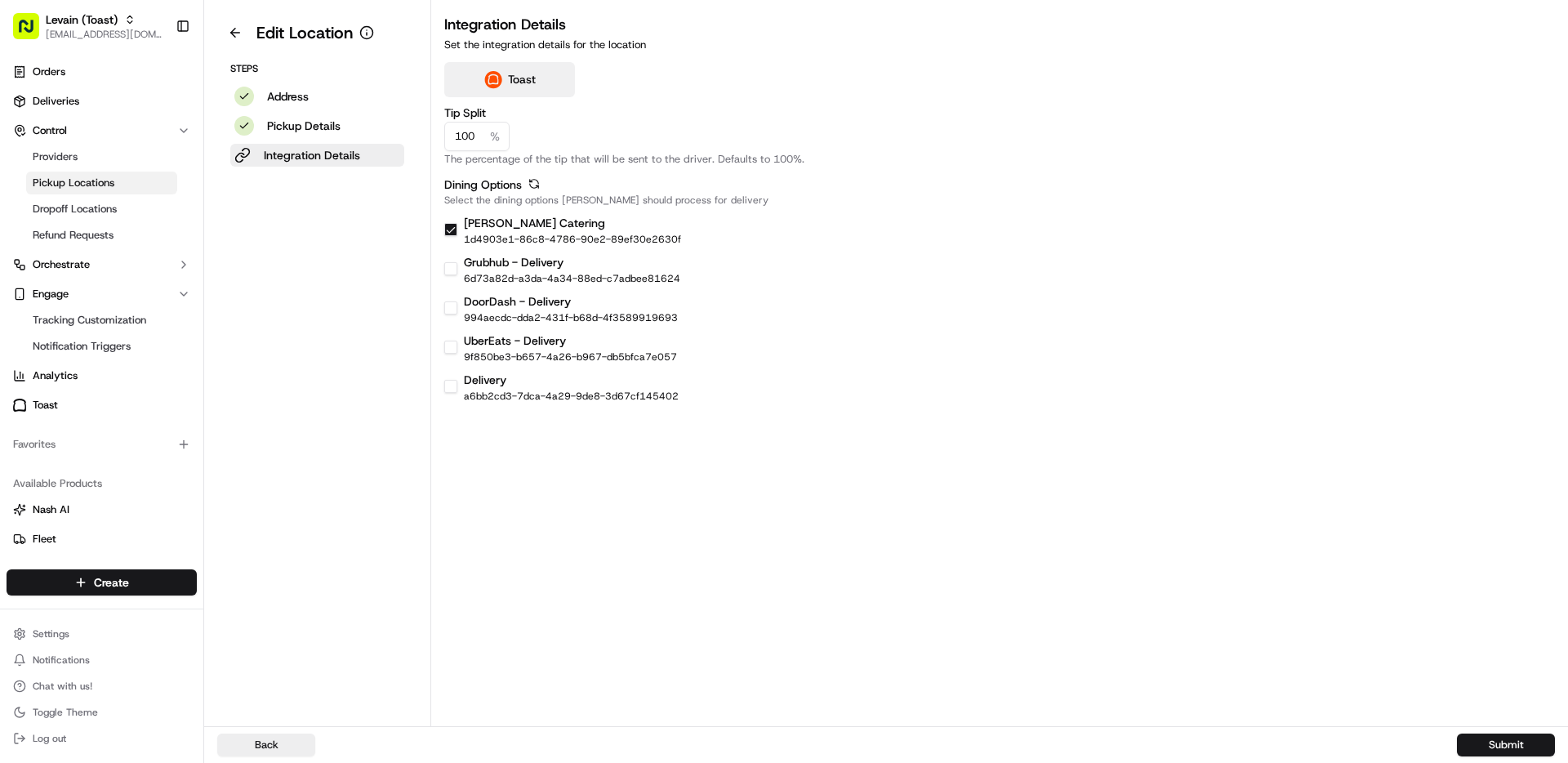
click at [482, 135] on input "100" at bounding box center [477, 136] width 66 height 29
click at [461, 137] on input "100" at bounding box center [477, 136] width 66 height 29
type input "50"
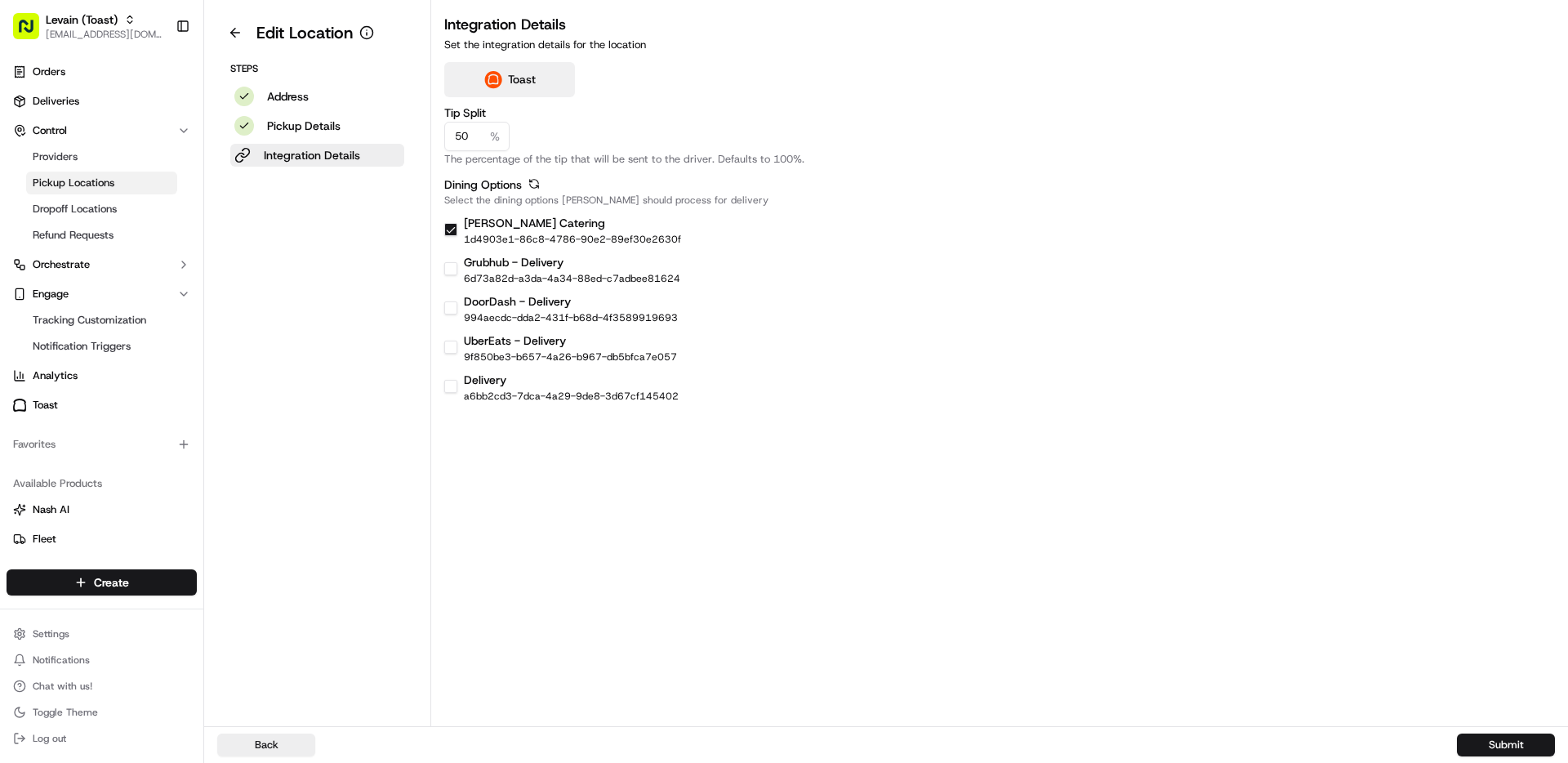
click at [871, 194] on p "Select the dining options [PERSON_NAME] should process for delivery" at bounding box center [999, 200] width 1110 height 13
click at [1495, 739] on button "Submit" at bounding box center [1506, 745] width 98 height 23
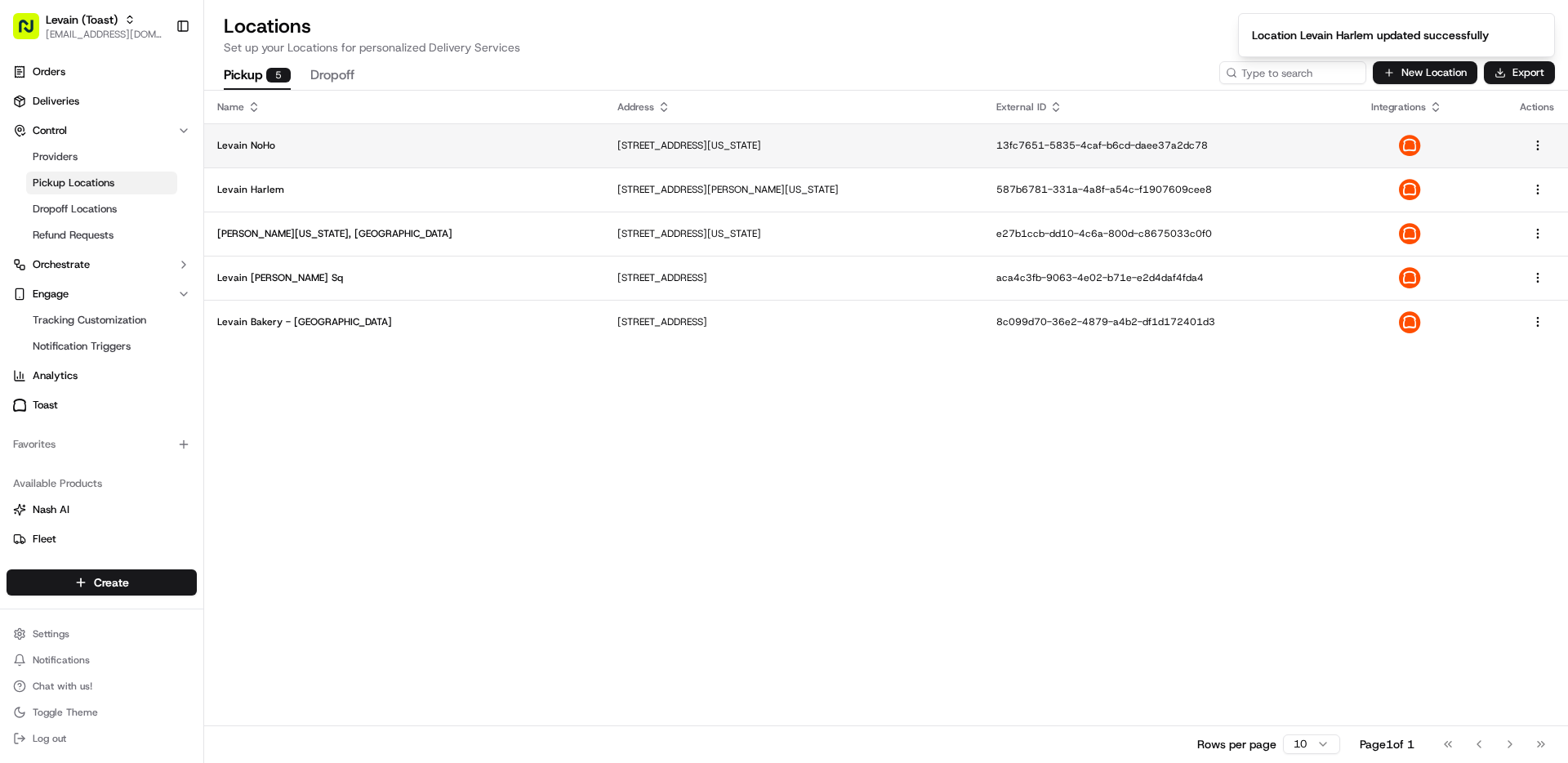
click at [268, 141] on p "Levain NoHo" at bounding box center [404, 145] width 374 height 13
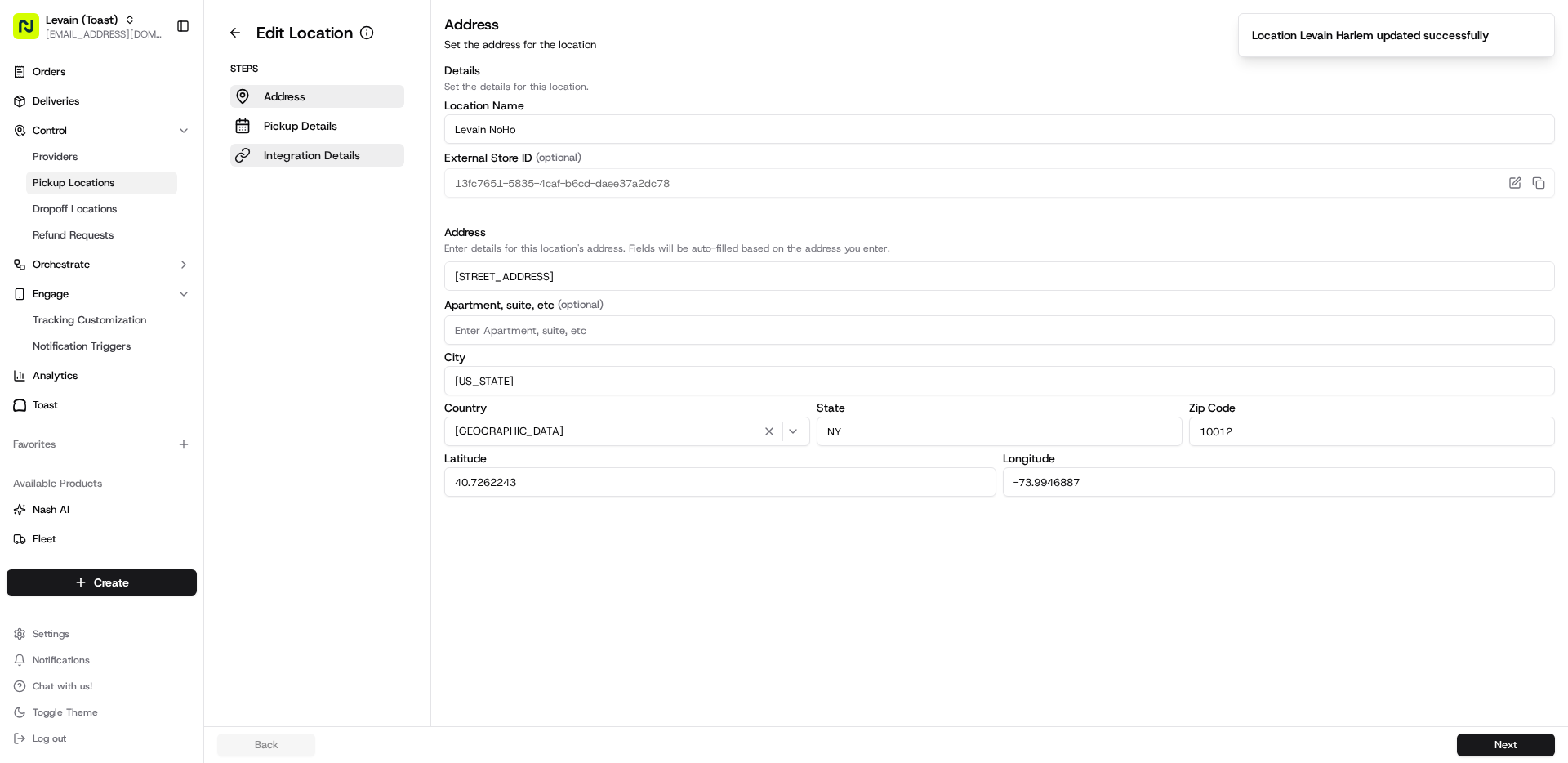
click at [323, 157] on p "Integration Details" at bounding box center [312, 155] width 96 height 16
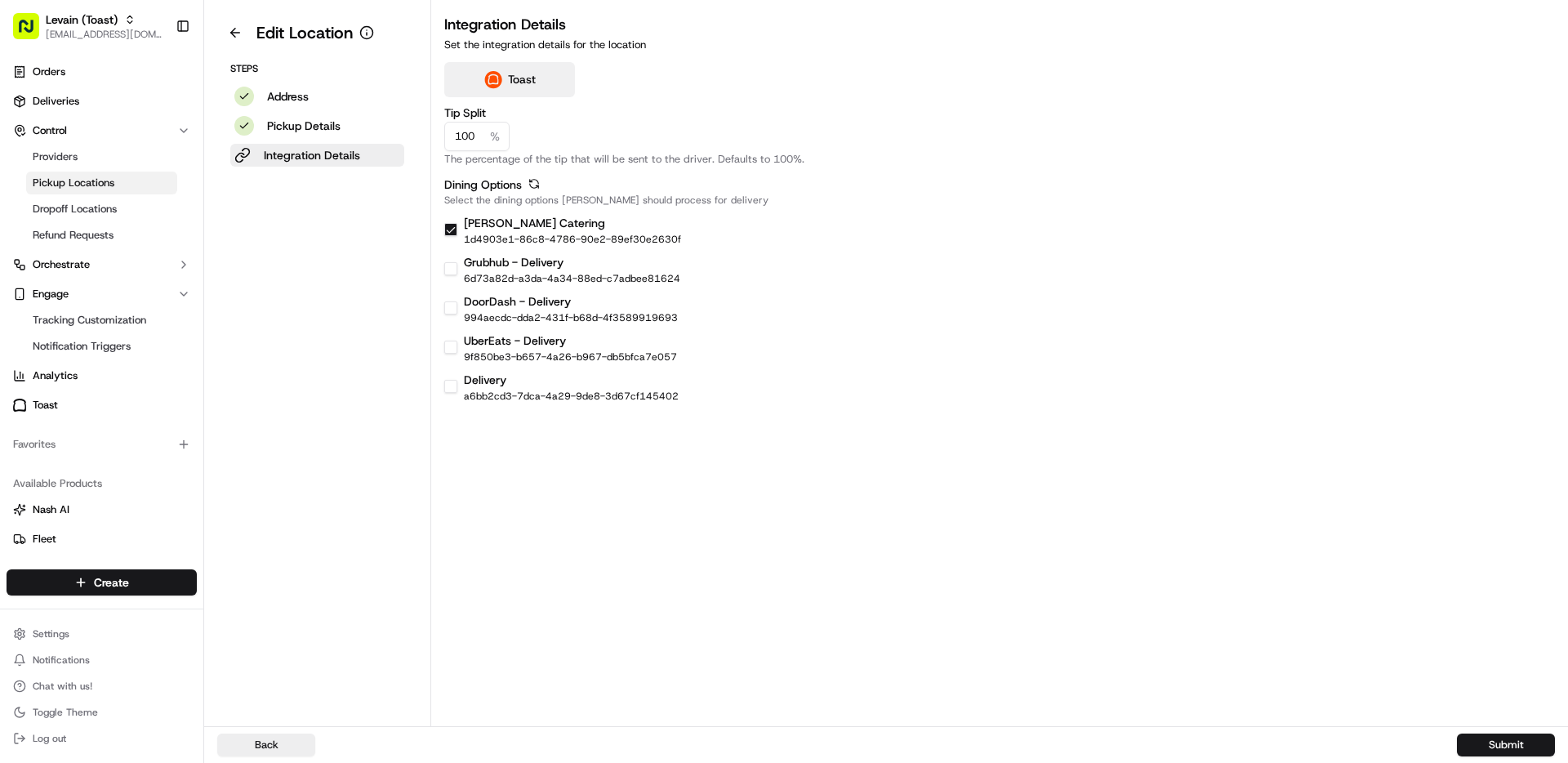
click at [479, 146] on input "100" at bounding box center [477, 136] width 66 height 29
type input "50"
click at [1490, 750] on button "Submit" at bounding box center [1506, 745] width 98 height 23
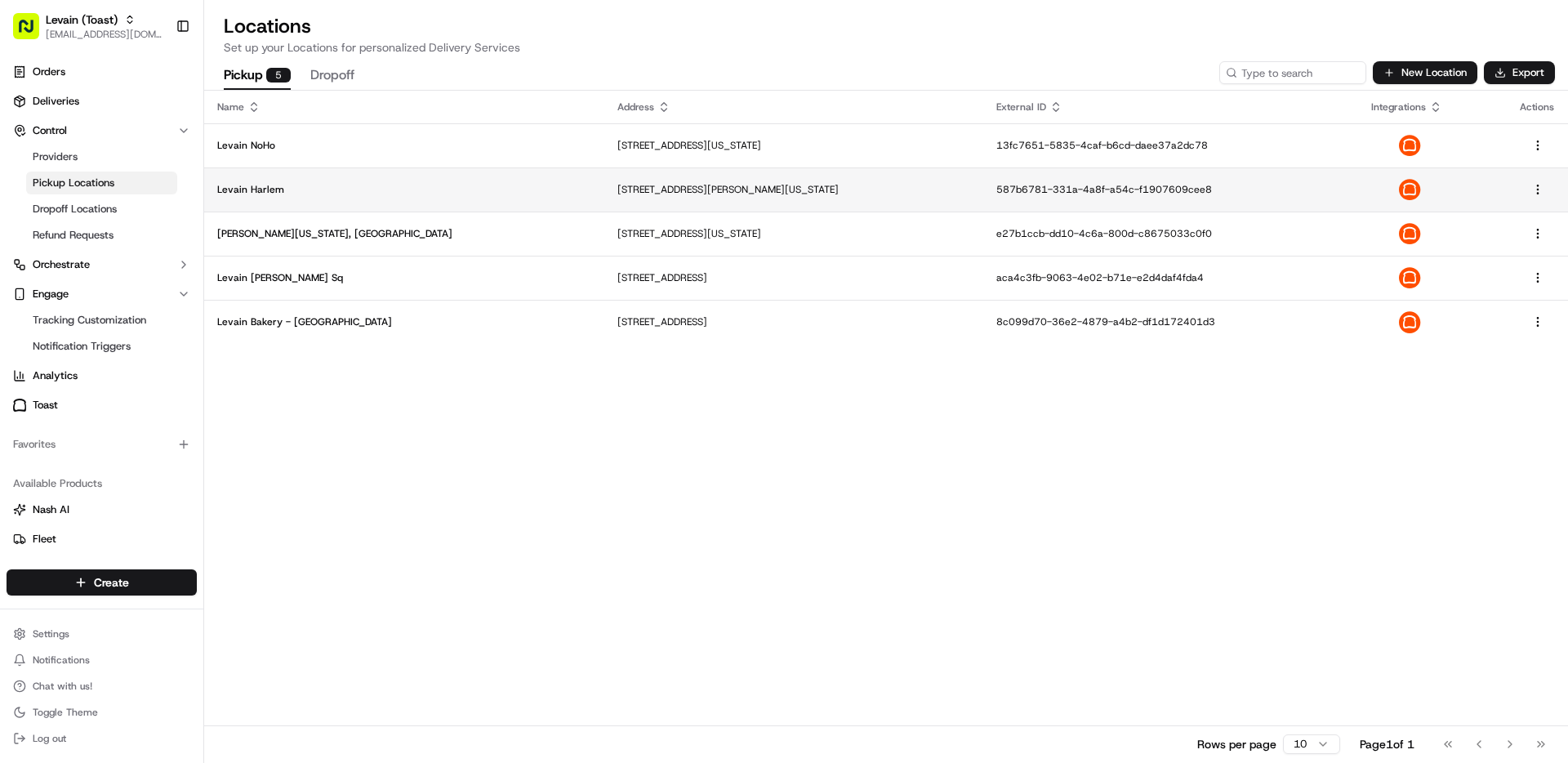
click at [260, 199] on td "Levain Harlem" at bounding box center [404, 189] width 401 height 44
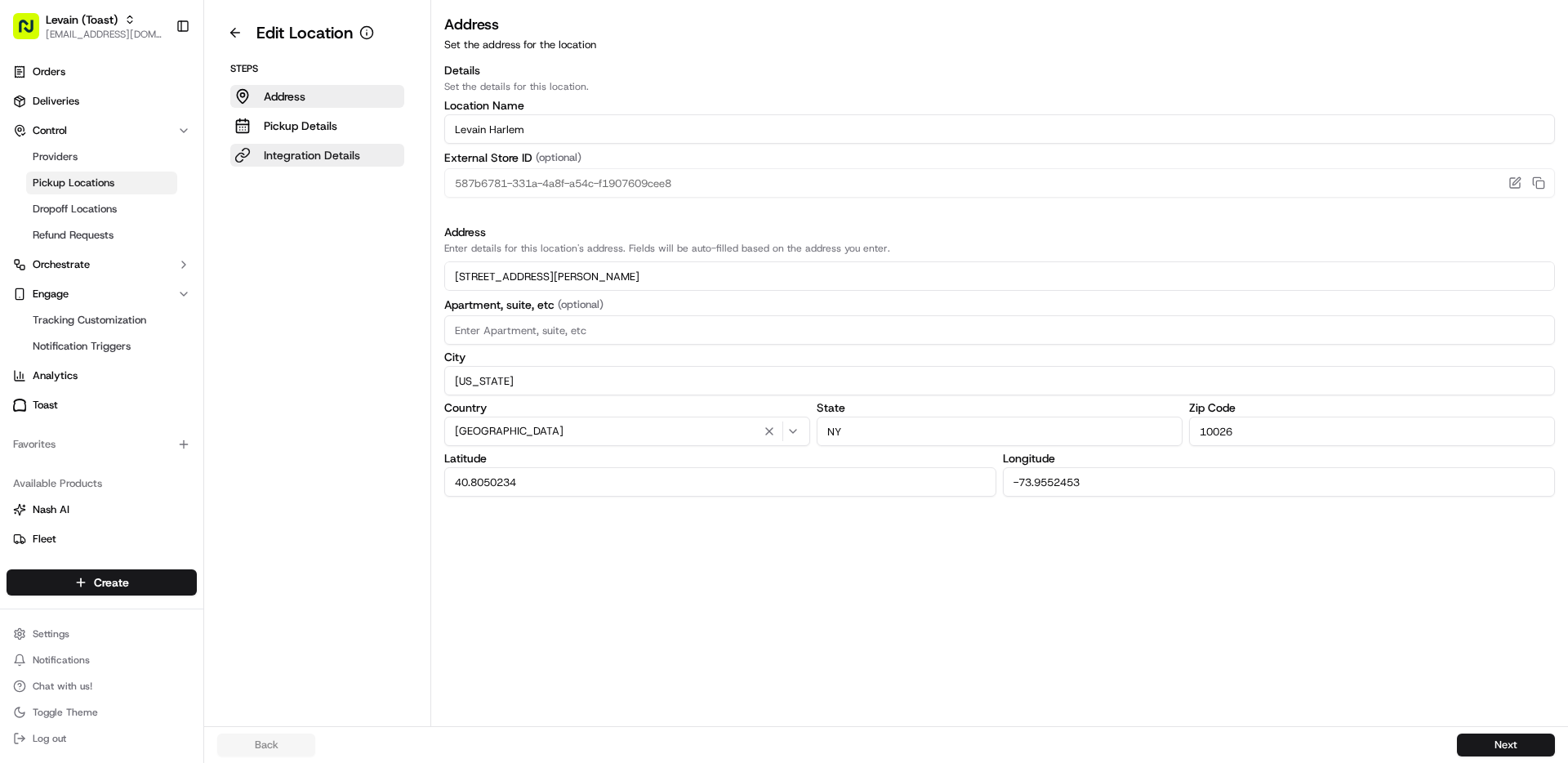
click at [249, 156] on button "Integration Details" at bounding box center [317, 155] width 174 height 23
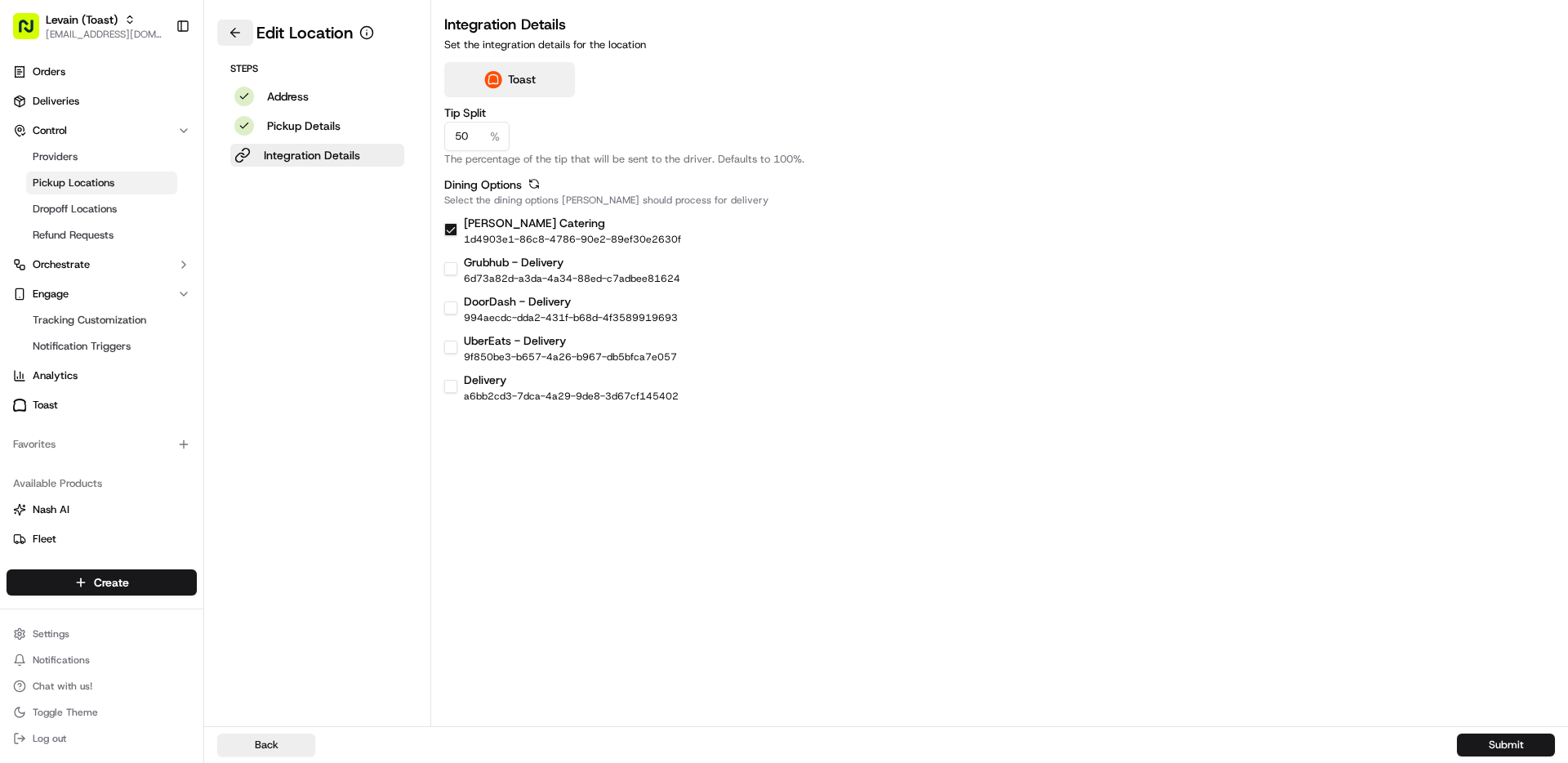
drag, startPoint x: 226, startPoint y: 15, endPoint x: 231, endPoint y: 26, distance: 12.1
click at [228, 21] on aside "Edit Location Steps Address Pickup Details Integration Details" at bounding box center [318, 362] width 227 height 726
click at [236, 29] on button at bounding box center [235, 32] width 36 height 26
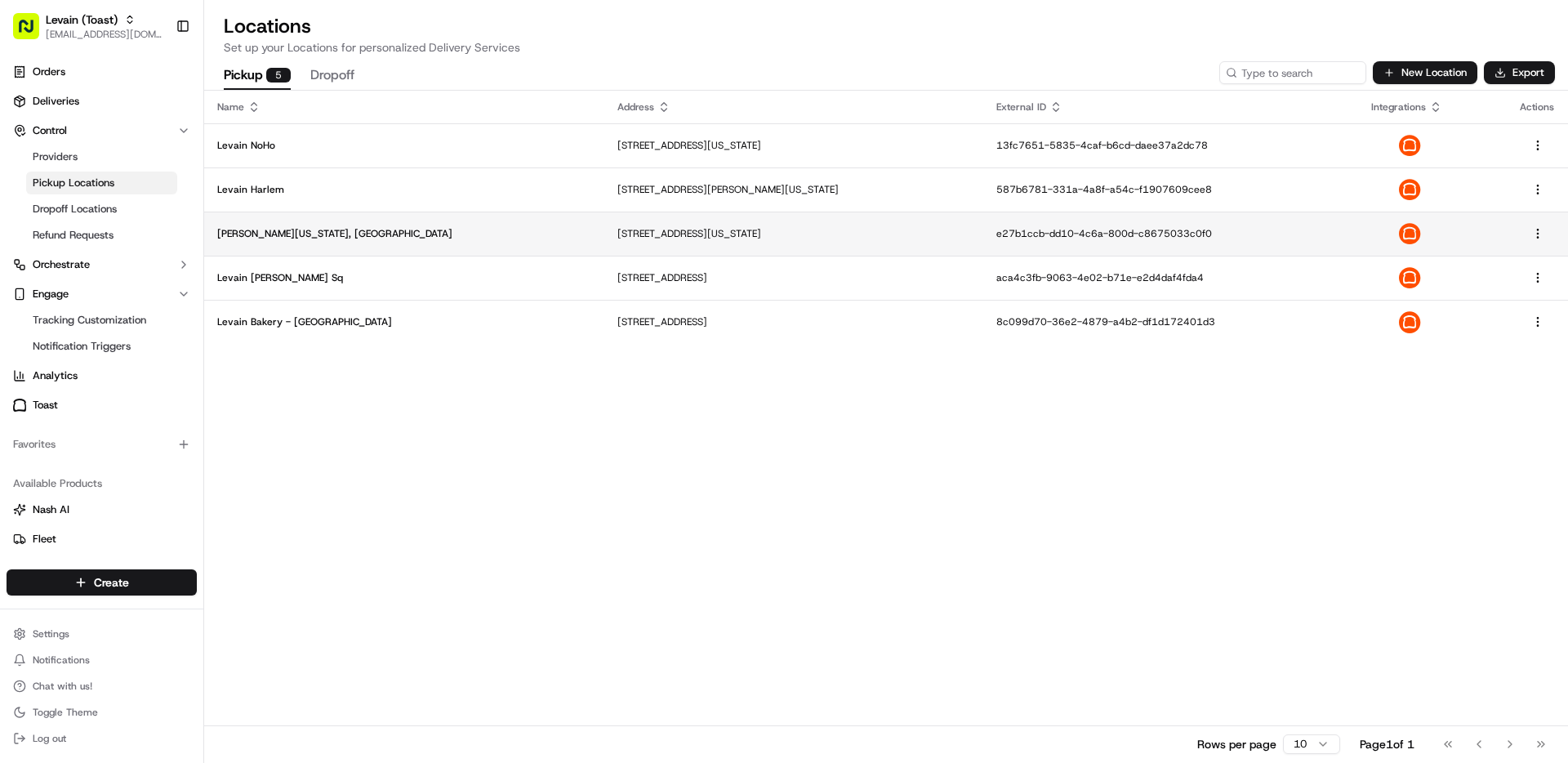
click at [269, 234] on p "[PERSON_NAME][US_STATE], [GEOGRAPHIC_DATA]" at bounding box center [404, 234] width 374 height 13
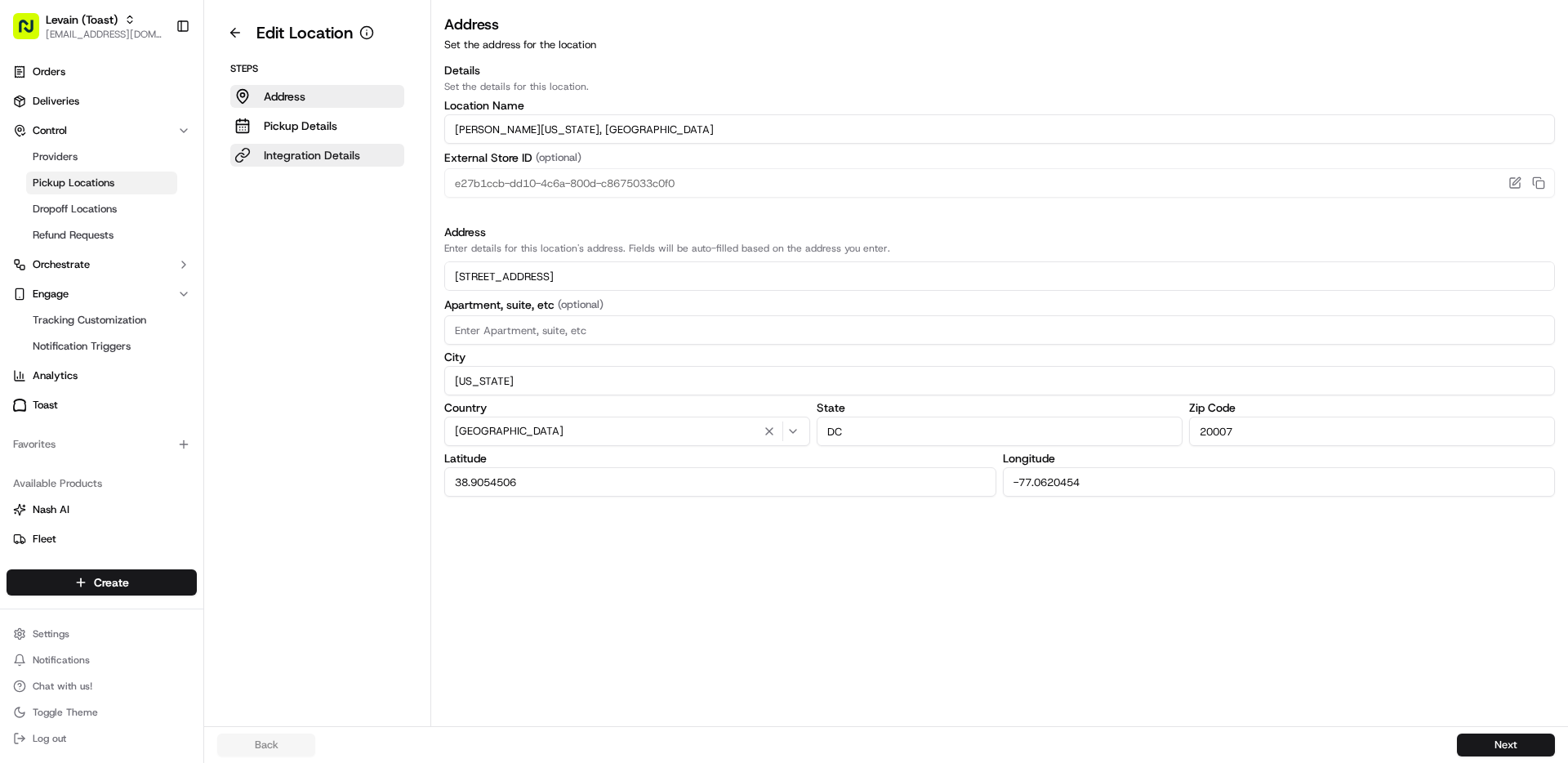
click at [298, 152] on p "Integration Details" at bounding box center [312, 155] width 96 height 16
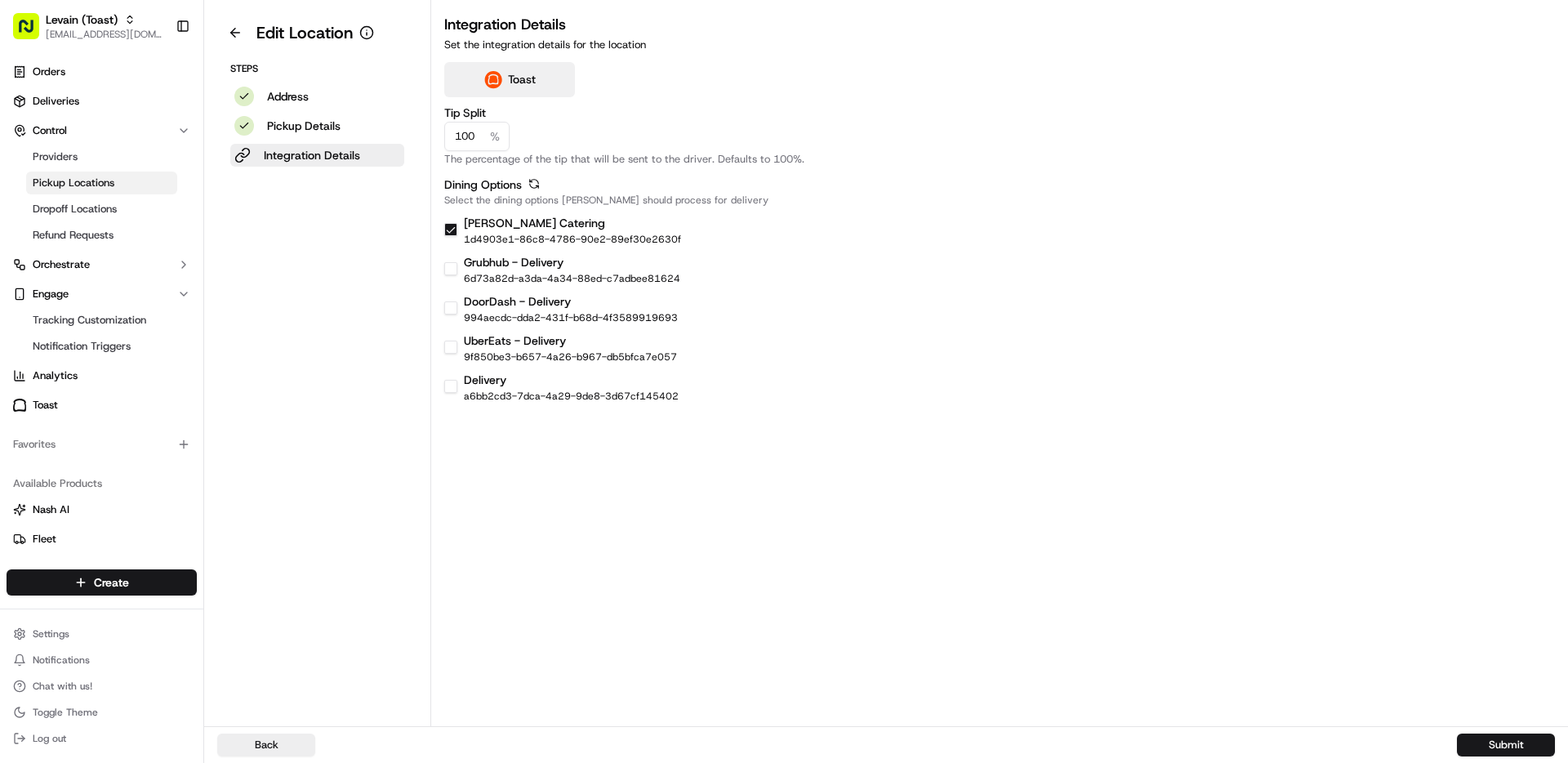
click at [474, 137] on input "100" at bounding box center [477, 136] width 66 height 29
type input "50"
click at [1493, 745] on button "Submit" at bounding box center [1506, 745] width 98 height 23
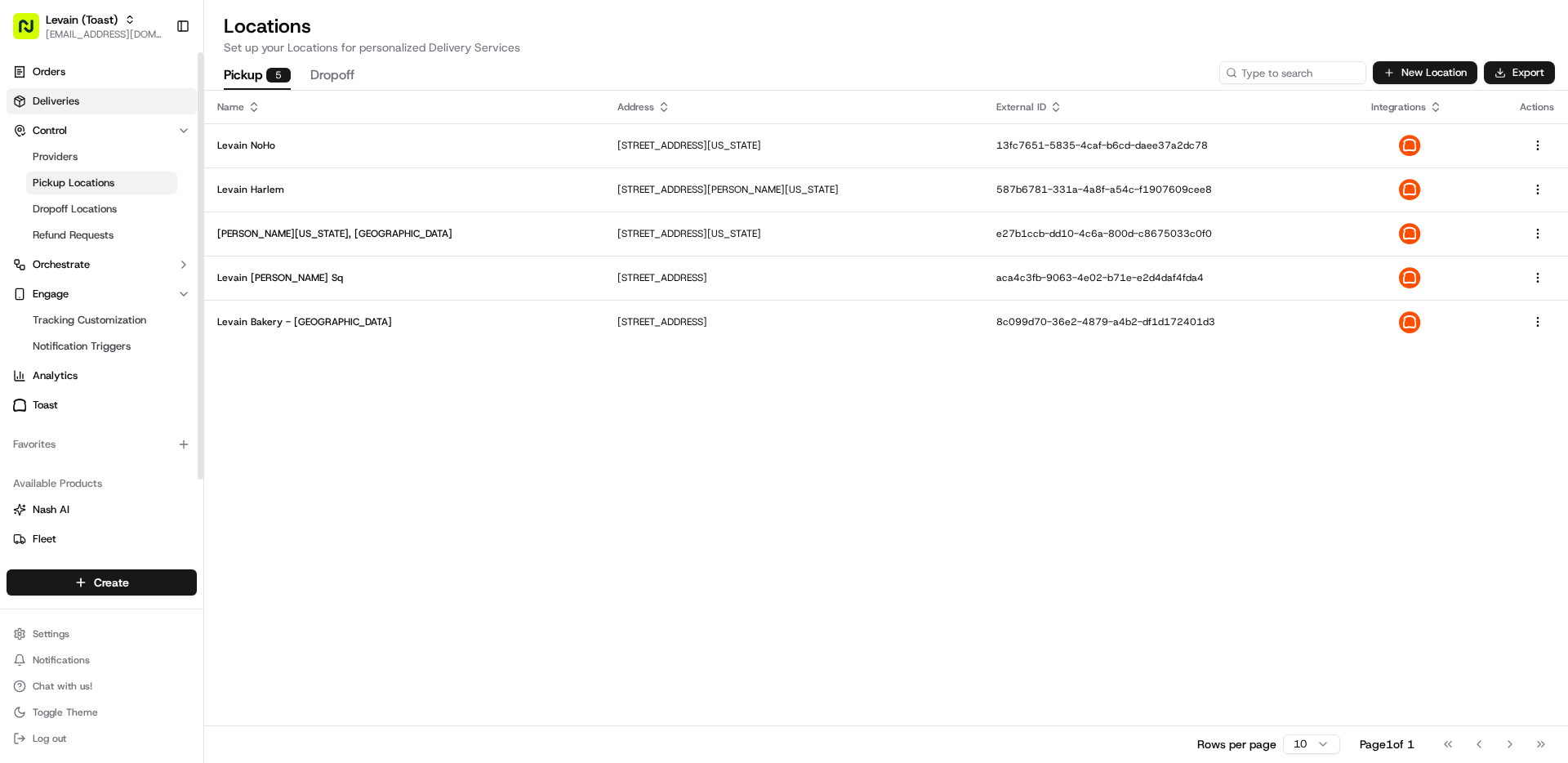
click at [60, 107] on span "Deliveries" at bounding box center [56, 101] width 46 height 15
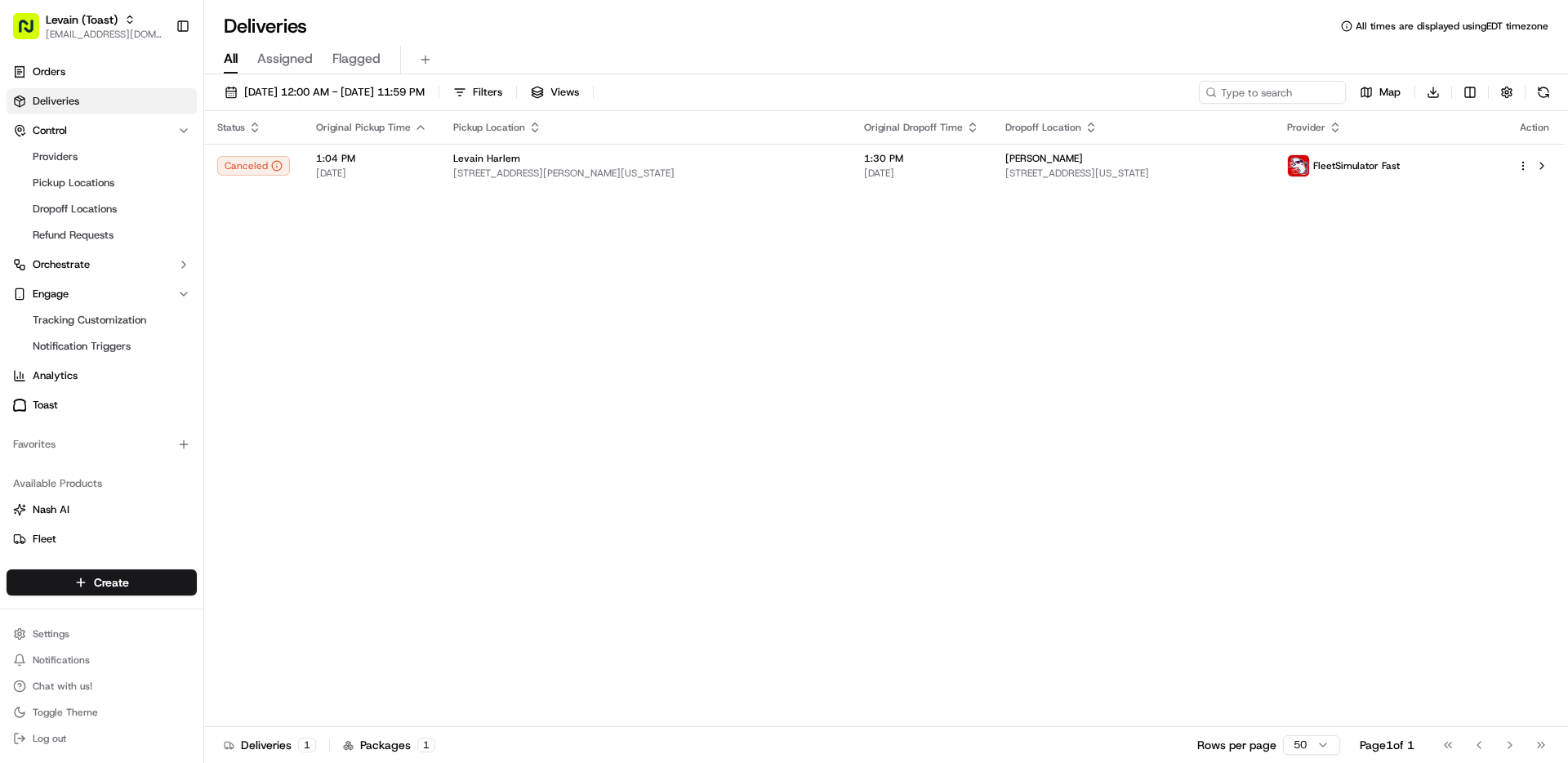
click at [1195, 356] on div "Status Original Pickup Time Pickup Location Original Dropoff Time Dropoff Locat…" at bounding box center [885, 418] width 1361 height 616
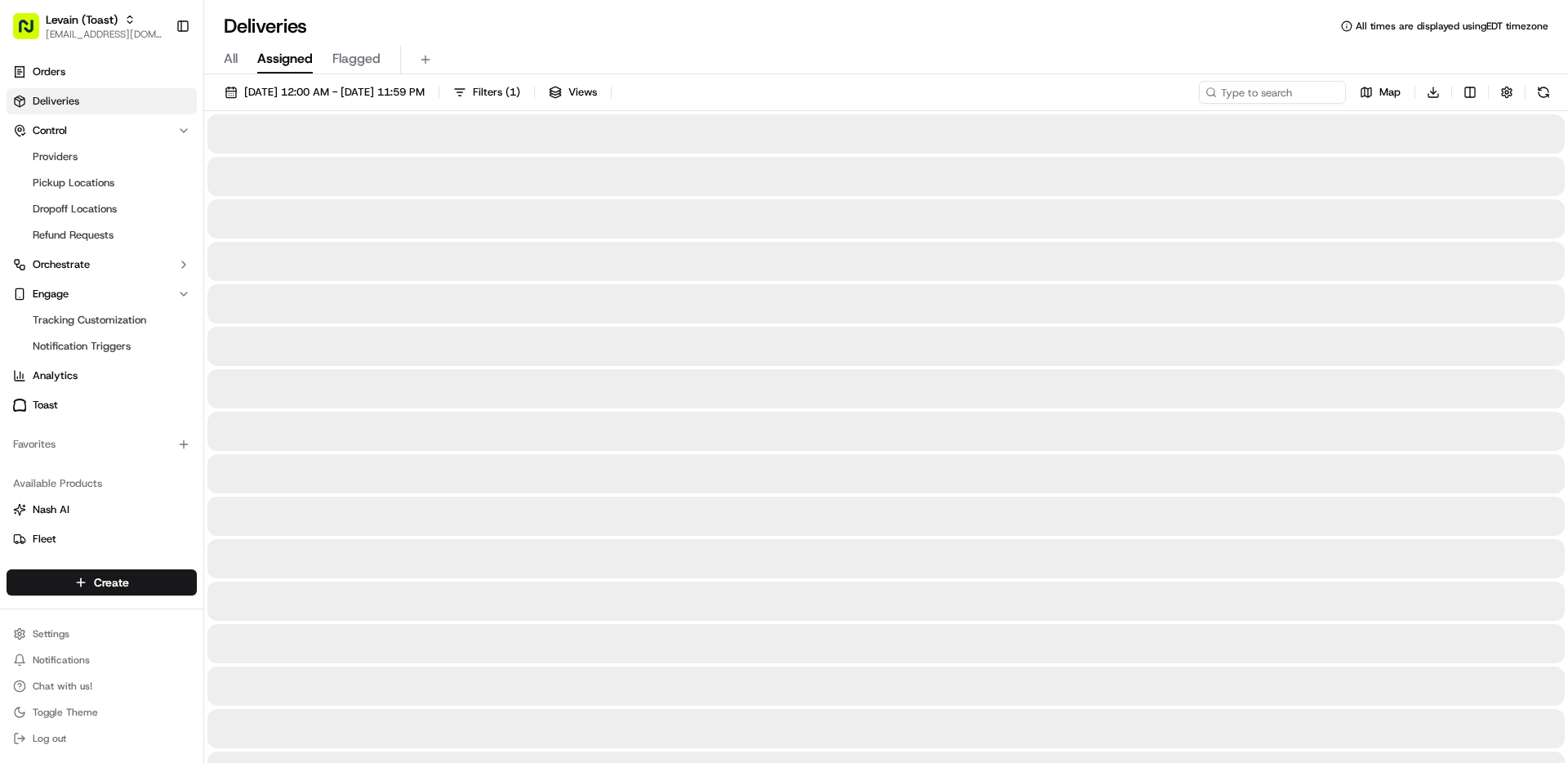
click at [306, 55] on span "Assigned" at bounding box center [285, 59] width 56 height 20
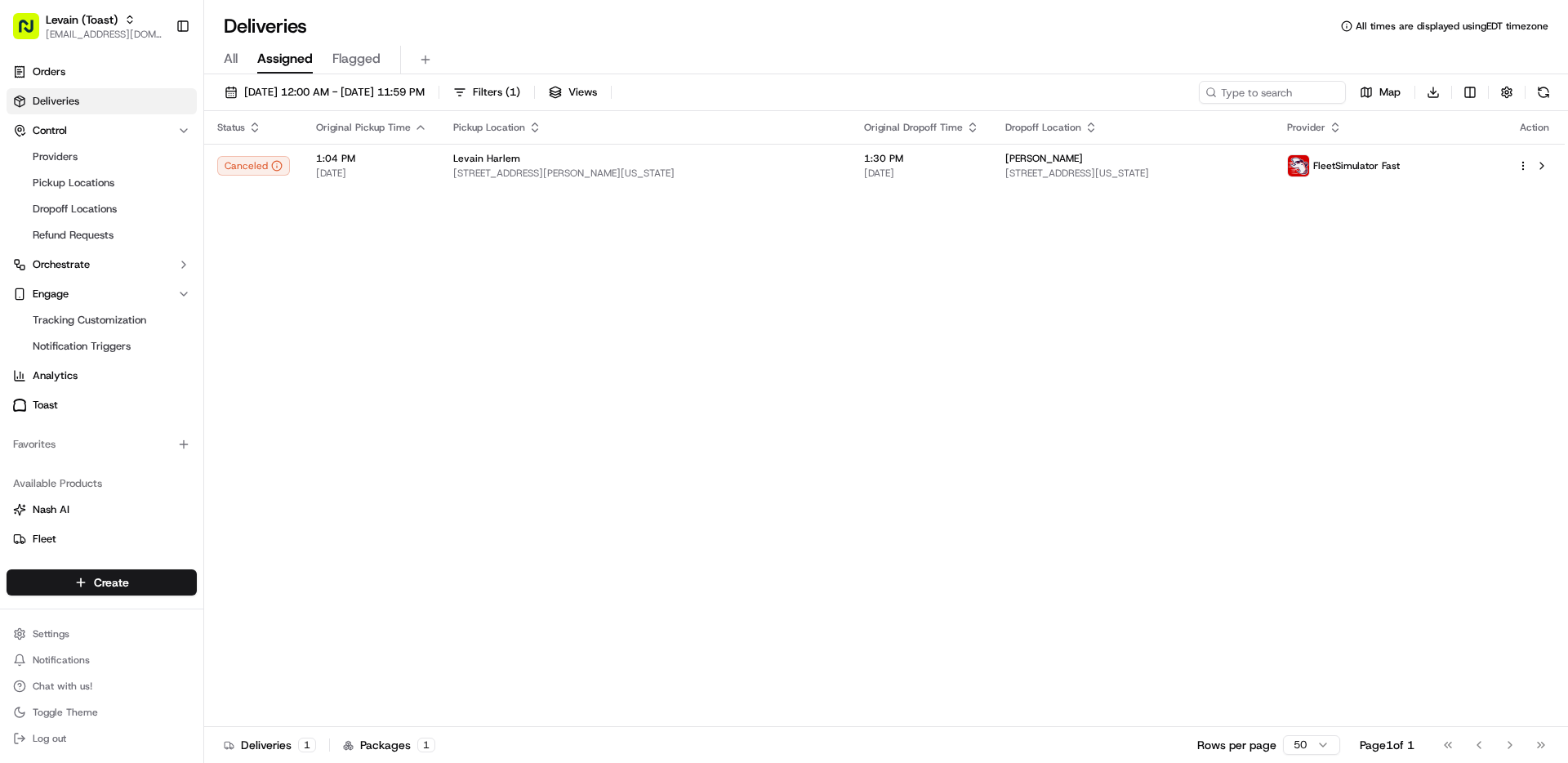
click at [410, 62] on div "All Assigned Flagged" at bounding box center [886, 60] width 1364 height 28
click at [244, 53] on div "All Assigned Flagged" at bounding box center [886, 60] width 1364 height 28
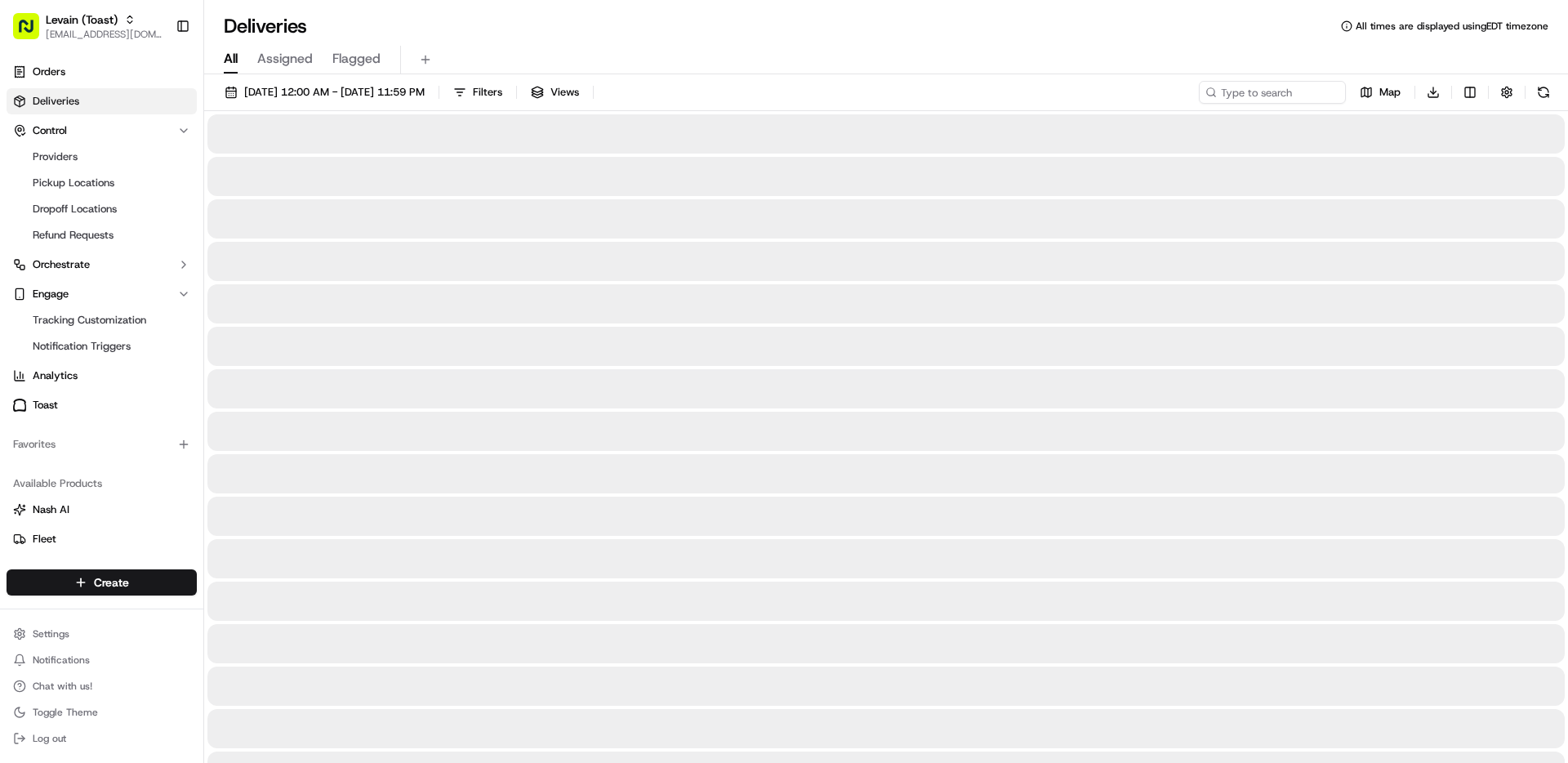
click at [227, 57] on span "All" at bounding box center [231, 59] width 14 height 20
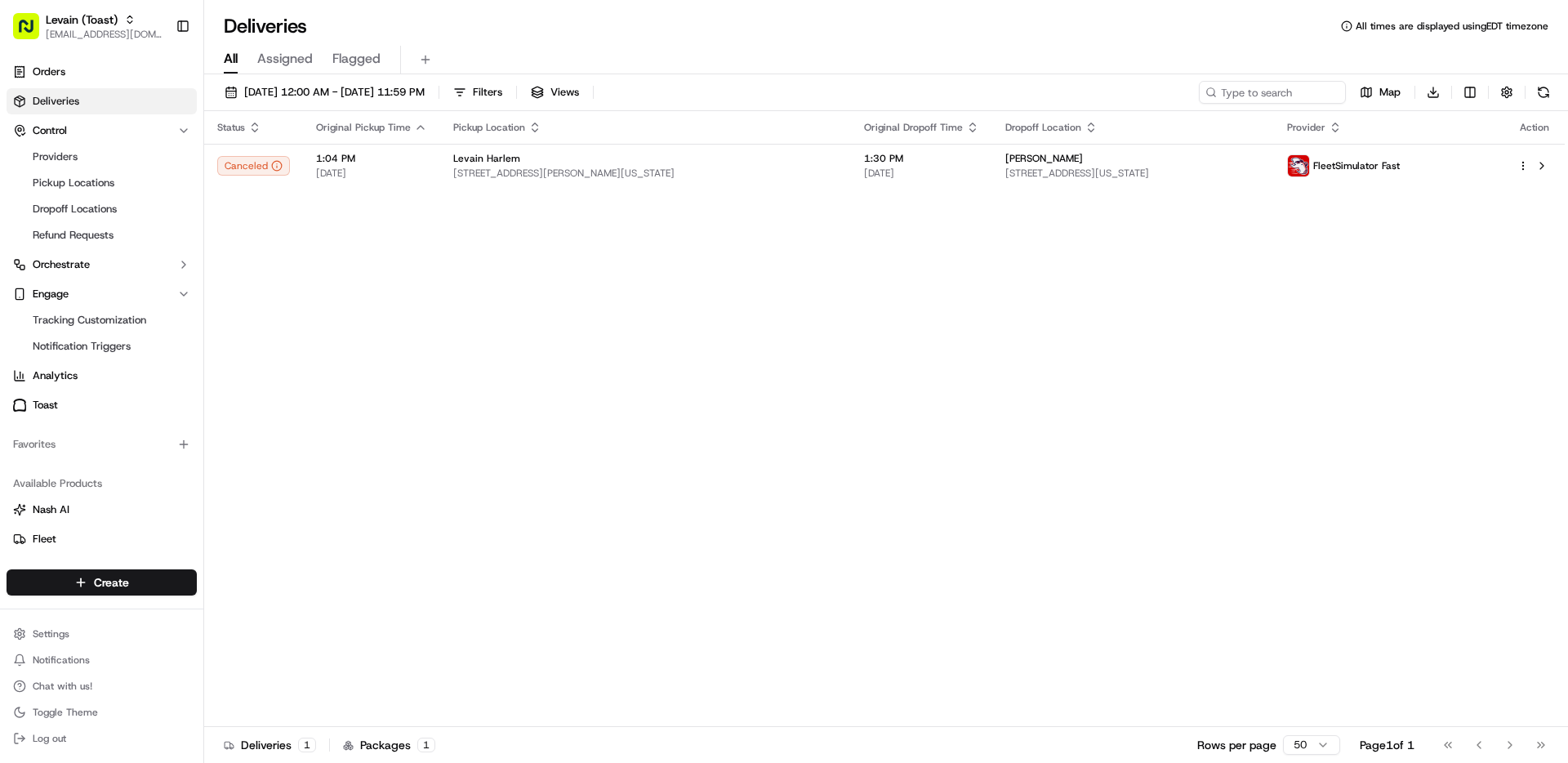
click at [343, 306] on div "Status Original Pickup Time Pickup Location Original Dropoff Time Dropoff Locat…" at bounding box center [885, 418] width 1361 height 616
